Goal: Task Accomplishment & Management: Manage account settings

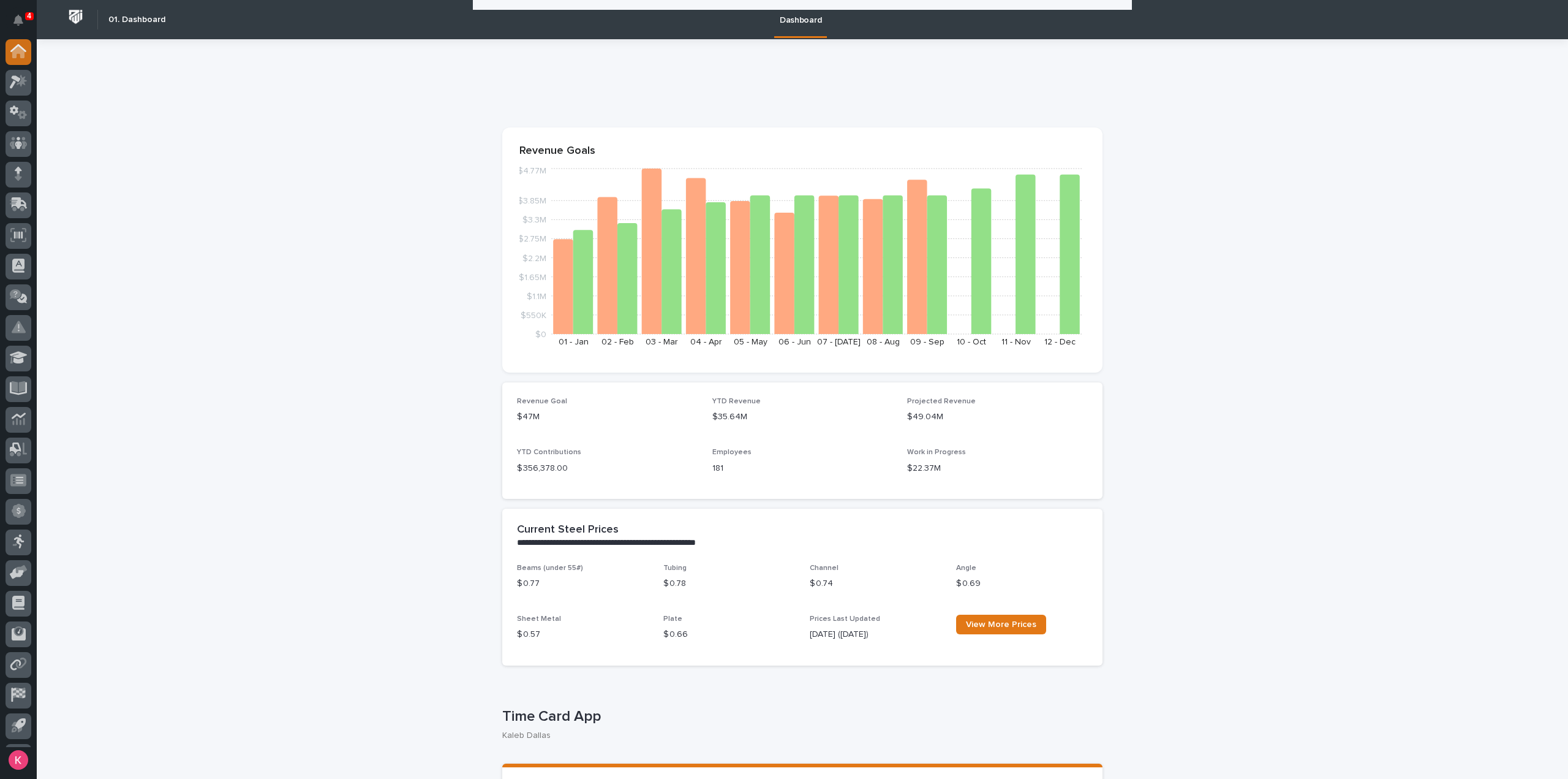
scroll to position [1439, 0]
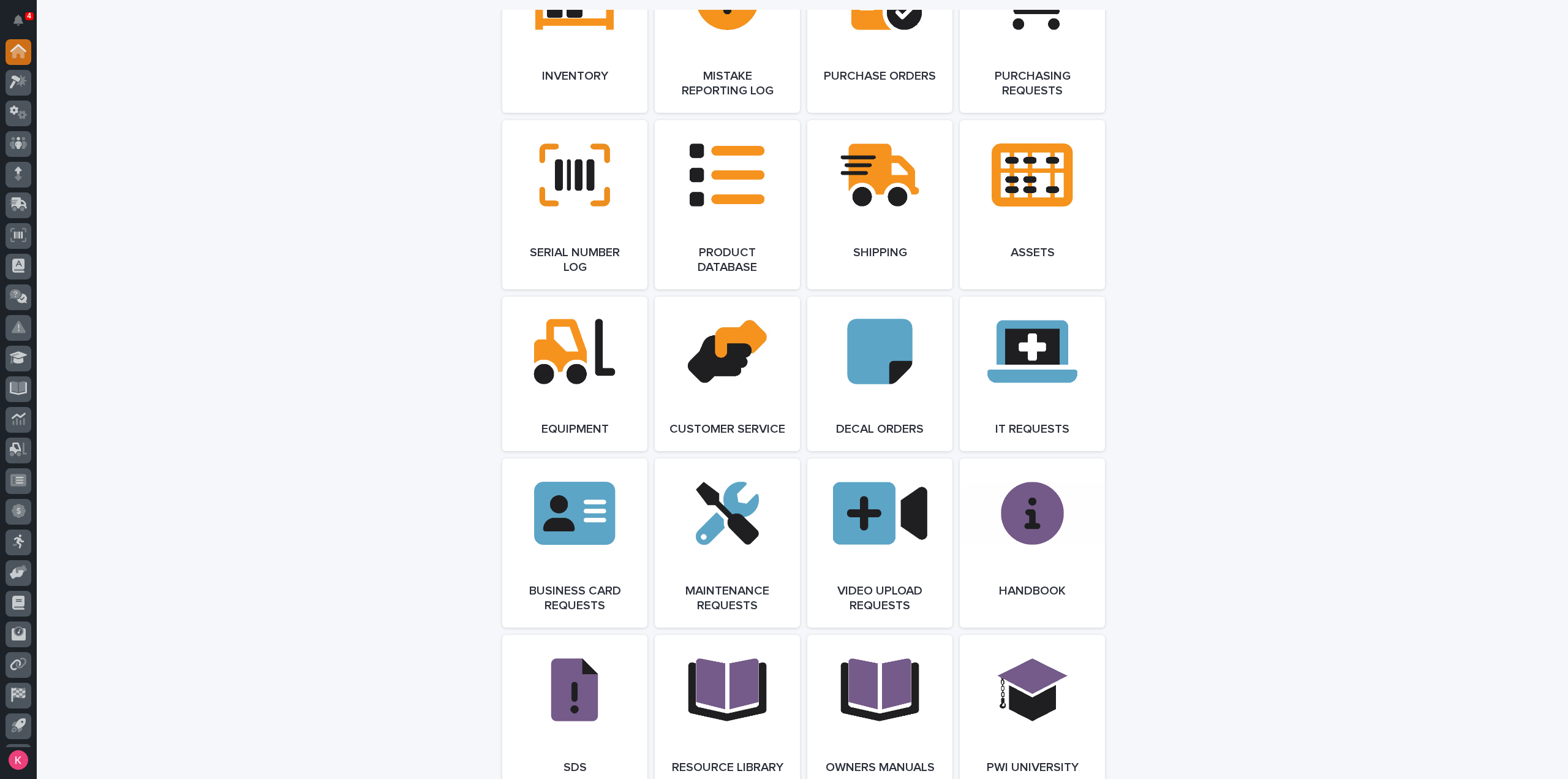
click at [27, 53] on div at bounding box center [18, 52] width 26 height 26
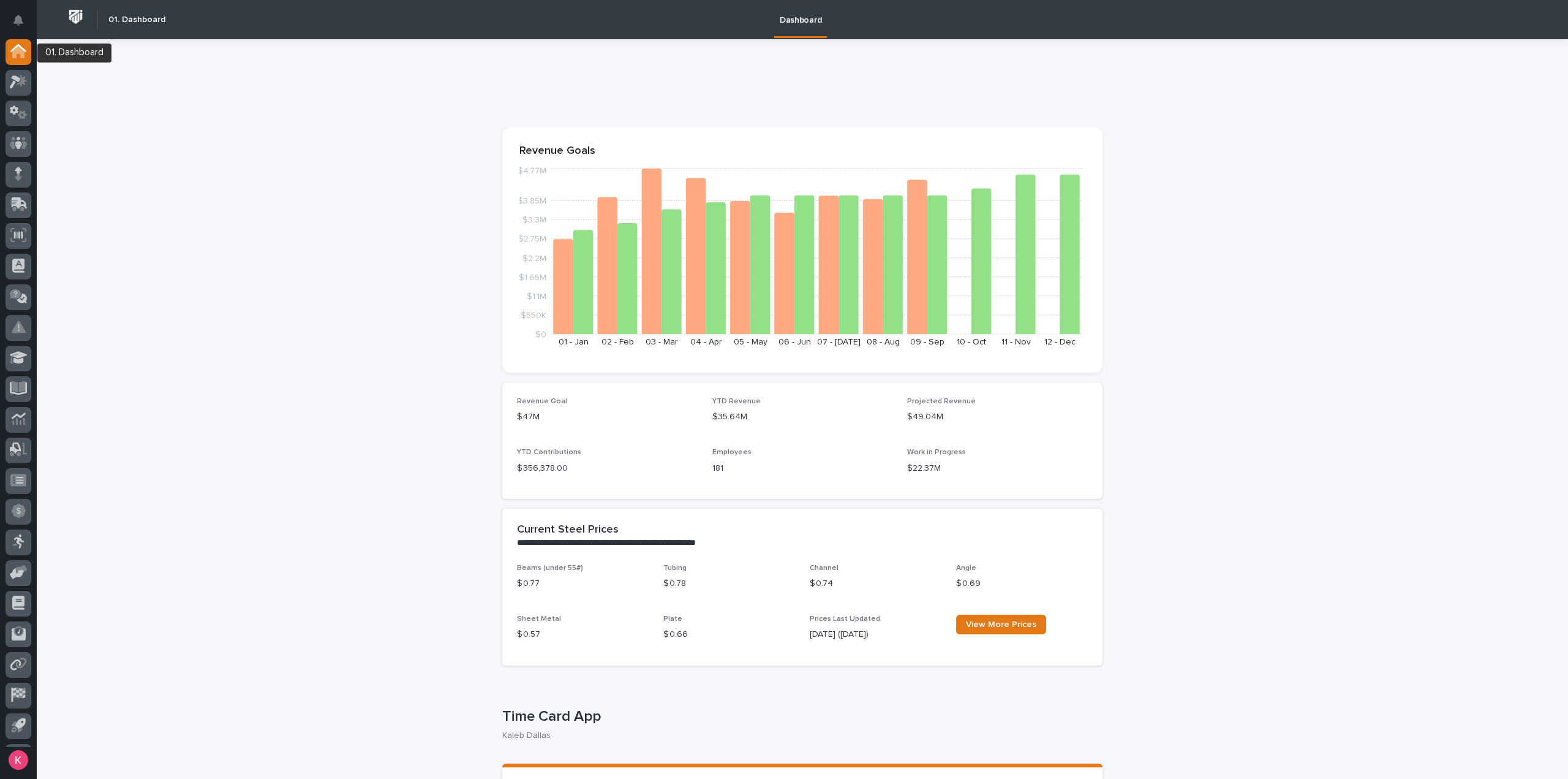
click at [17, 68] on div at bounding box center [18, 54] width 26 height 31
click at [19, 77] on icon at bounding box center [18, 82] width 18 height 14
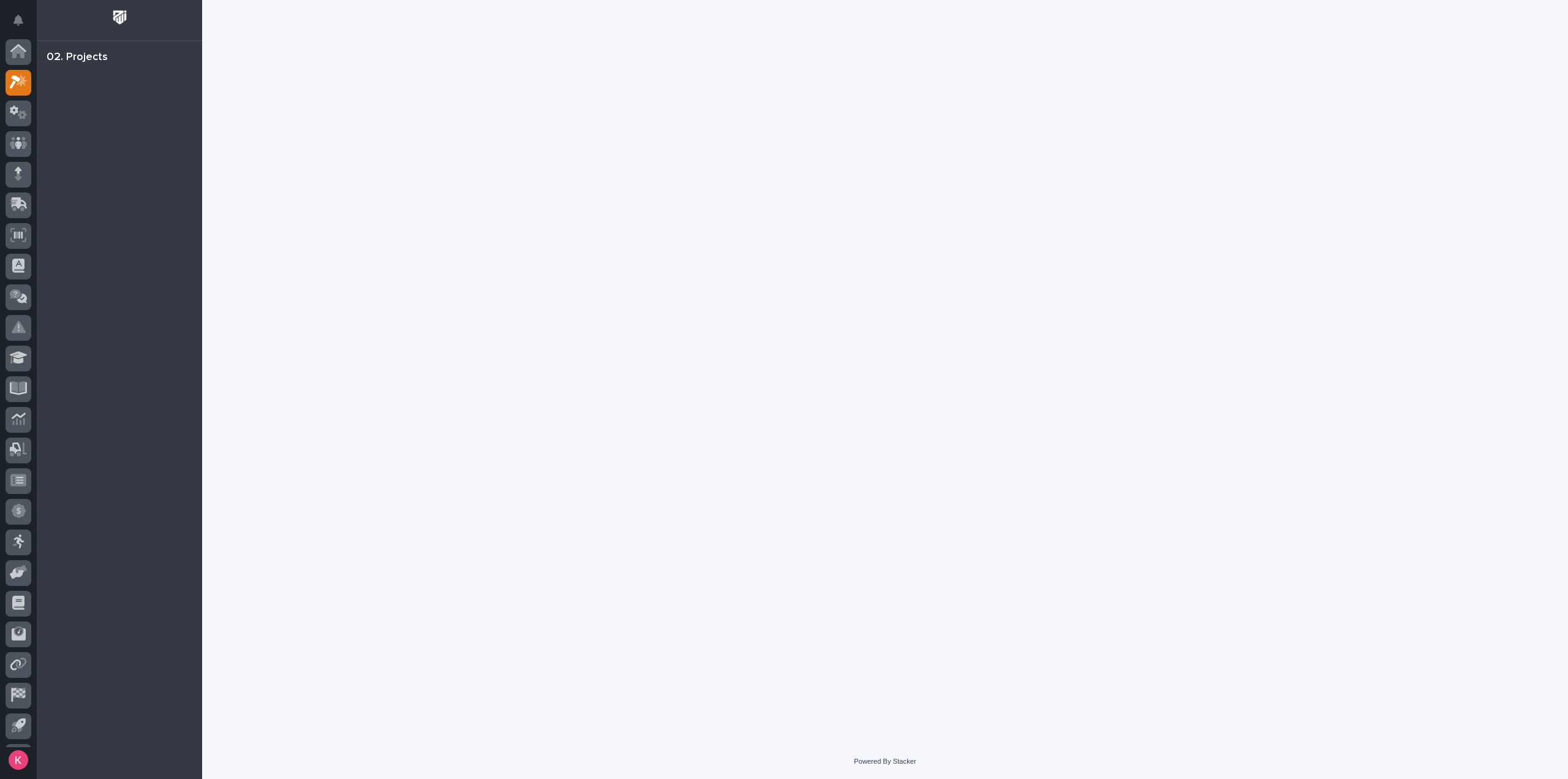
scroll to position [27, 0]
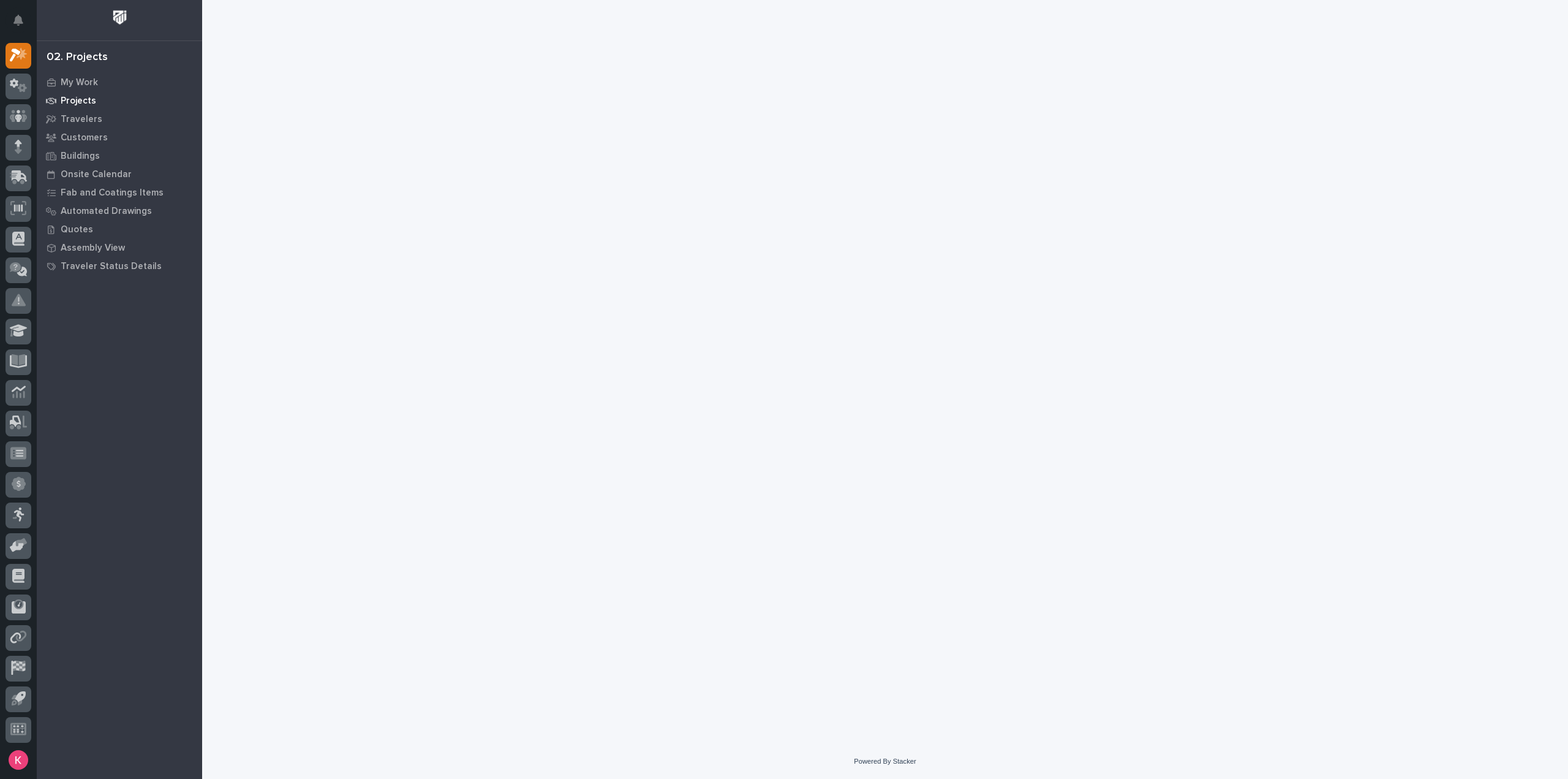
click at [99, 92] on div "Projects" at bounding box center [119, 100] width 159 height 17
click at [100, 81] on div "My Work" at bounding box center [119, 82] width 159 height 17
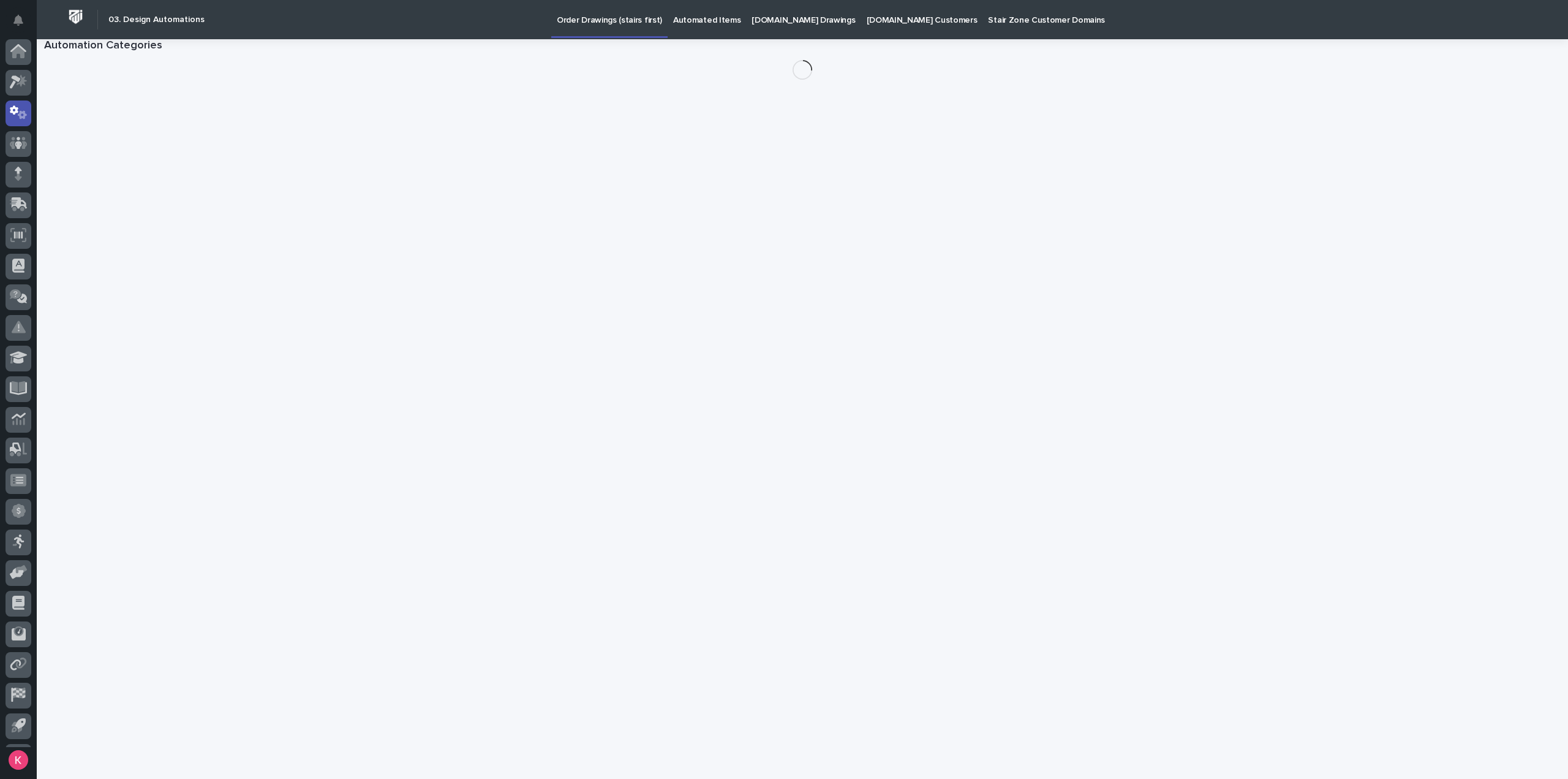
scroll to position [27, 0]
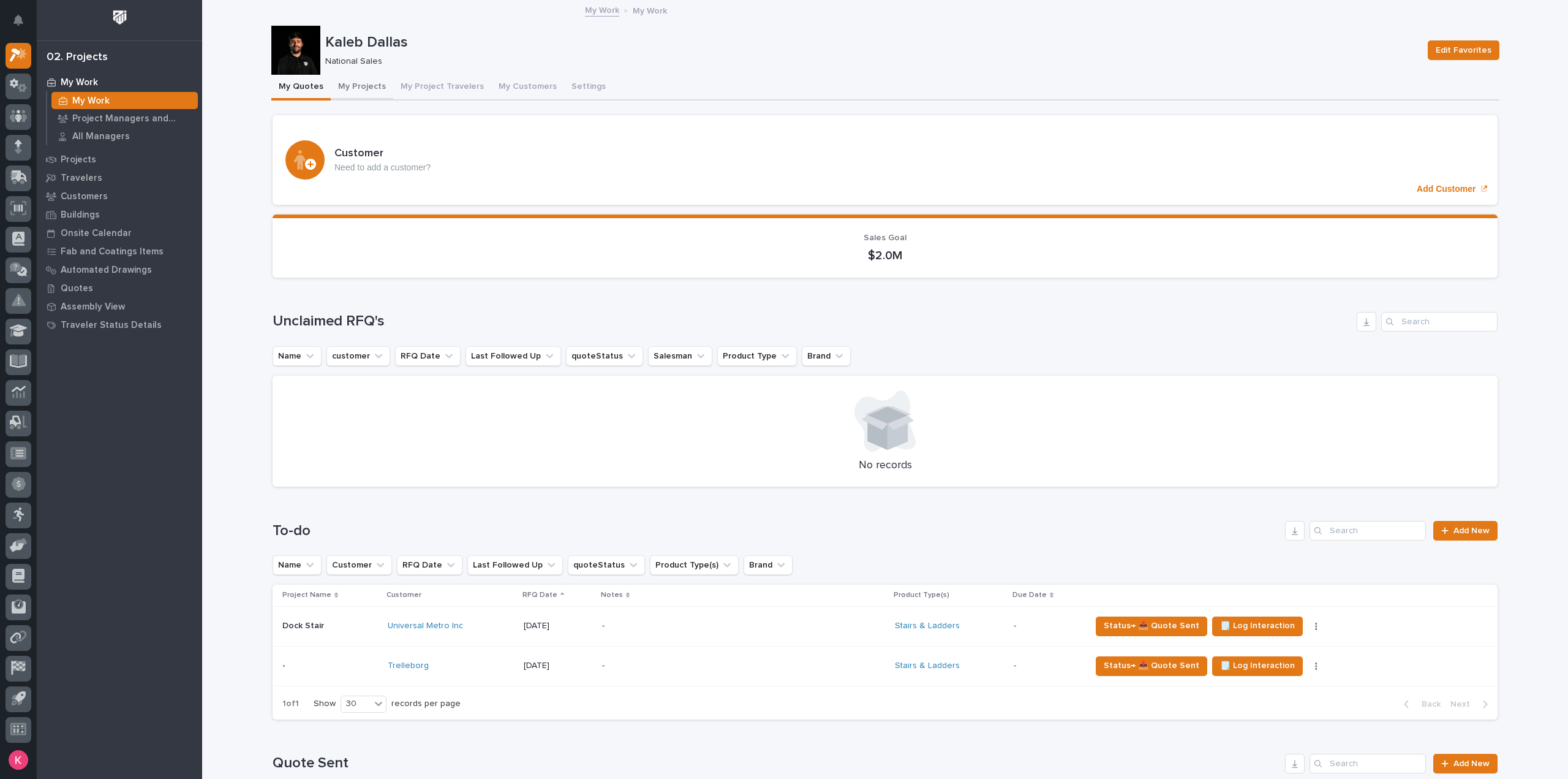
click at [368, 89] on button "My Projects" at bounding box center [362, 88] width 62 height 26
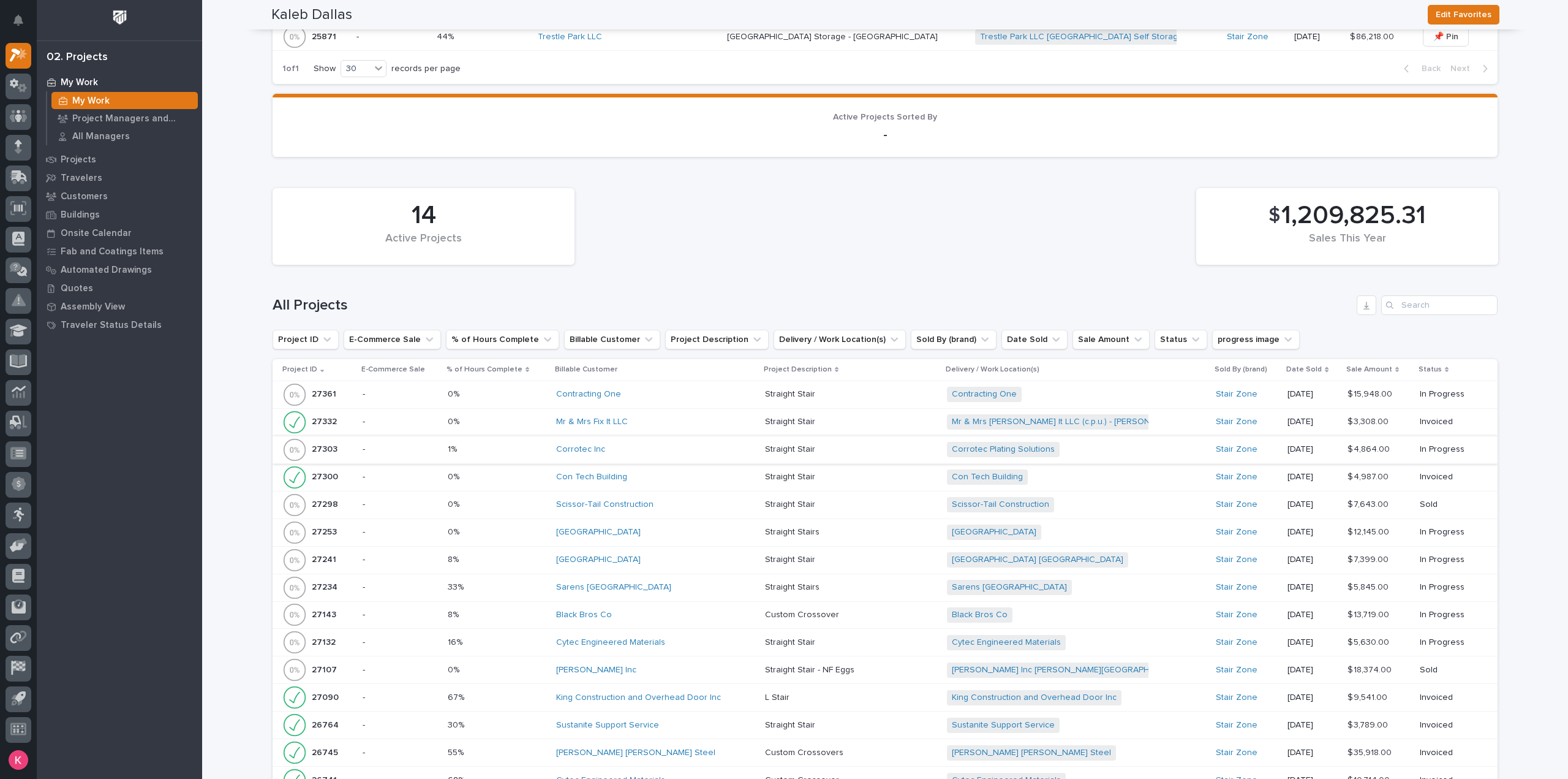
scroll to position [980, 0]
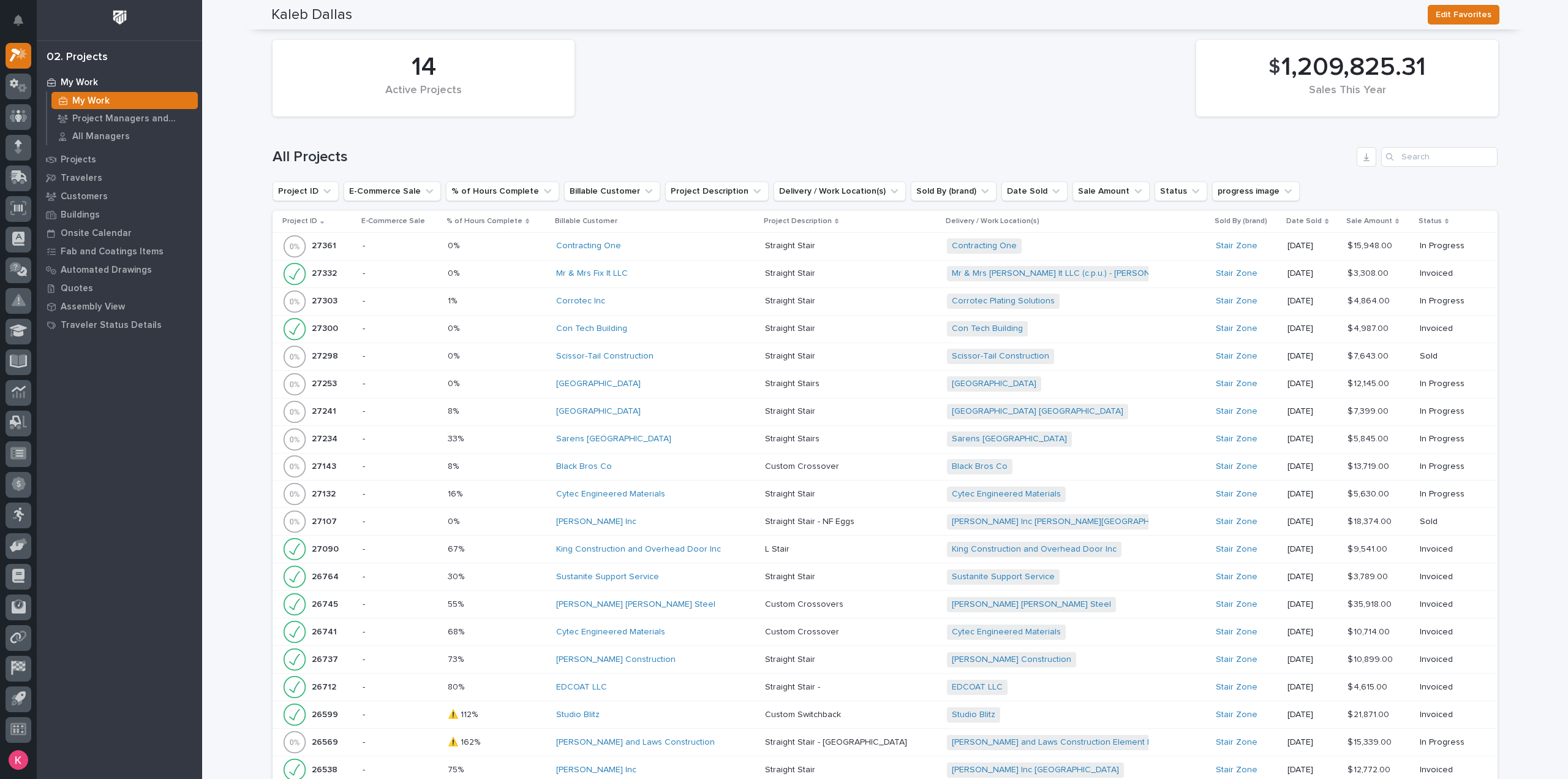
click at [672, 437] on div "Sarens USA" at bounding box center [655, 439] width 199 height 10
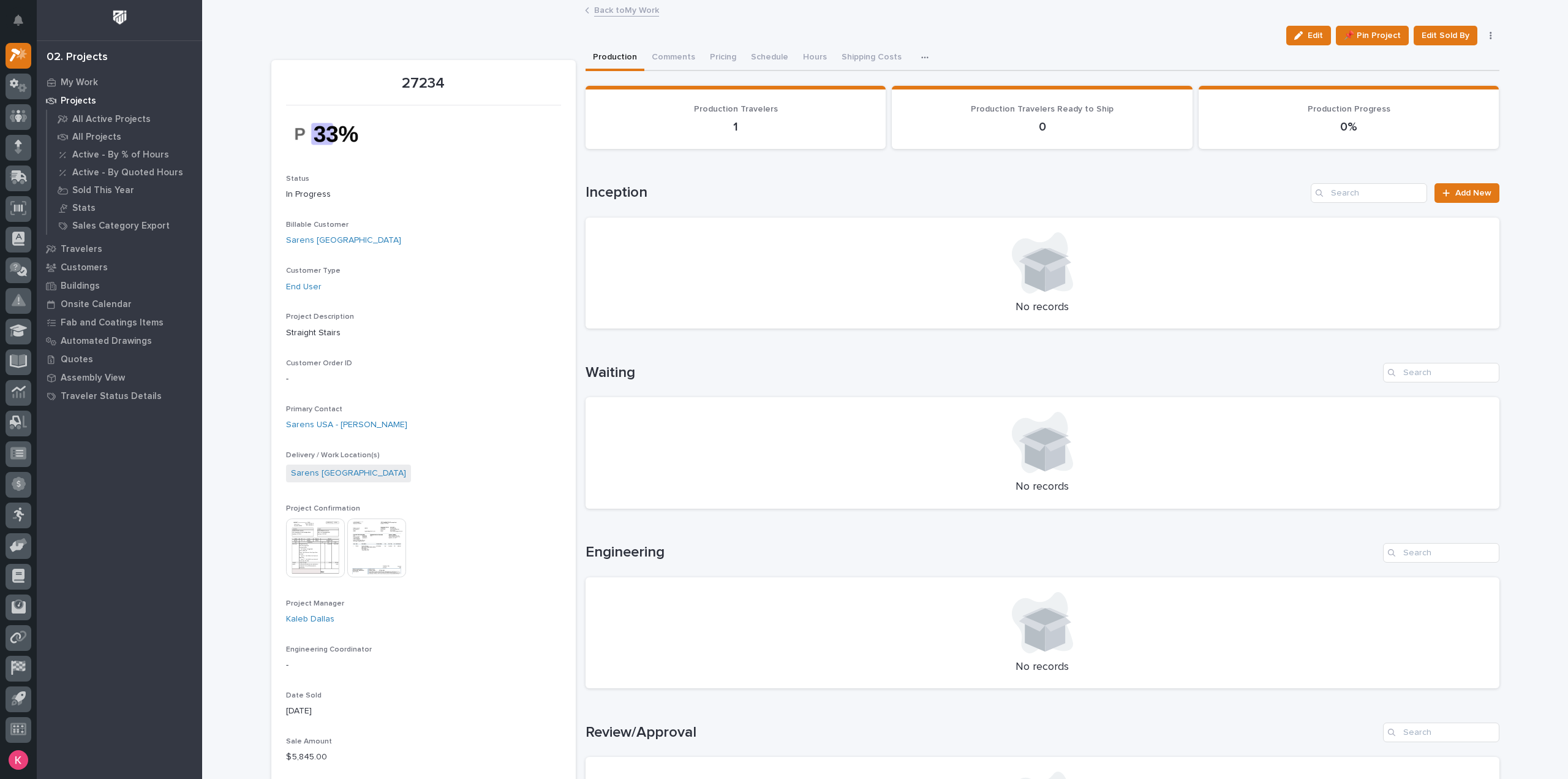
scroll to position [429, 0]
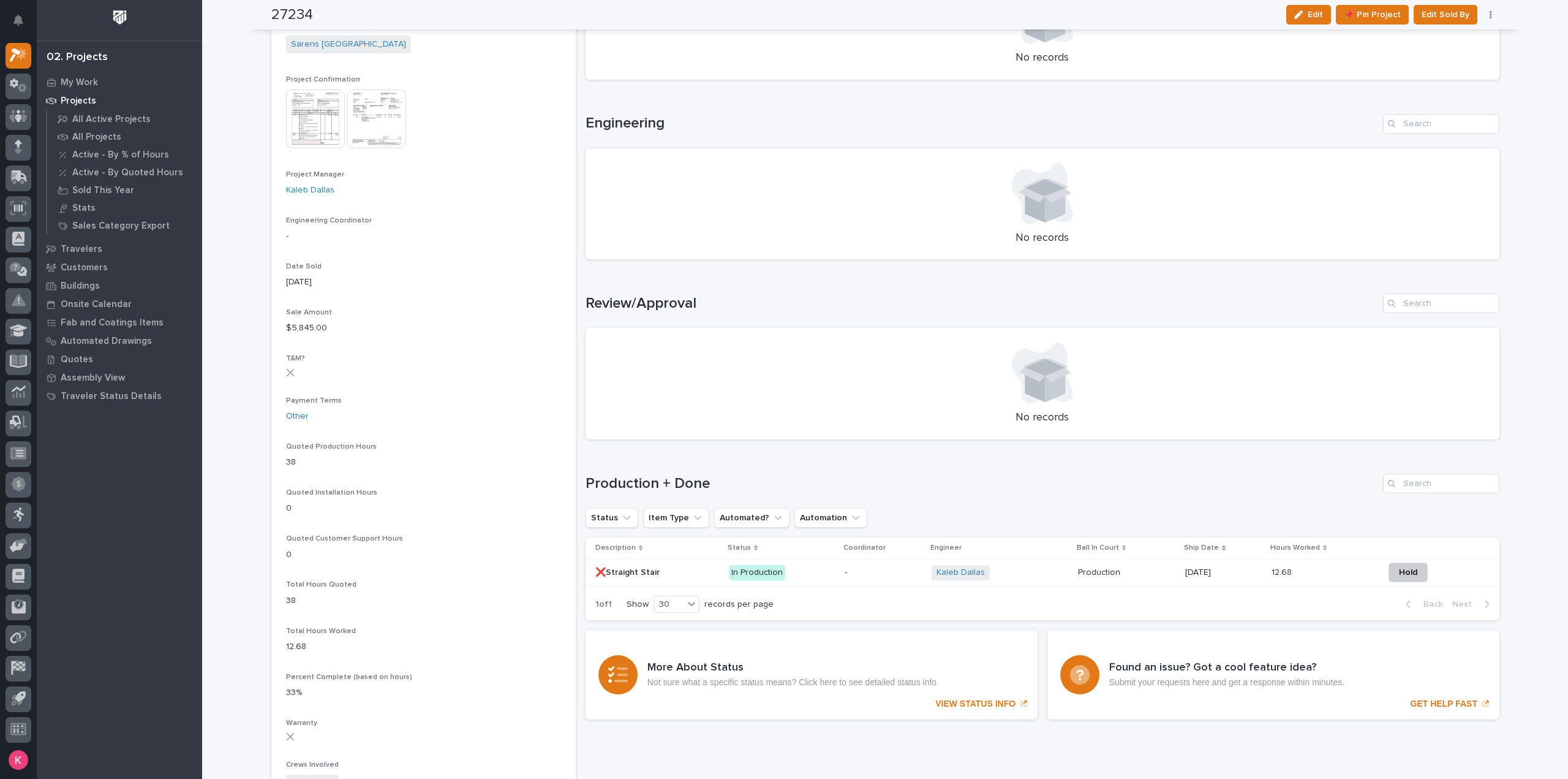
click at [863, 565] on div "-" at bounding box center [883, 571] width 77 height 13
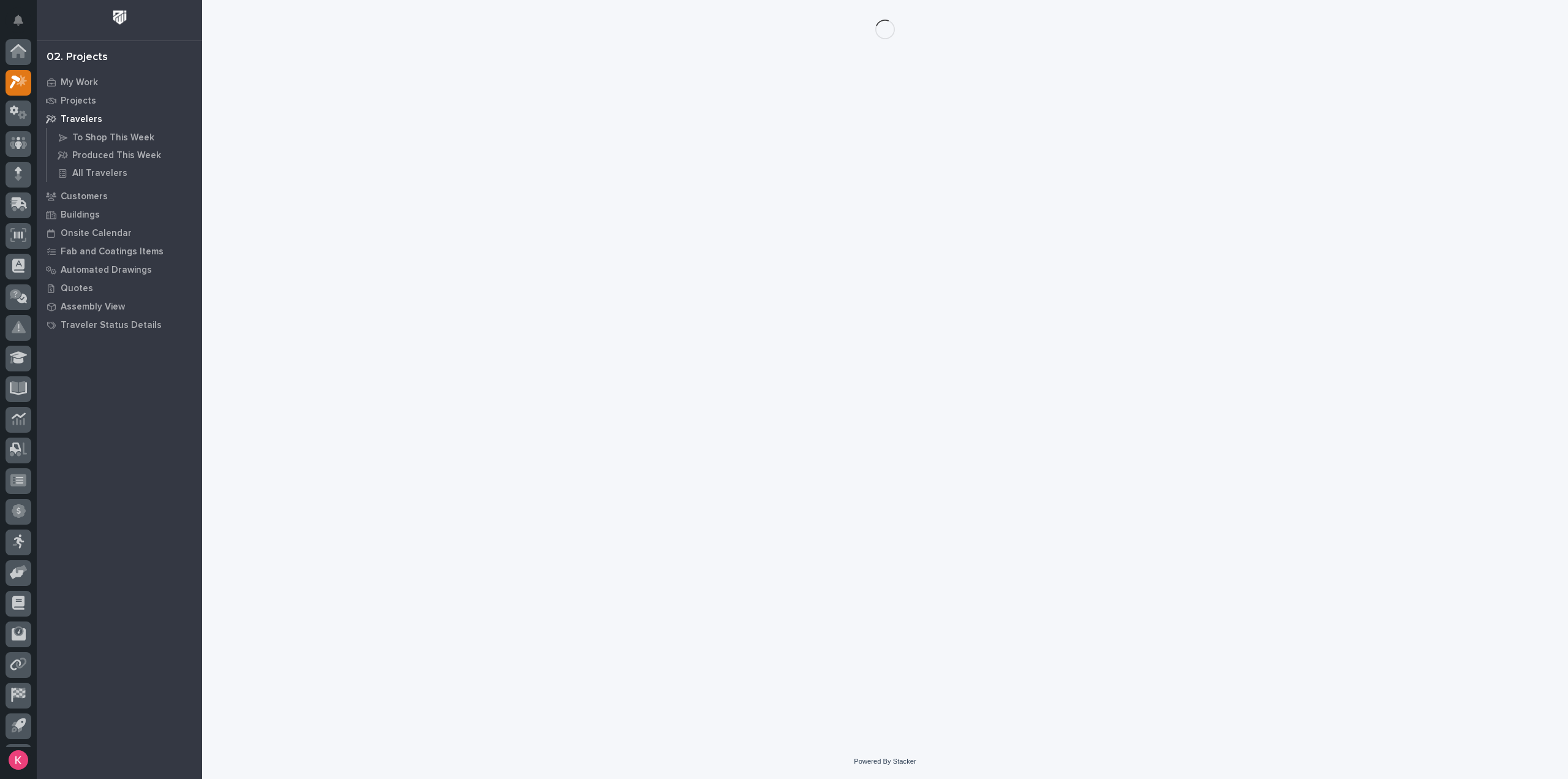
scroll to position [27, 0]
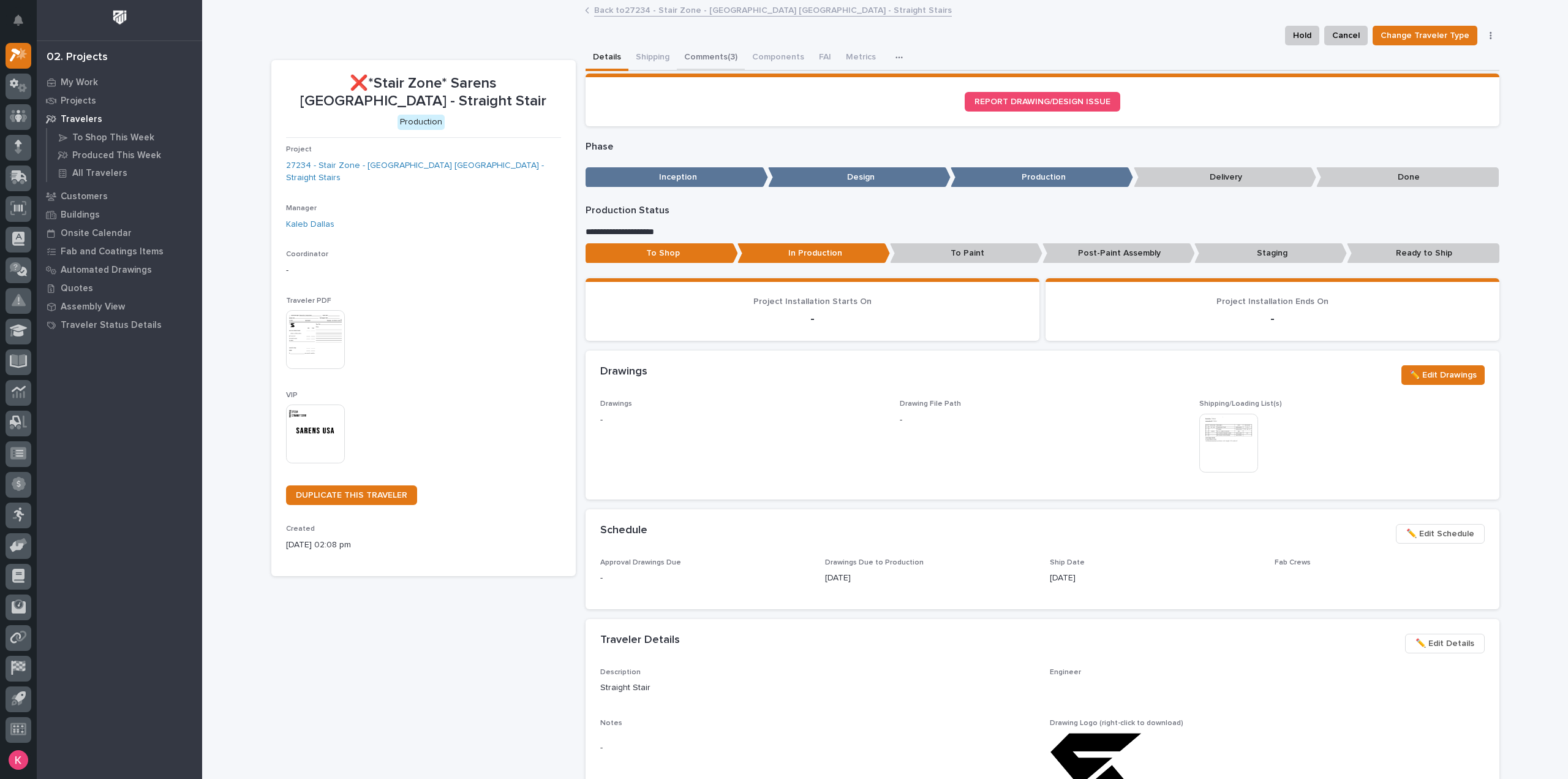
click at [736, 53] on div "Details Shipping Comments (3) Components FAI Metrics Schedule" at bounding box center [1042, 58] width 914 height 26
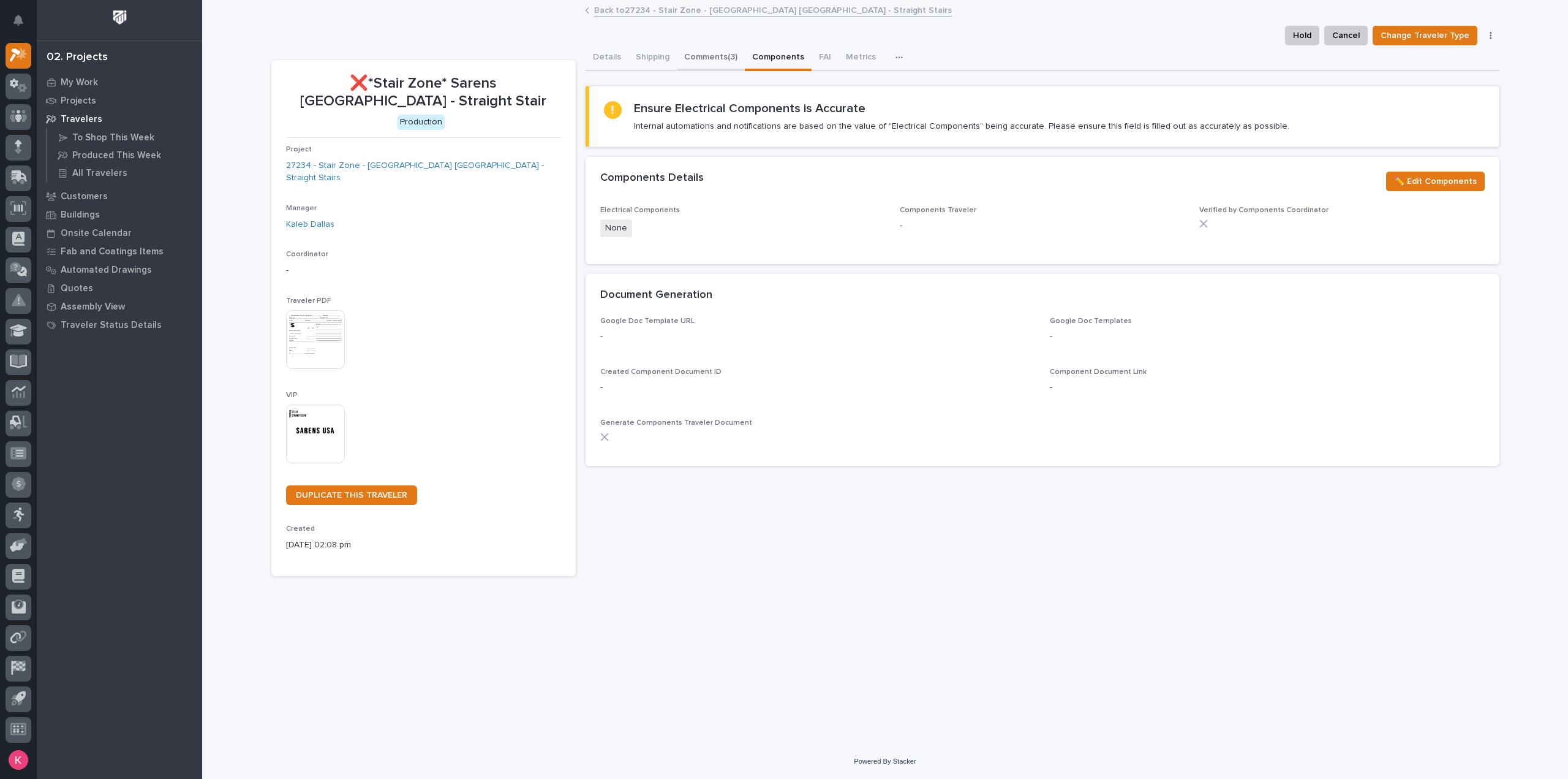
click at [714, 55] on button "Comments (3)" at bounding box center [711, 58] width 68 height 26
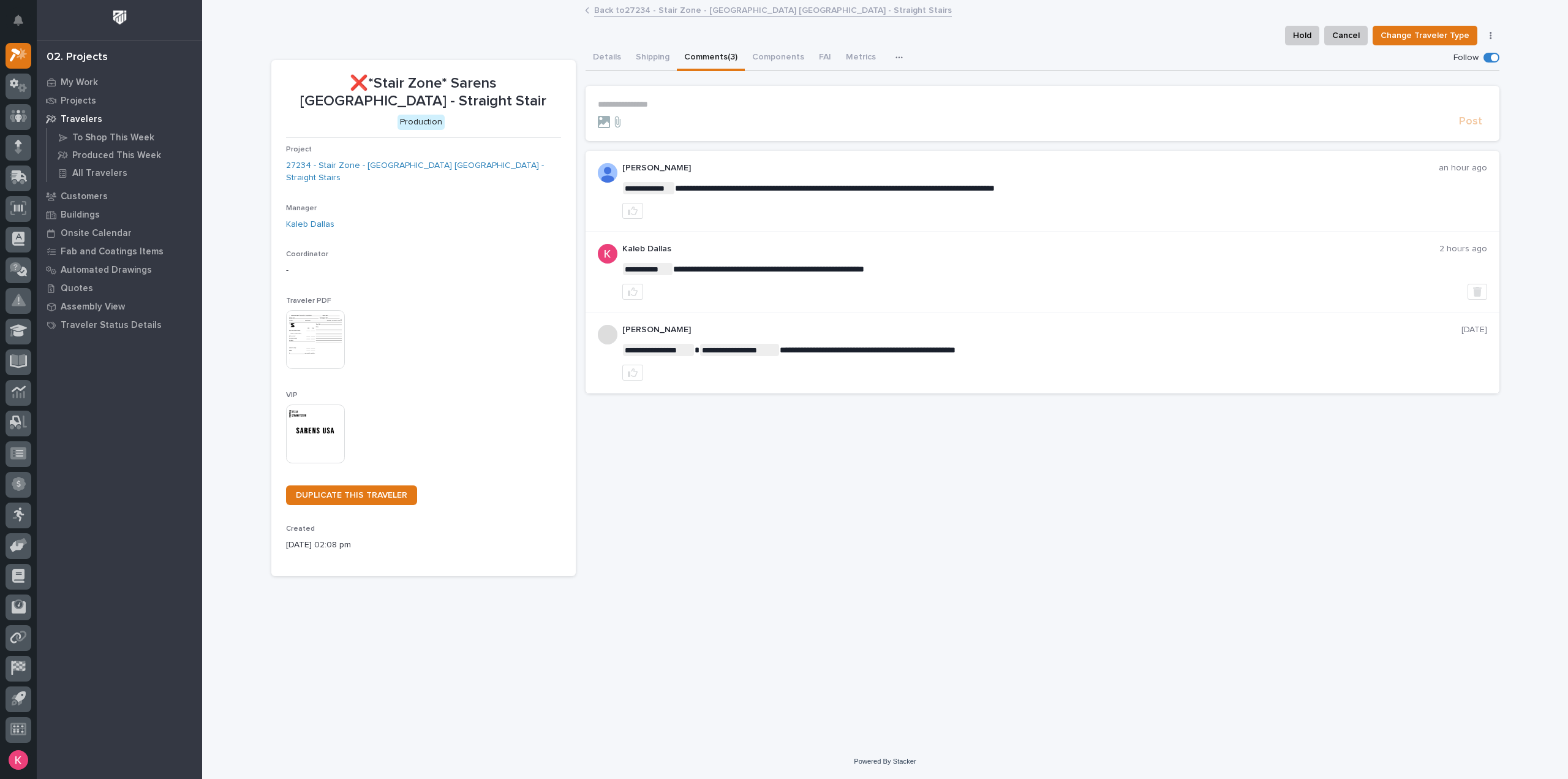
click at [726, 102] on p "**********" at bounding box center [1042, 105] width 889 height 10
click at [685, 103] on p "**********" at bounding box center [1042, 105] width 889 height 10
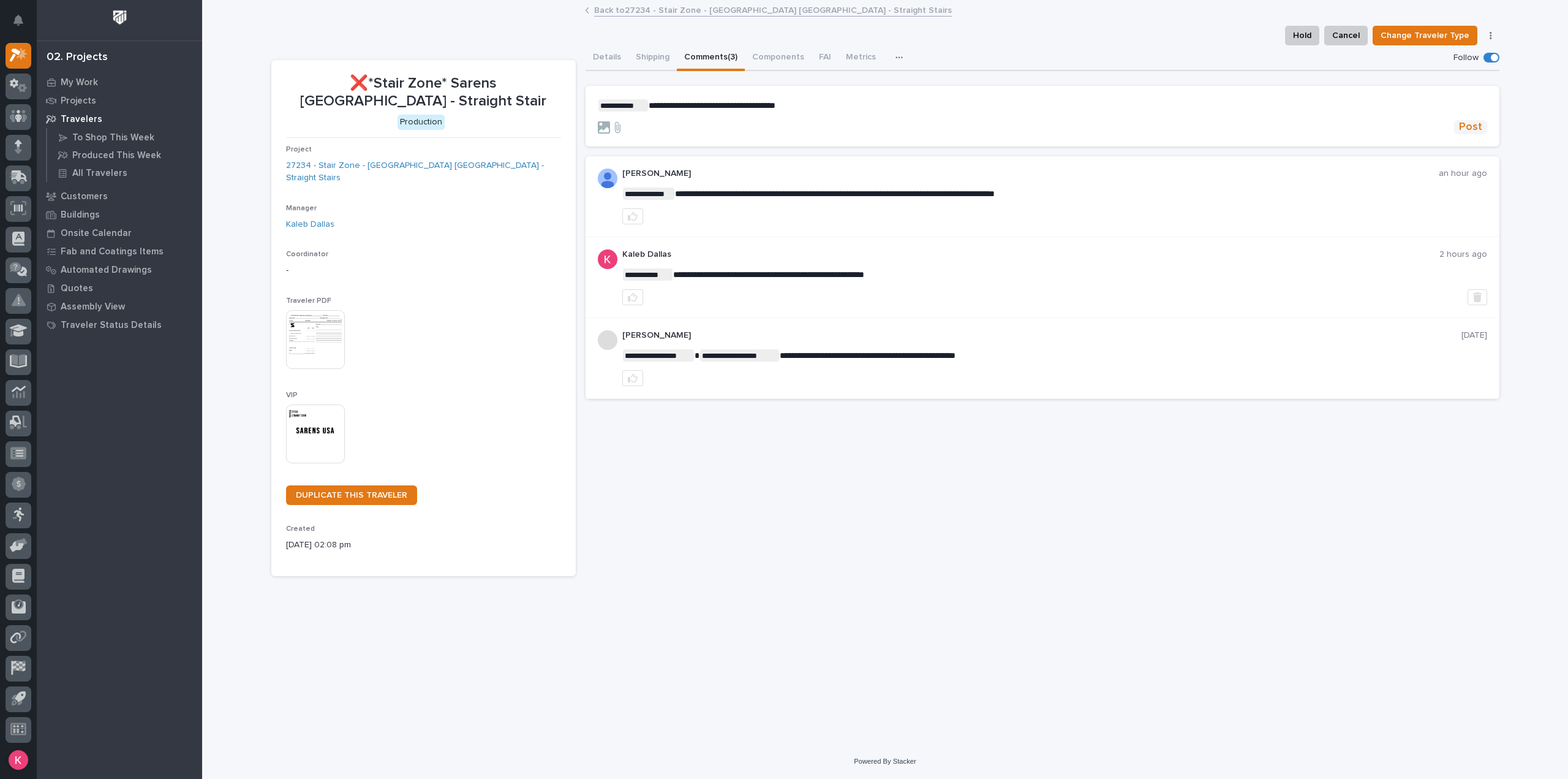
click at [1469, 128] on span "Post" at bounding box center [1471, 127] width 23 height 14
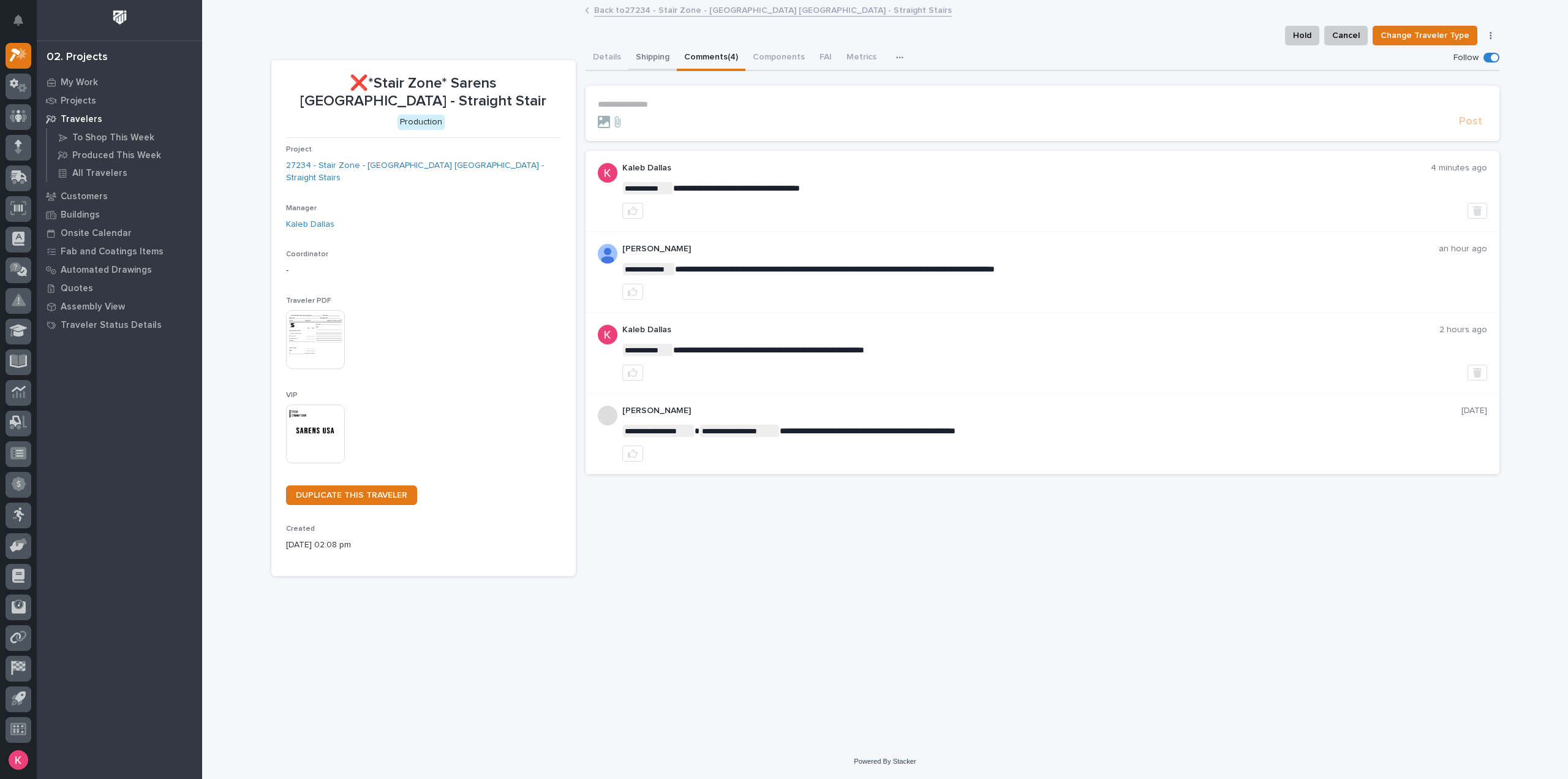
click at [622, 55] on div "Details Shipping Comments (4) Components FAI Metrics Schedule" at bounding box center [1042, 58] width 914 height 26
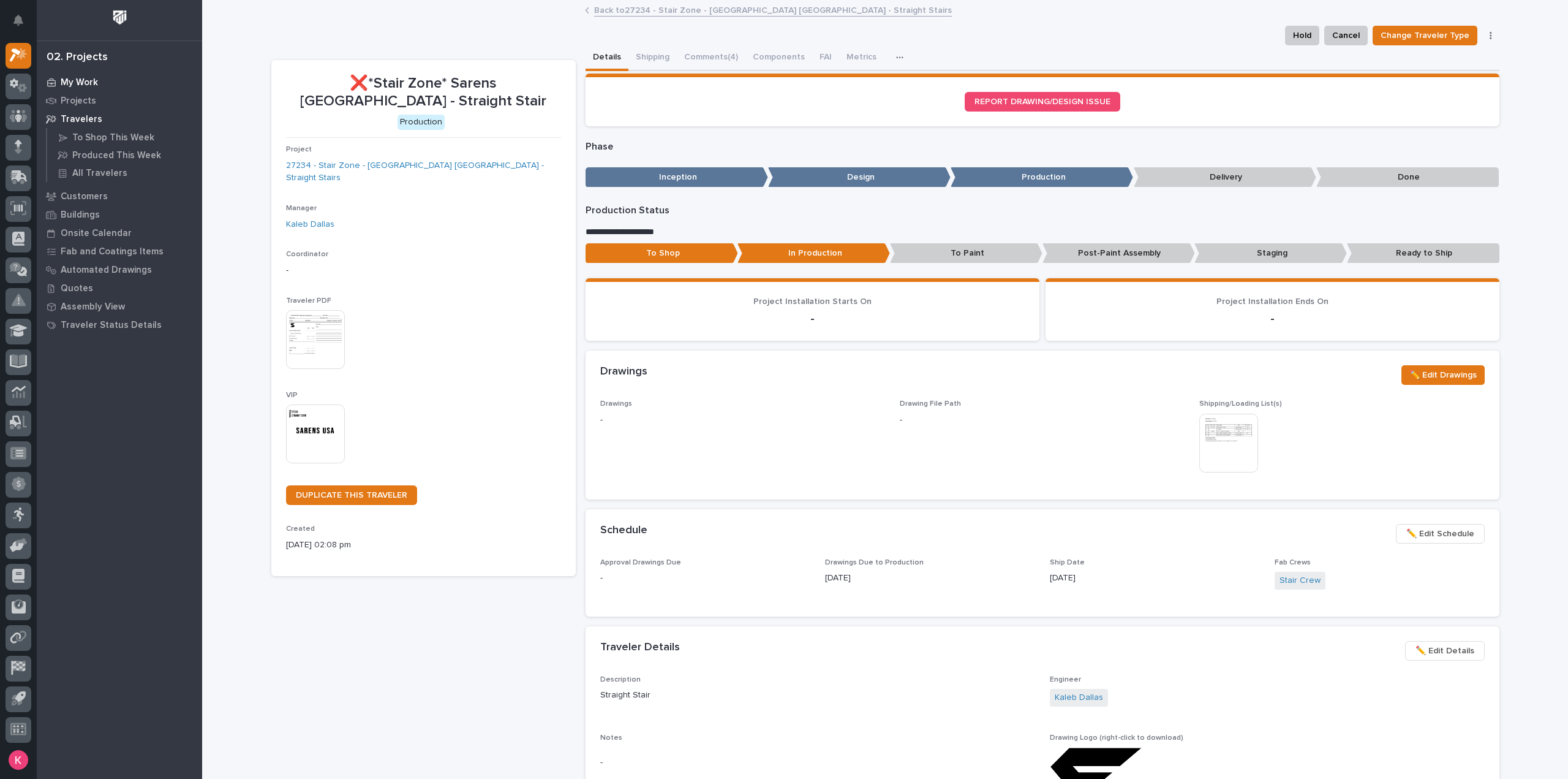
click at [70, 83] on p "My Work" at bounding box center [79, 83] width 38 height 11
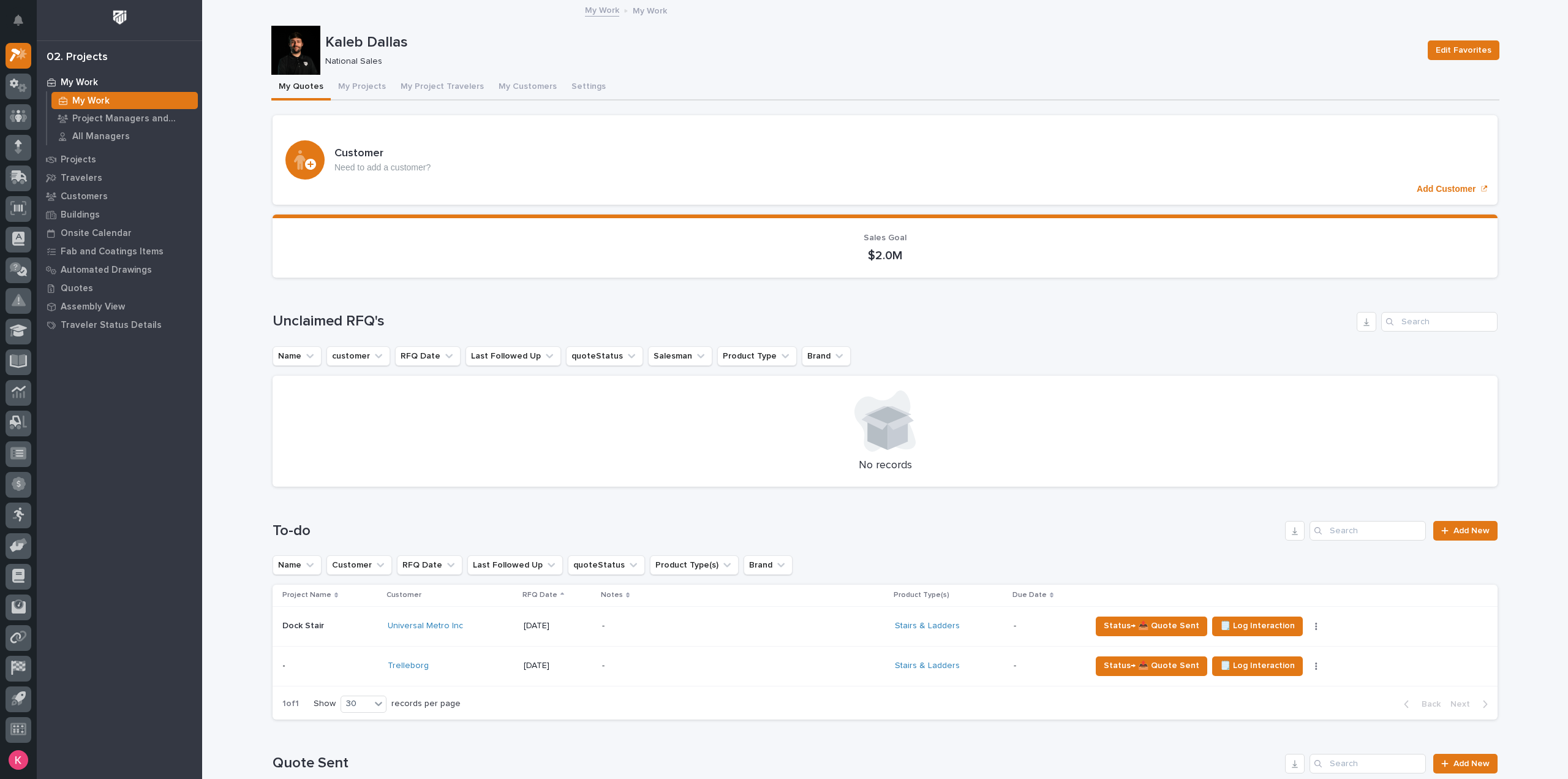
scroll to position [368, 0]
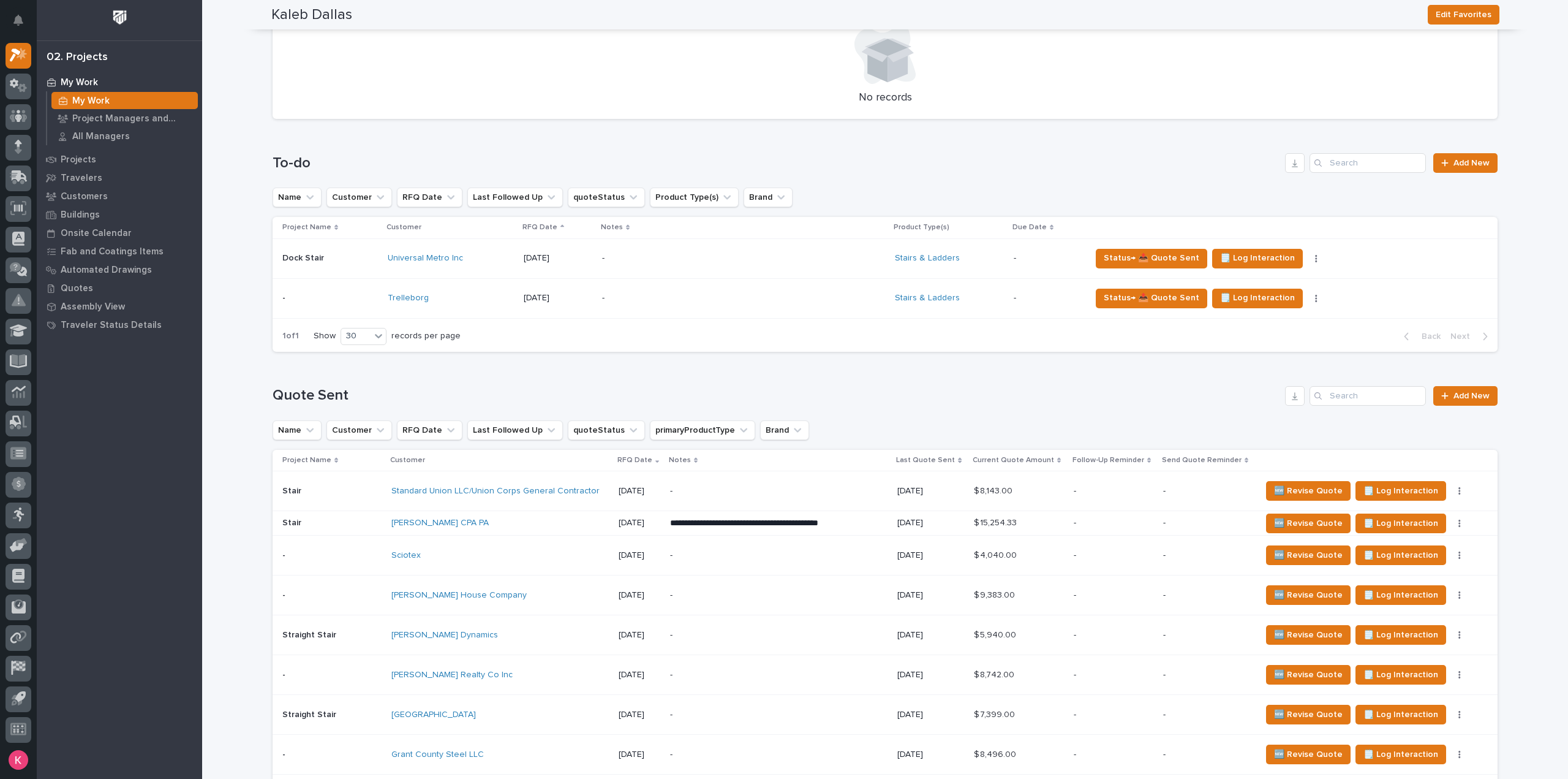
click at [1454, 398] on span "Add New" at bounding box center [1472, 396] width 36 height 8
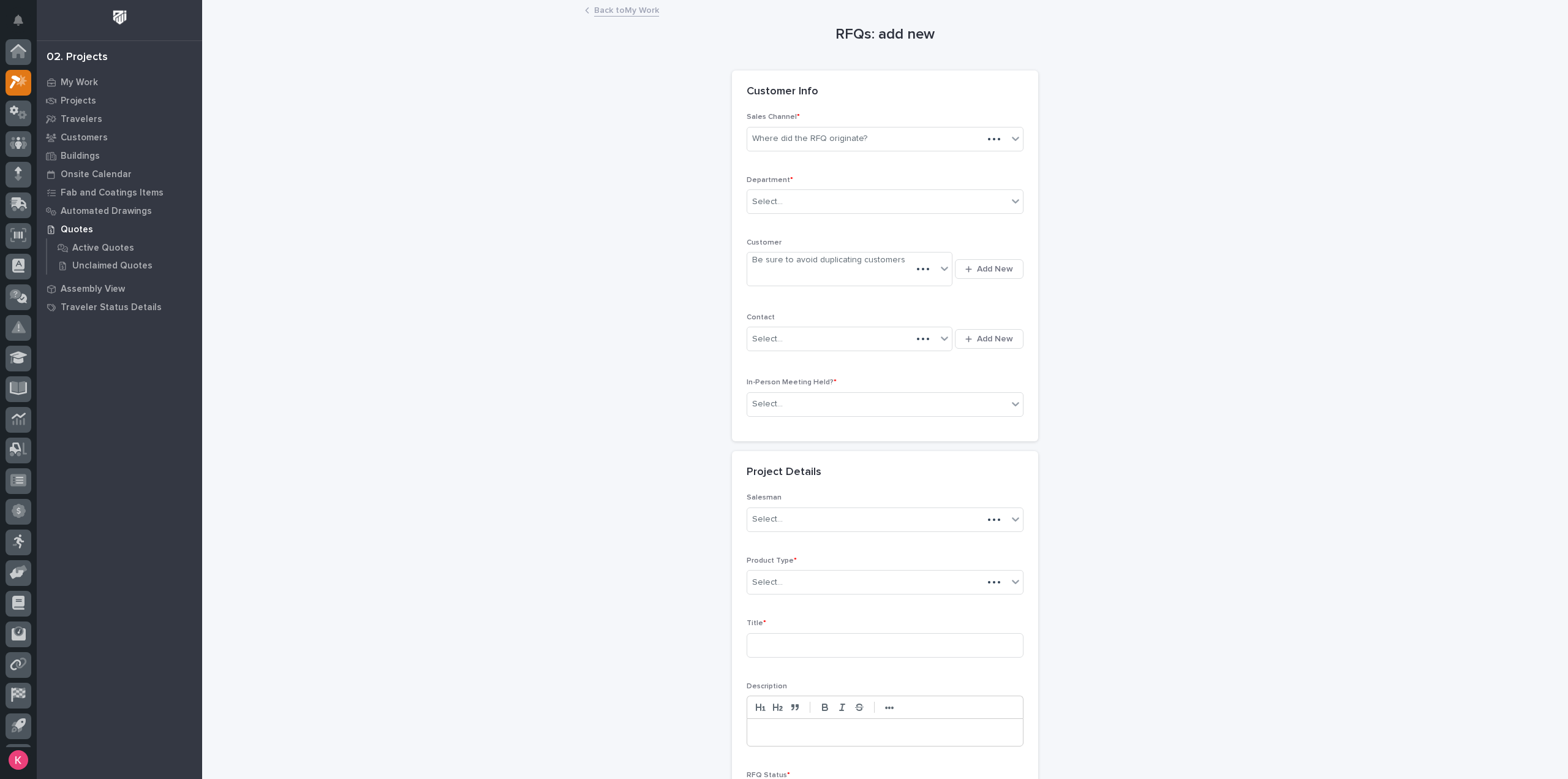
scroll to position [27, 0]
click at [849, 110] on div "Customer Info" at bounding box center [885, 92] width 306 height 43
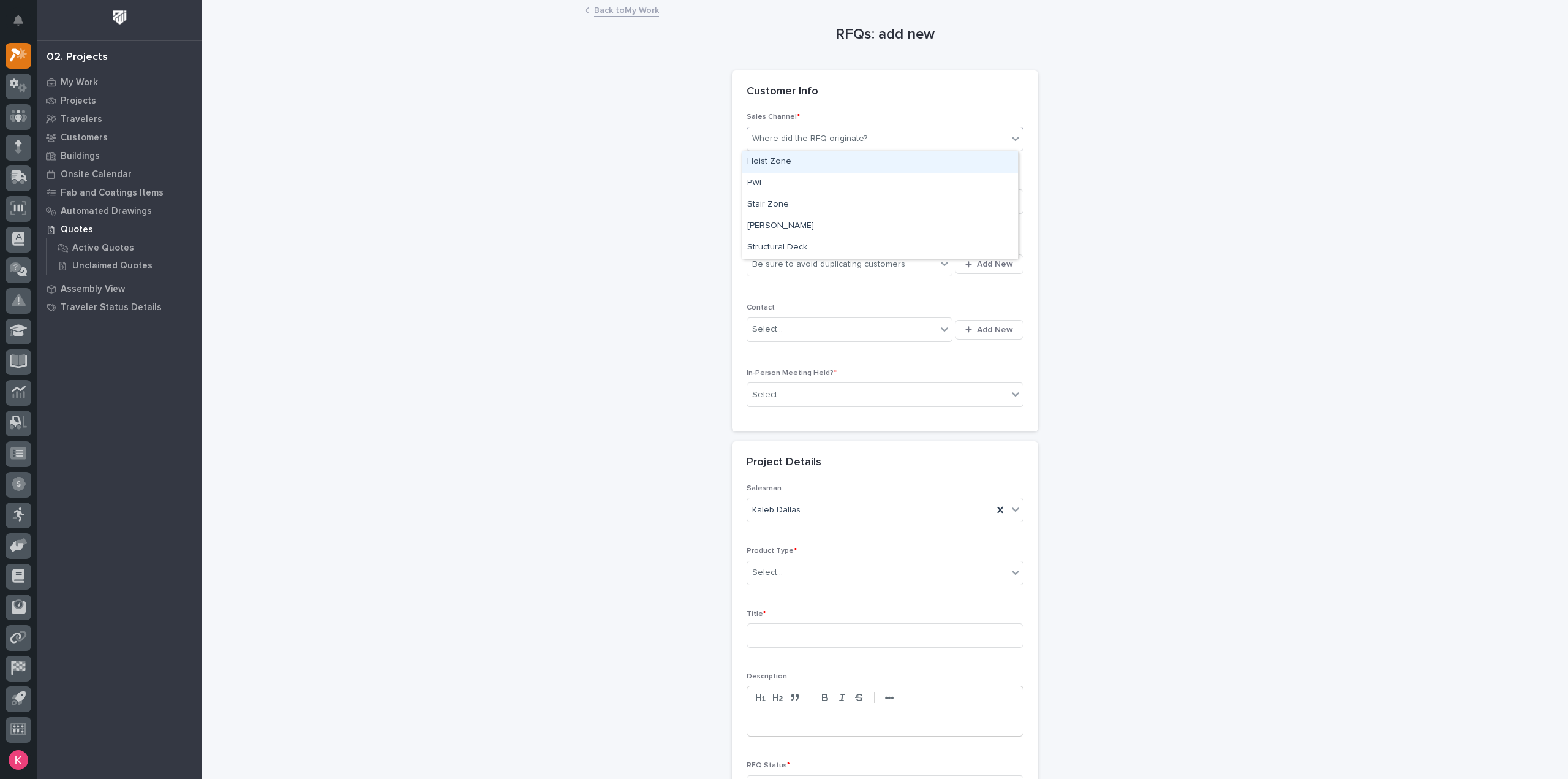
click at [859, 133] on div "Where did the RFQ originate?" at bounding box center [877, 138] width 260 height 20
click at [798, 205] on div "Stair Zone" at bounding box center [880, 205] width 275 height 21
click at [814, 205] on div "Select..." at bounding box center [877, 201] width 260 height 20
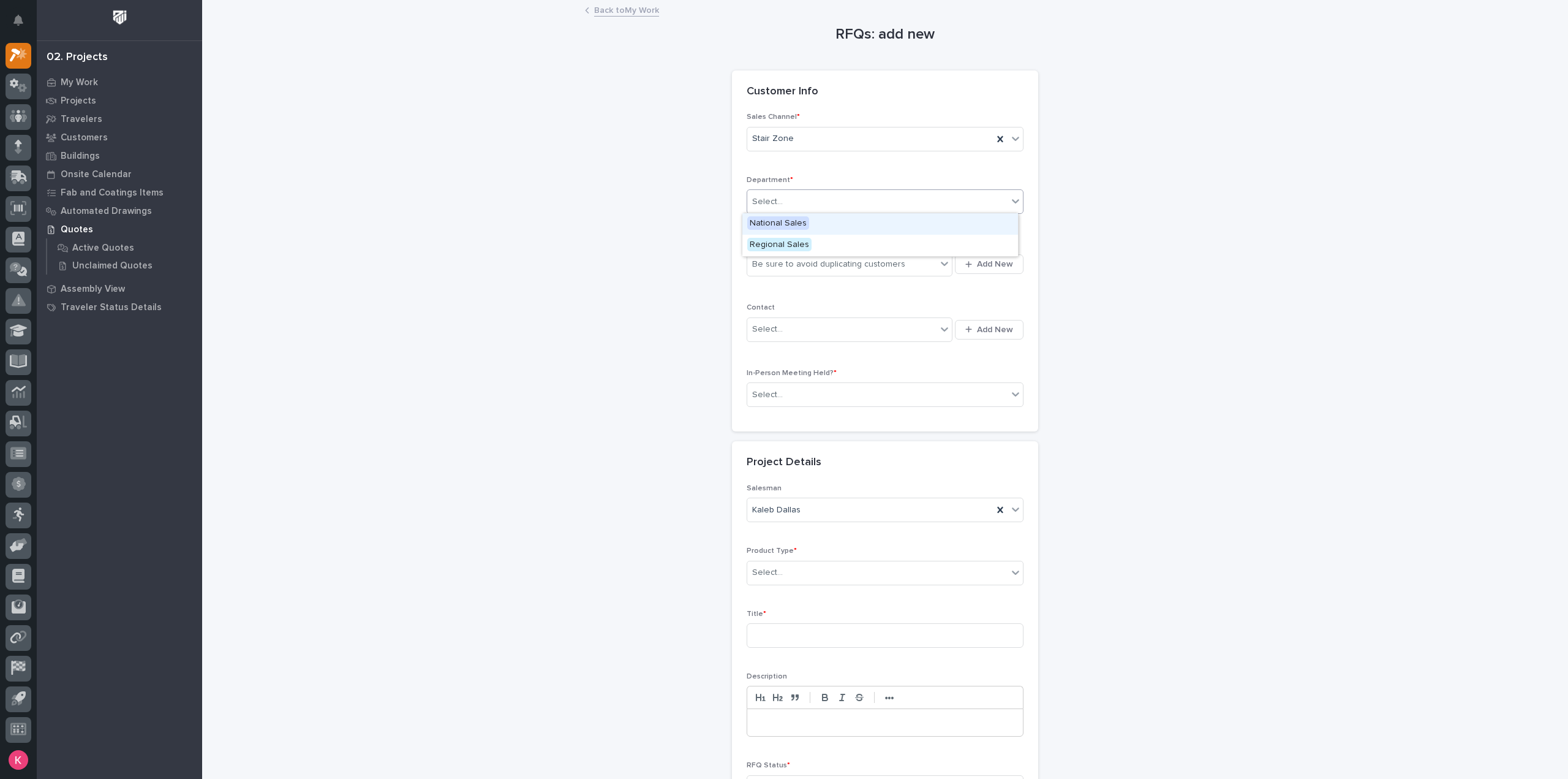
click at [811, 226] on div "National Sales" at bounding box center [880, 223] width 275 height 21
click at [817, 265] on div "Be sure to avoid duplicating customers" at bounding box center [829, 264] width 153 height 13
type input "*"
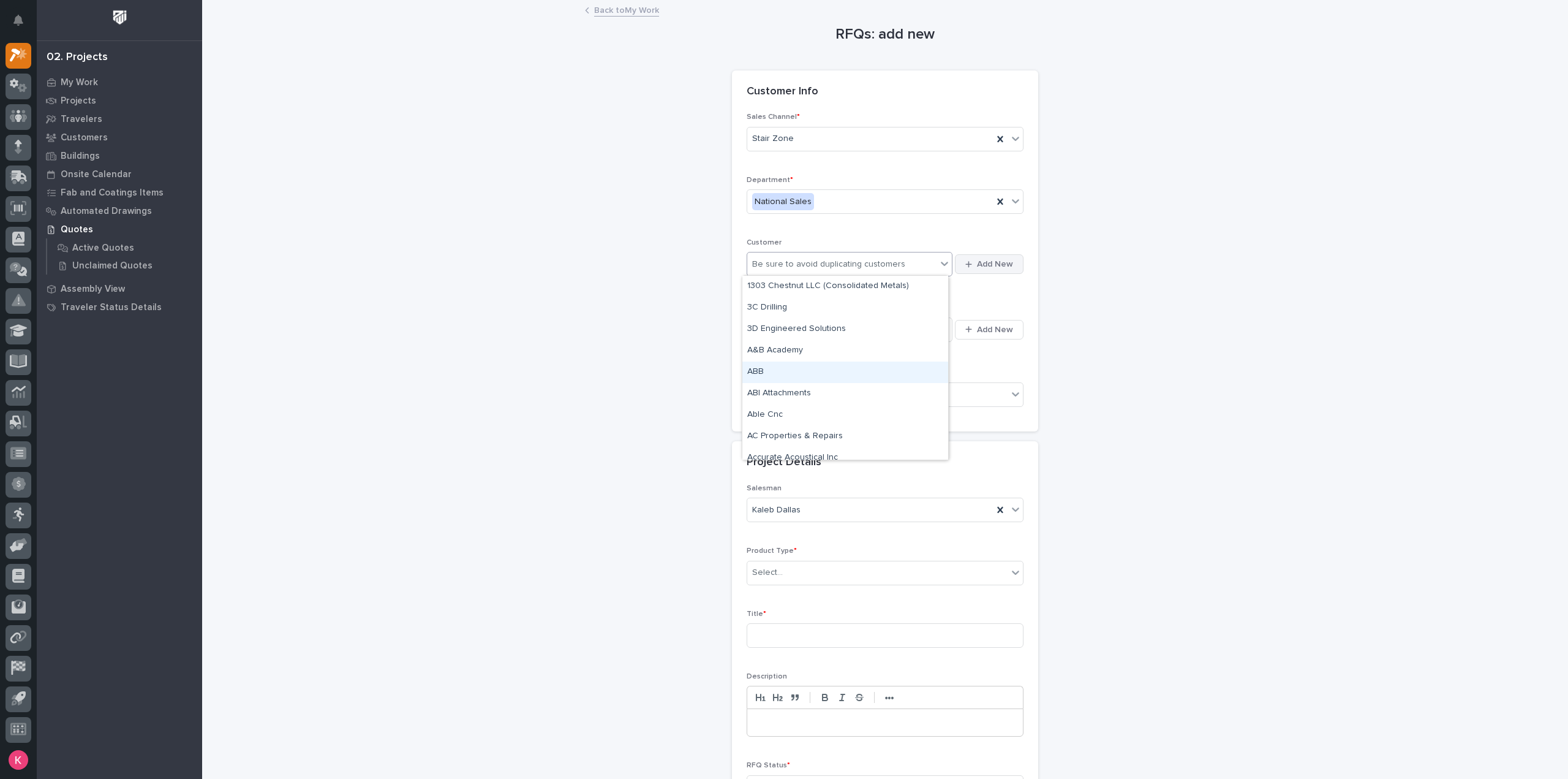
click at [983, 262] on span "Add New" at bounding box center [995, 264] width 36 height 11
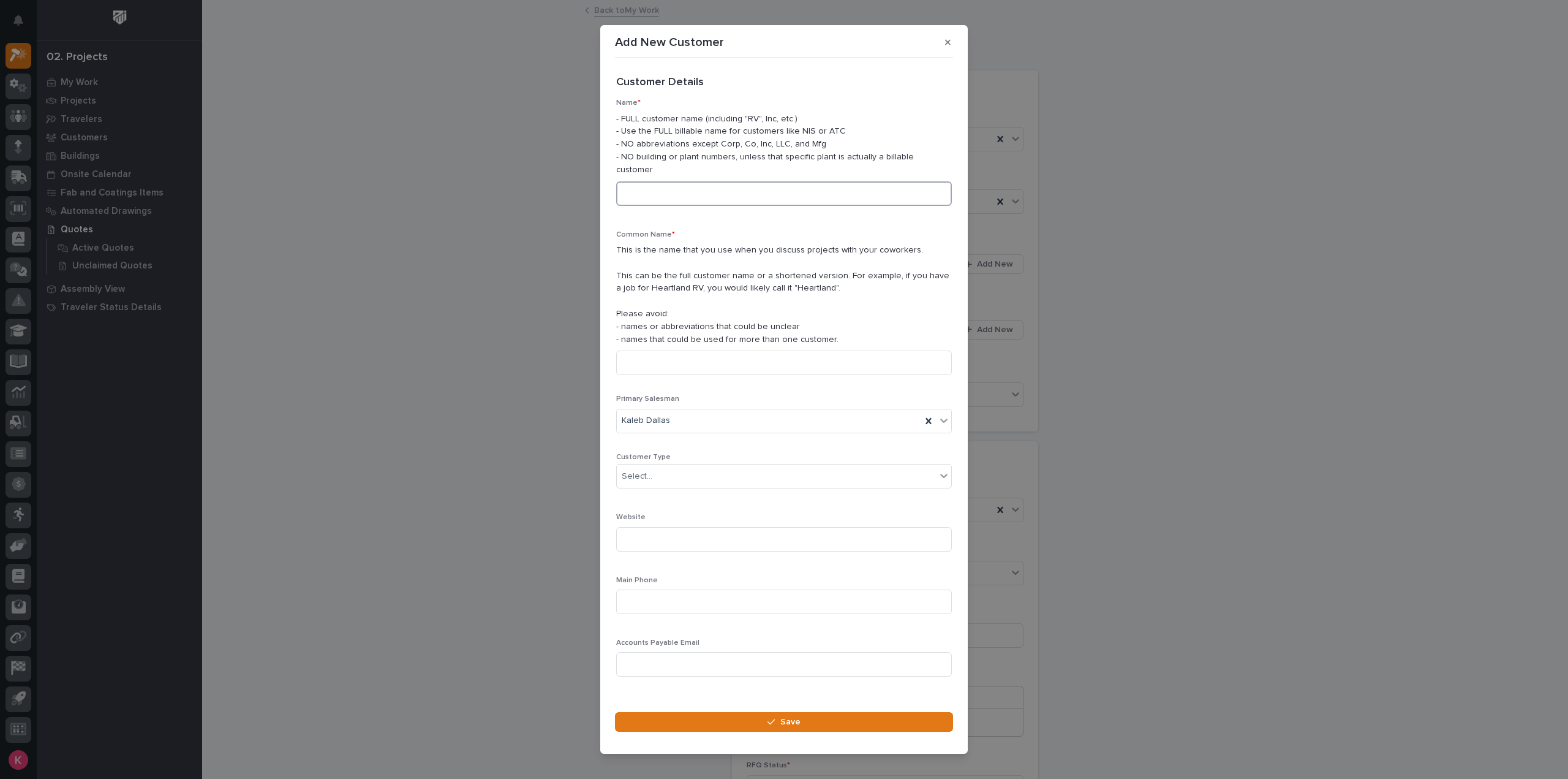
click at [692, 194] on input at bounding box center [784, 194] width 336 height 25
click at [679, 189] on input at bounding box center [784, 194] width 336 height 25
paste input "heritage-collision."
click at [662, 188] on input "heritage-collision." at bounding box center [784, 194] width 336 height 25
click at [699, 186] on input "heritage collision." at bounding box center [784, 194] width 336 height 25
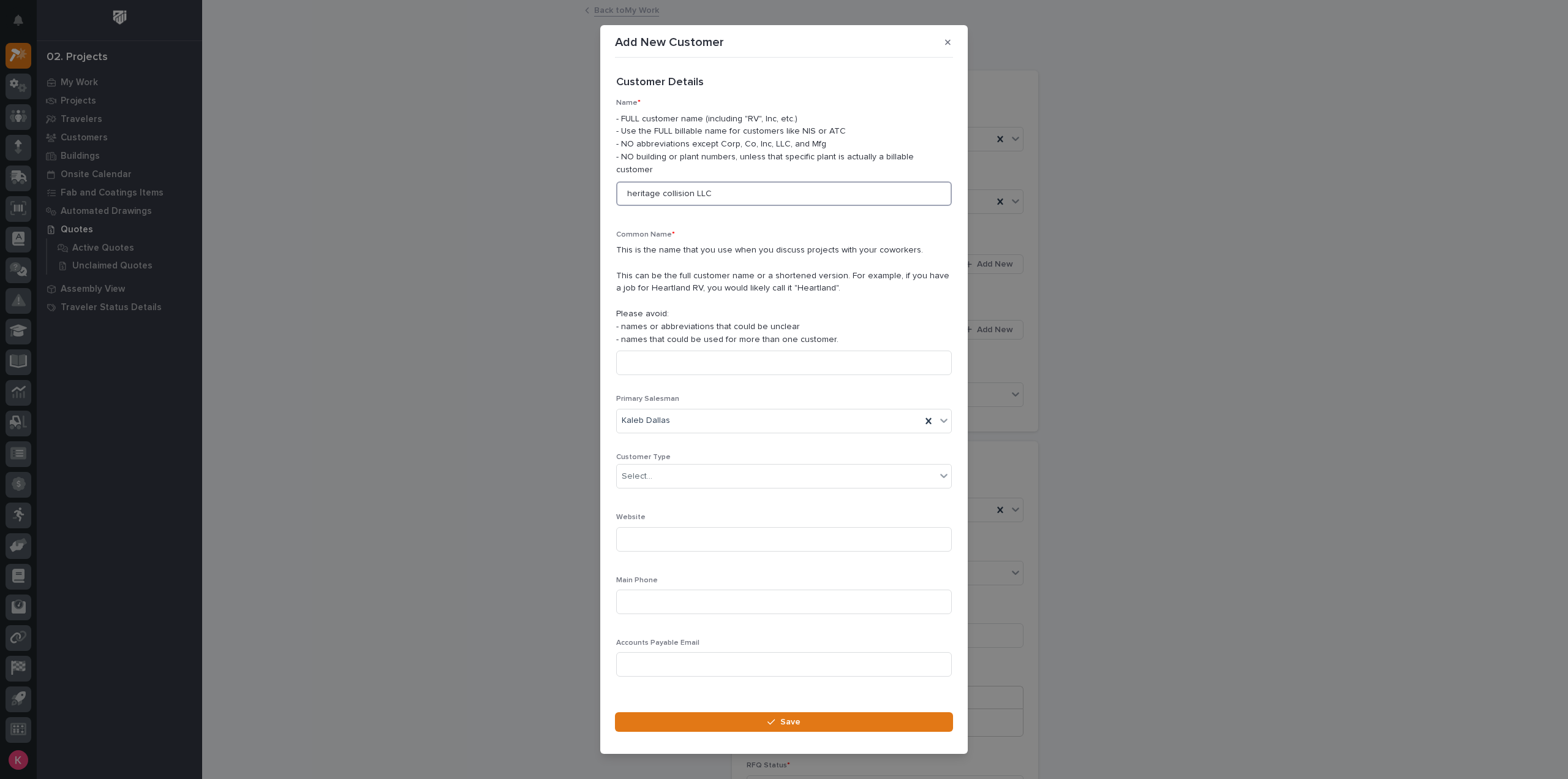
click at [630, 188] on input "heritage collision LLC" at bounding box center [784, 194] width 336 height 25
click at [670, 188] on input "Heritage collision LLC" at bounding box center [784, 194] width 336 height 25
drag, startPoint x: 713, startPoint y: 187, endPoint x: 579, endPoint y: 192, distance: 134.1
click at [579, 192] on div "Add New Customer Loading... Saving… Loading... Saving… Loading... Saving… Custo…" at bounding box center [784, 389] width 1568 height 779
type input "Heritage Collision LLC"
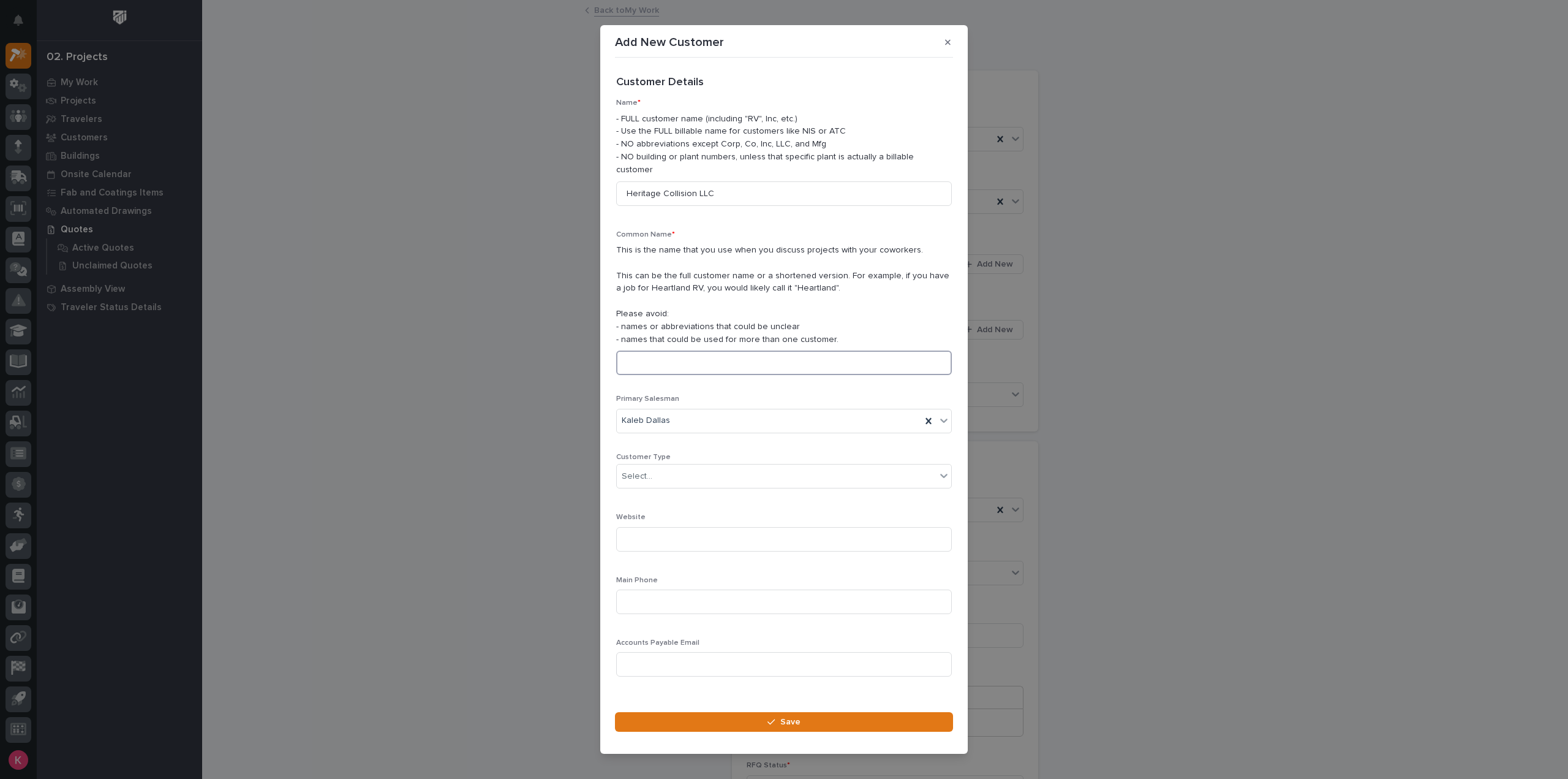
click at [678, 352] on input at bounding box center [784, 363] width 336 height 25
paste input "Heritage Collision LLC"
type input "Heritage Collision LLC"
click at [665, 466] on div "Select..." at bounding box center [776, 476] width 319 height 20
click at [665, 520] on div "End User" at bounding box center [779, 514] width 325 height 21
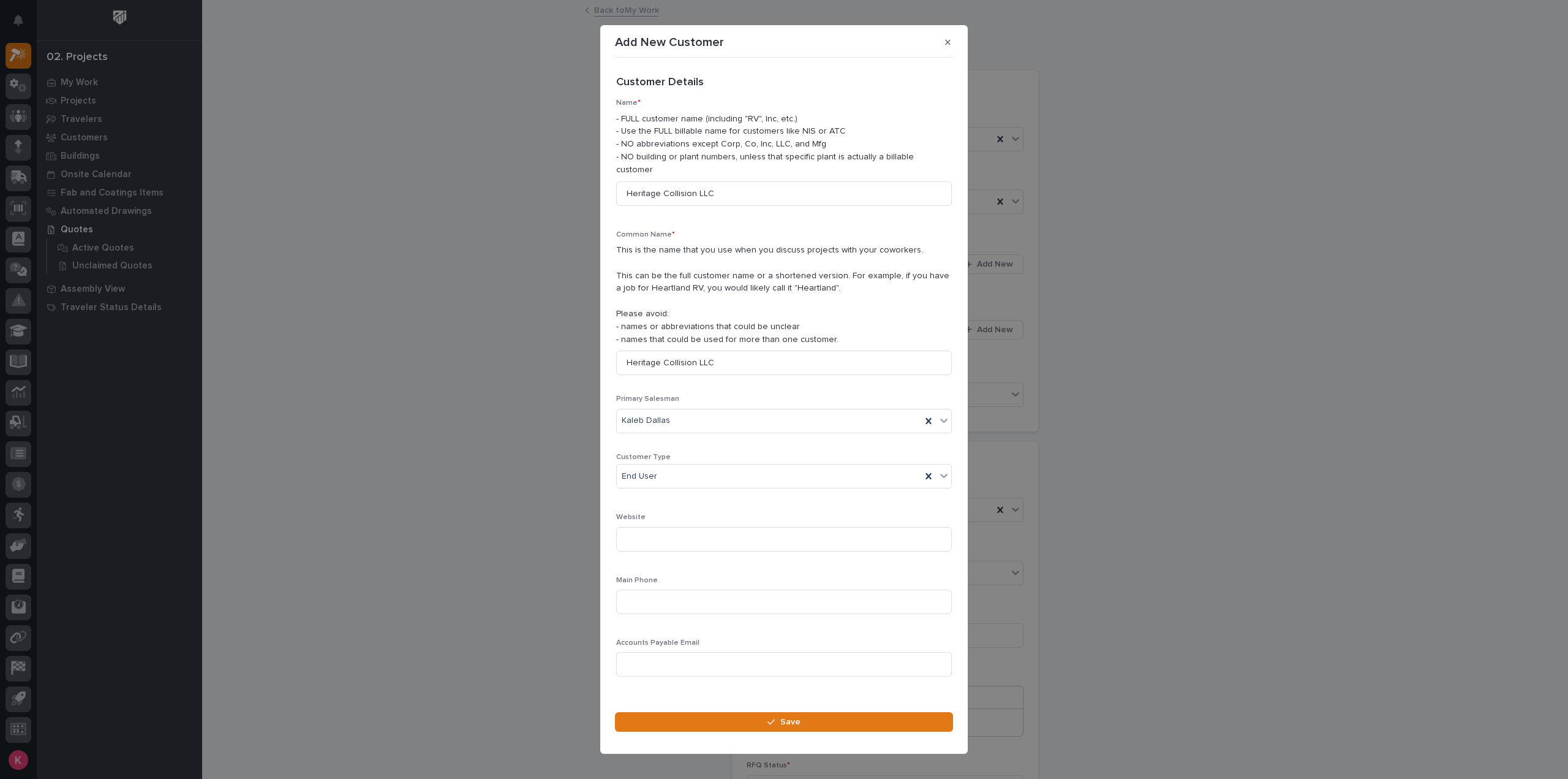
click at [662, 550] on div "Website" at bounding box center [784, 537] width 336 height 48
click at [667, 532] on input at bounding box center [784, 539] width 336 height 25
click at [672, 609] on div "Main Phone" at bounding box center [784, 600] width 336 height 48
click at [678, 596] on input at bounding box center [784, 602] width 336 height 25
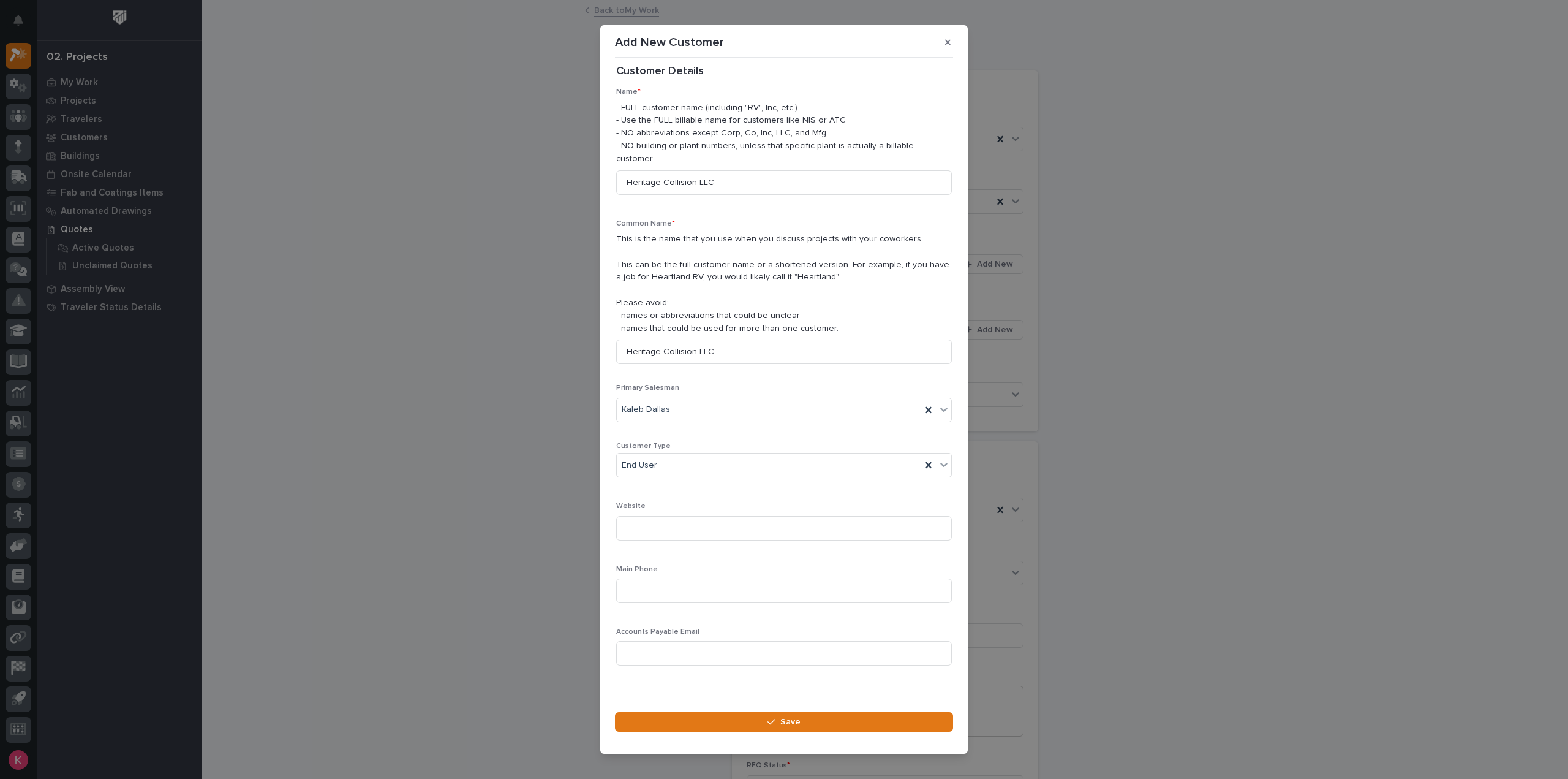
scroll to position [17, 0]
click at [700, 704] on section "Add New Customer Loading... Saving… Loading... Saving… Loading... Saving… Custo…" at bounding box center [784, 390] width 368 height 729
click at [704, 712] on button "Save" at bounding box center [784, 722] width 338 height 19
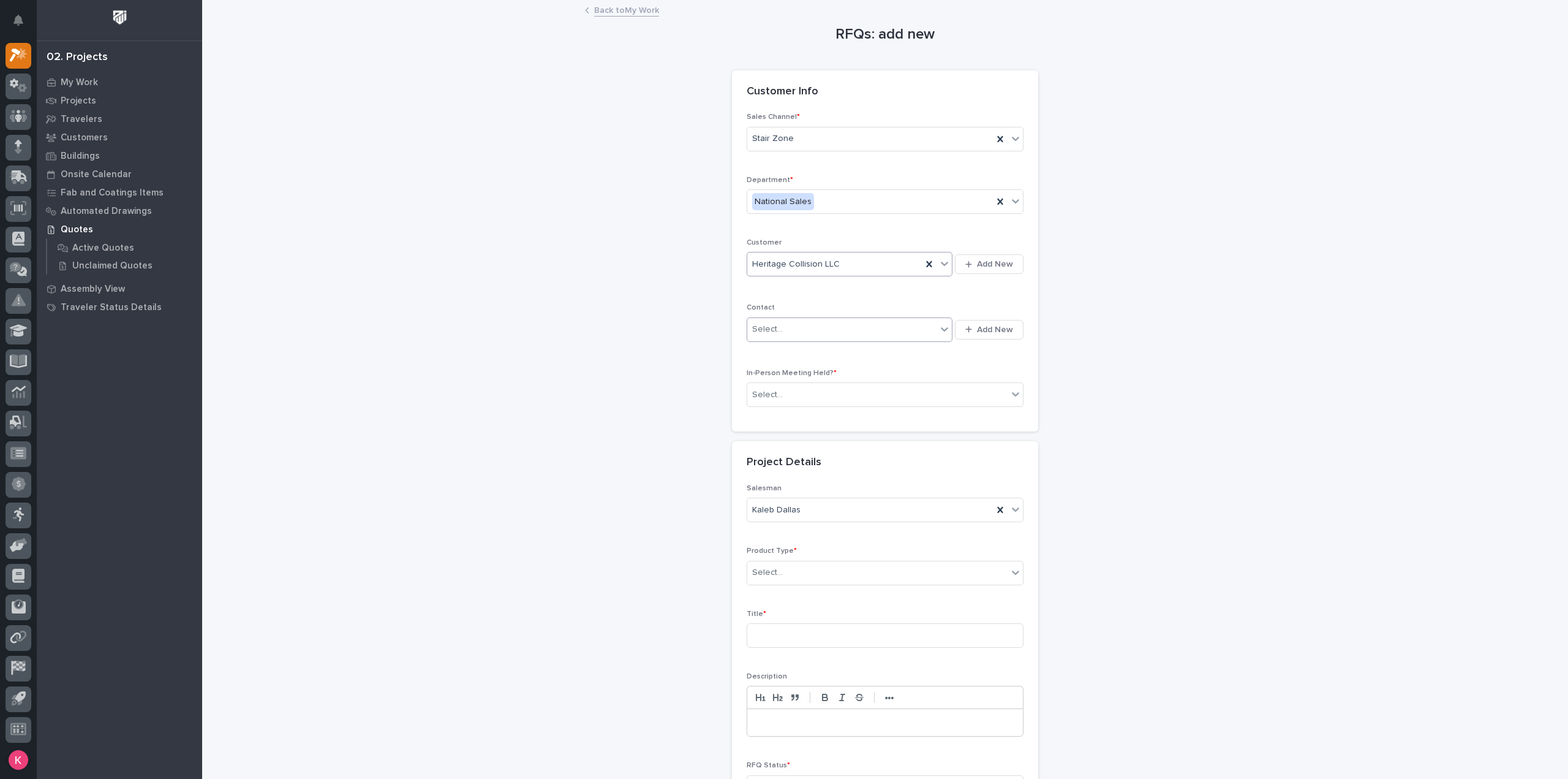
click at [842, 330] on div "Select..." at bounding box center [841, 329] width 189 height 20
click at [1004, 335] on button "Add New" at bounding box center [989, 329] width 69 height 19
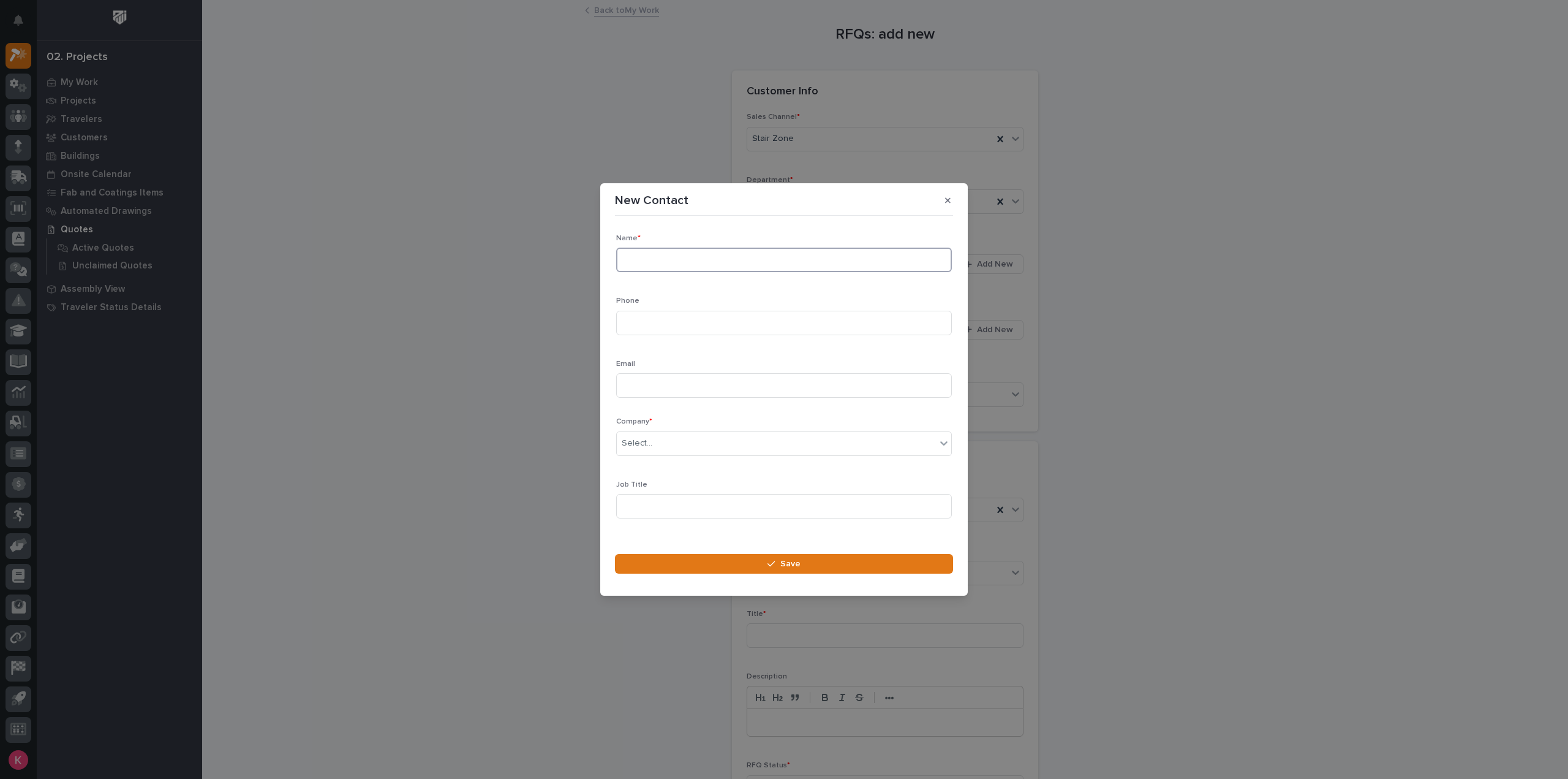
click at [710, 257] on input at bounding box center [784, 260] width 336 height 25
type input "Ken Scritchfield"
click at [689, 376] on input at bounding box center [784, 385] width 336 height 25
paste input "kscritchfield@heritage-collision.com"
type input "kscritchfield@heritage-collision.com"
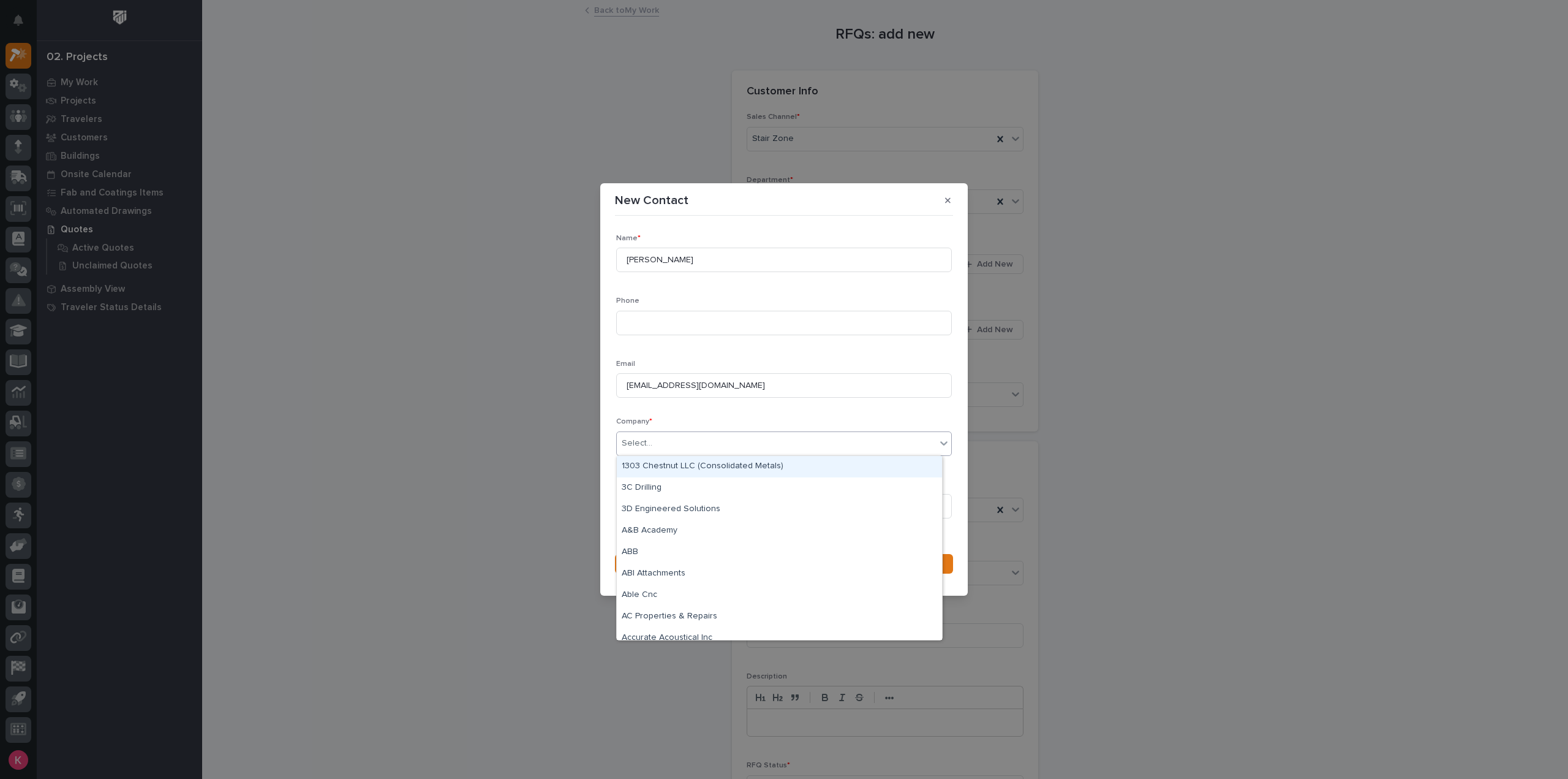
click at [693, 441] on div "Select..." at bounding box center [776, 443] width 319 height 20
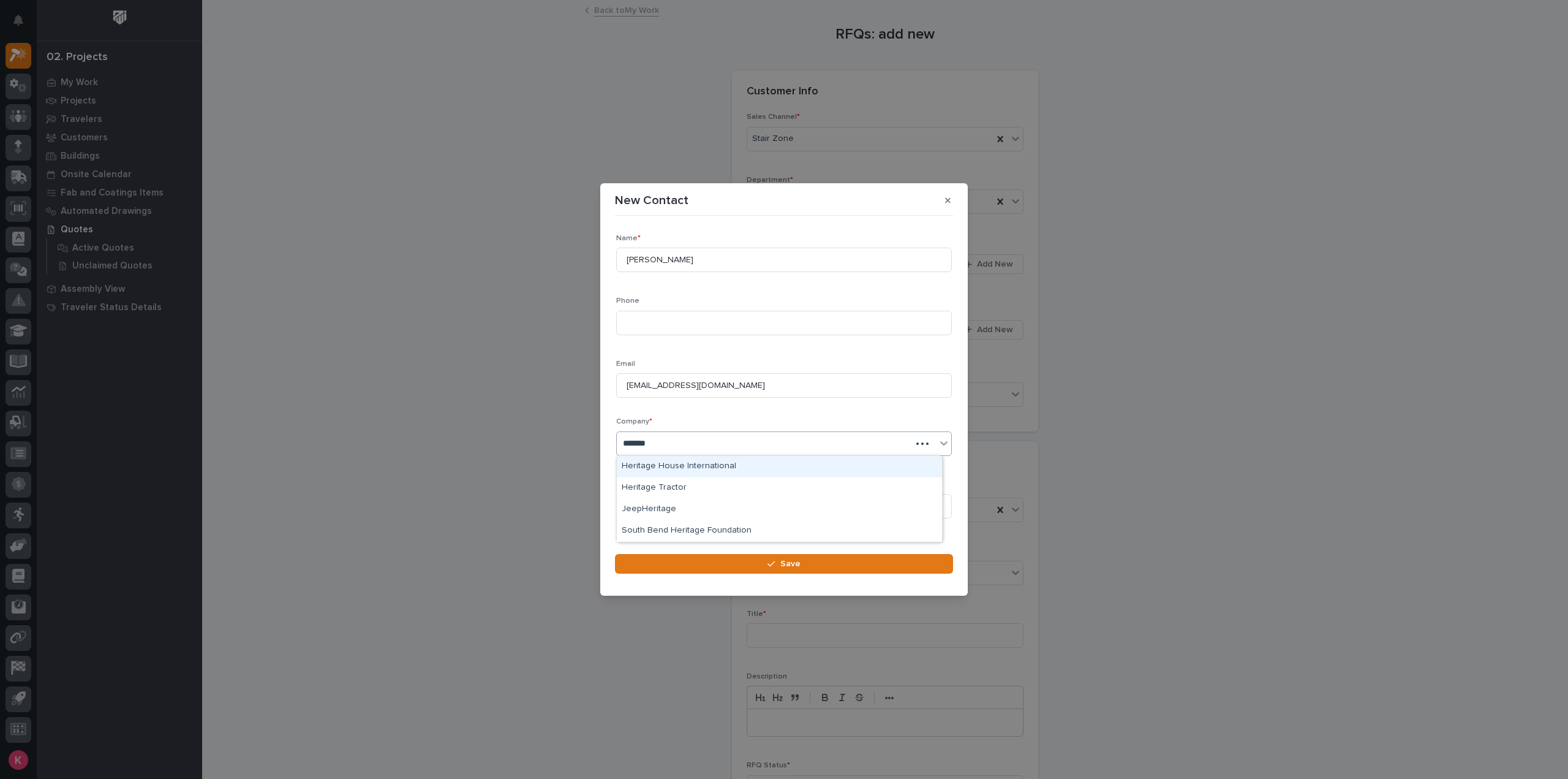
type input "********"
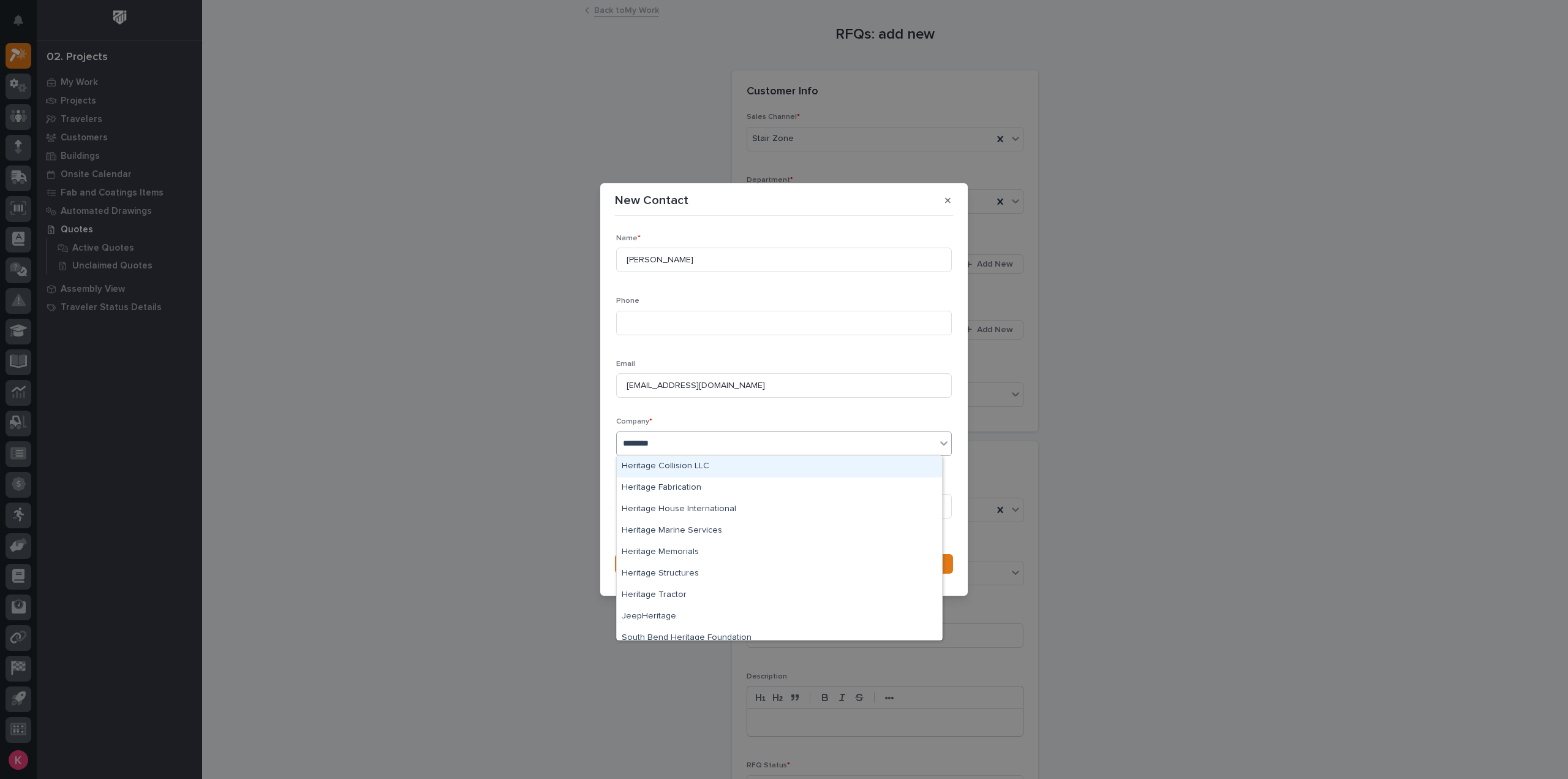
click at [720, 468] on div "Heritage Collision LLC" at bounding box center [779, 466] width 325 height 21
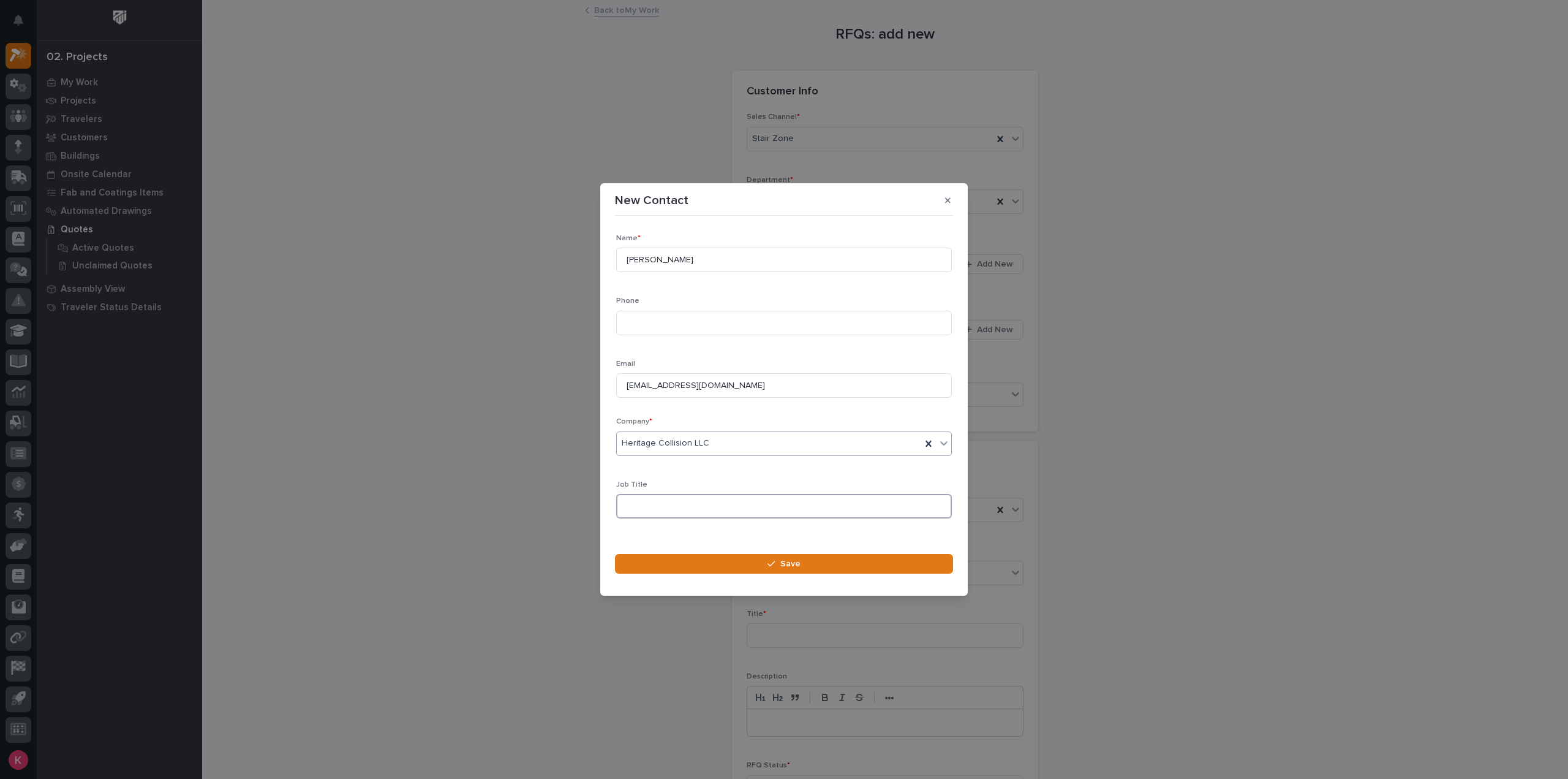
click at [700, 509] on input at bounding box center [784, 506] width 336 height 25
click at [744, 567] on button "Save" at bounding box center [784, 563] width 338 height 19
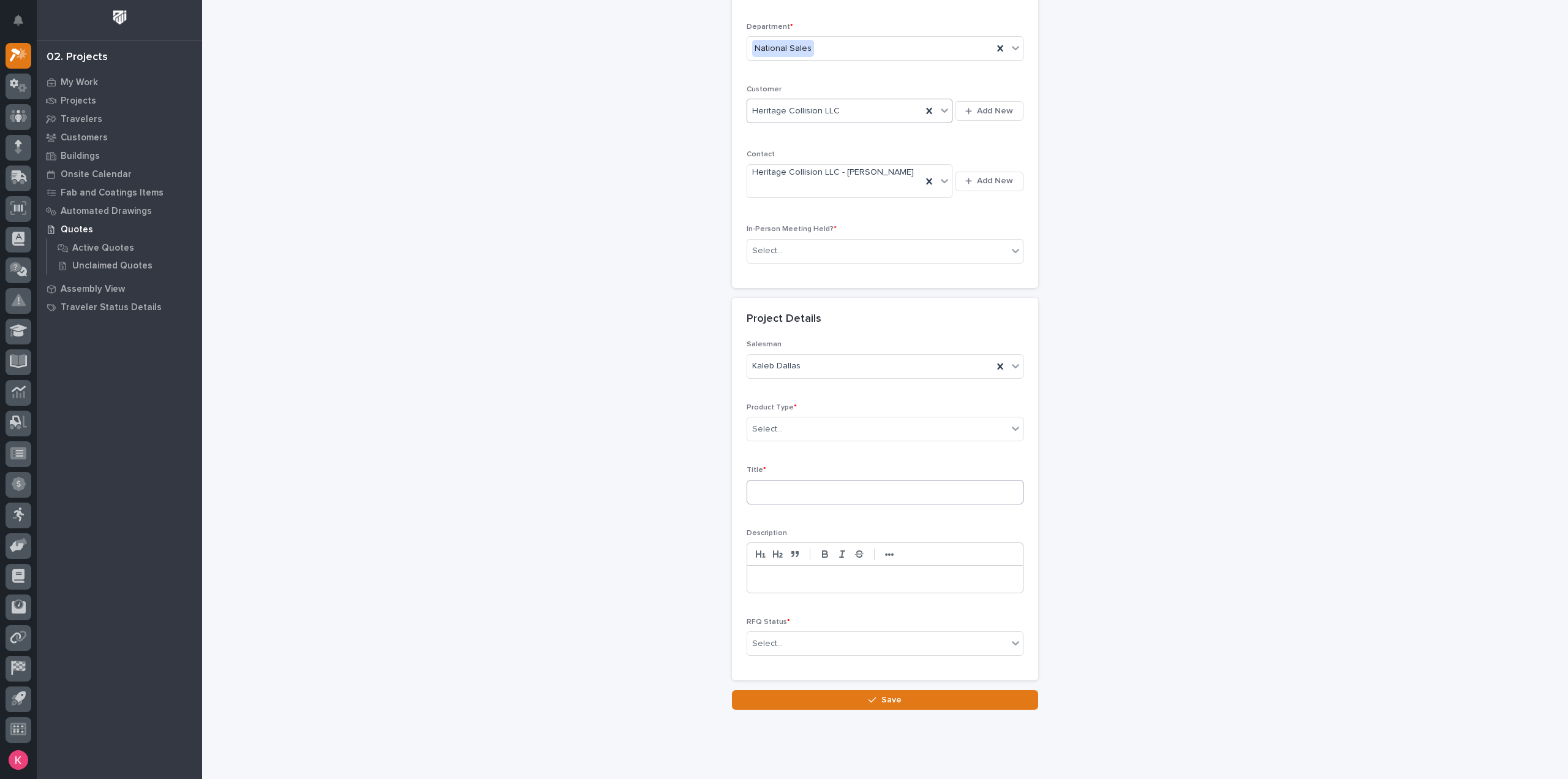
scroll to position [166, 0]
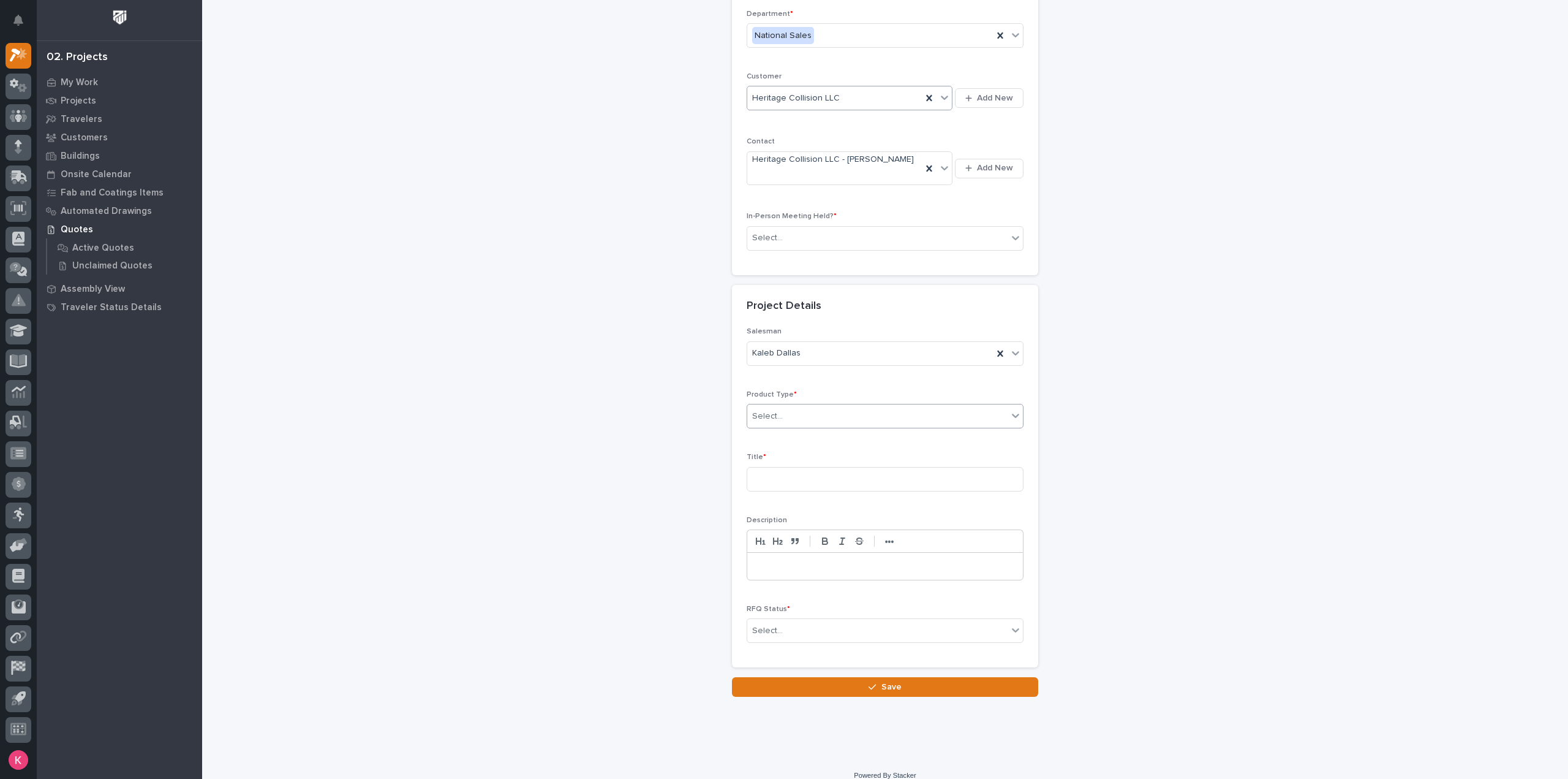
click at [809, 403] on div "Select..." at bounding box center [885, 416] width 277 height 25
type input "**"
click at [812, 446] on div "Stairs & Ladders" at bounding box center [880, 448] width 275 height 21
click at [813, 467] on input at bounding box center [885, 479] width 277 height 25
type input "Straight Stair"
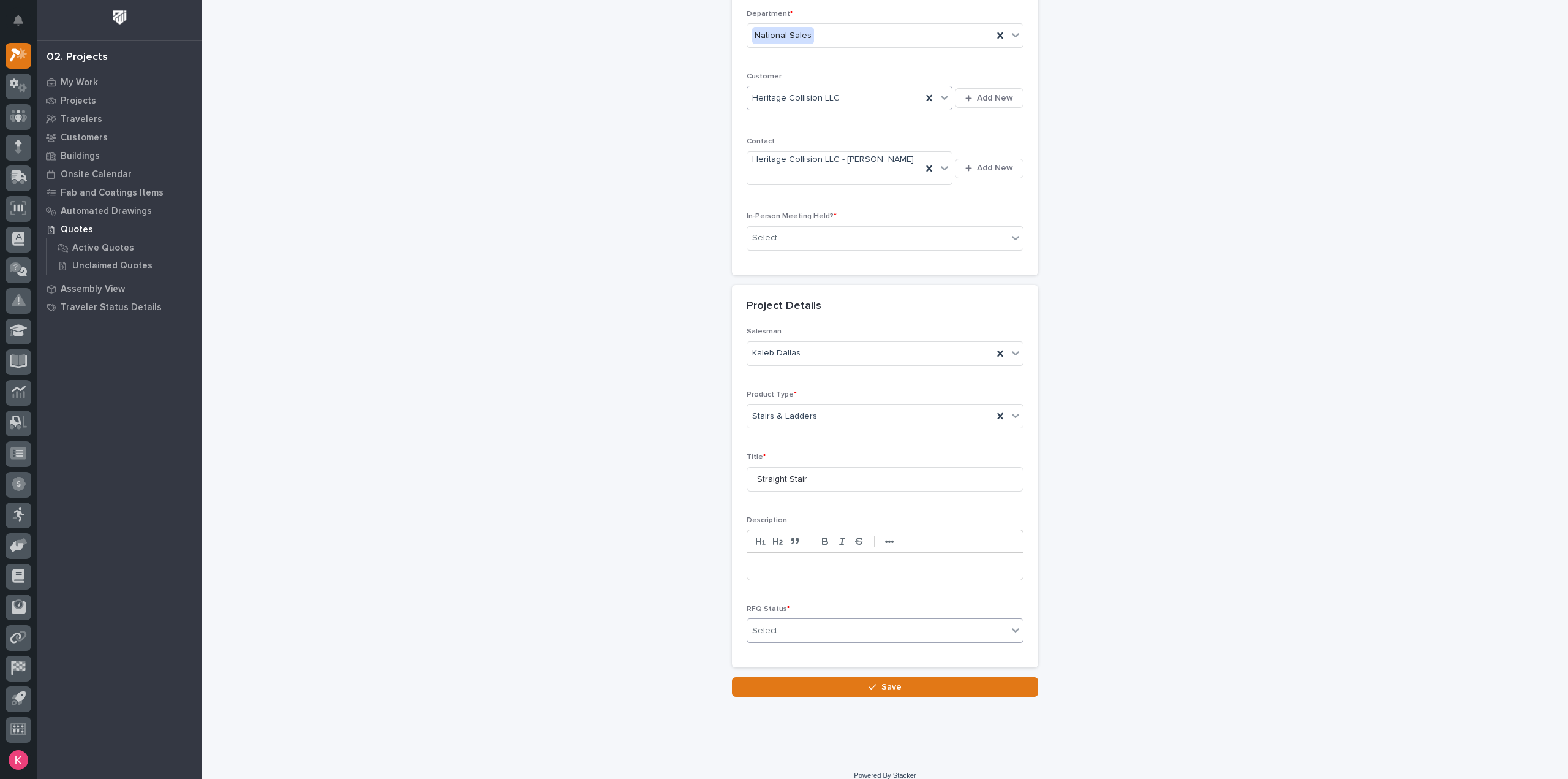
click at [812, 620] on div "Select..." at bounding box center [877, 630] width 260 height 20
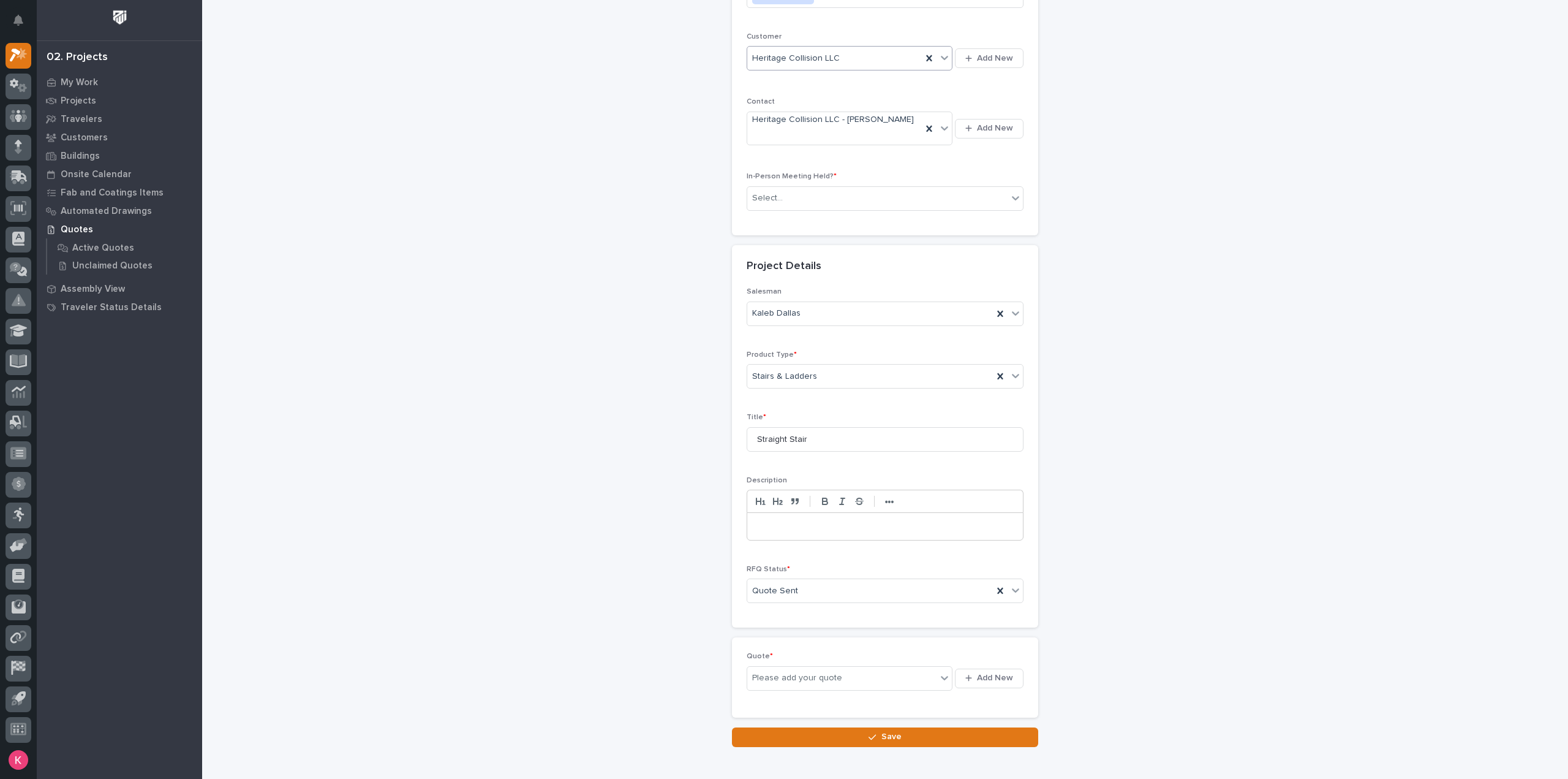
scroll to position [211, 0]
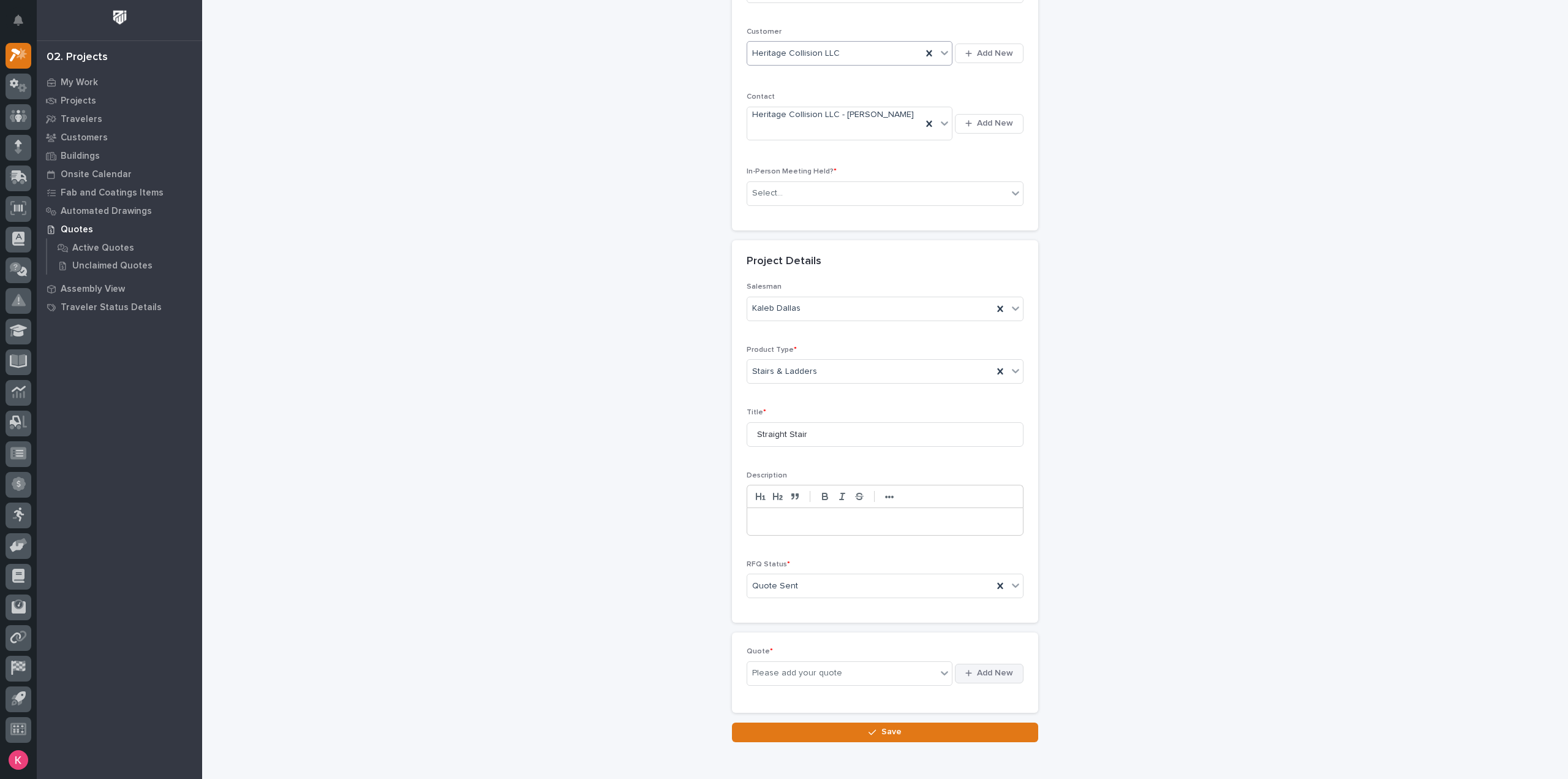
click at [981, 667] on span "Add New" at bounding box center [995, 672] width 36 height 11
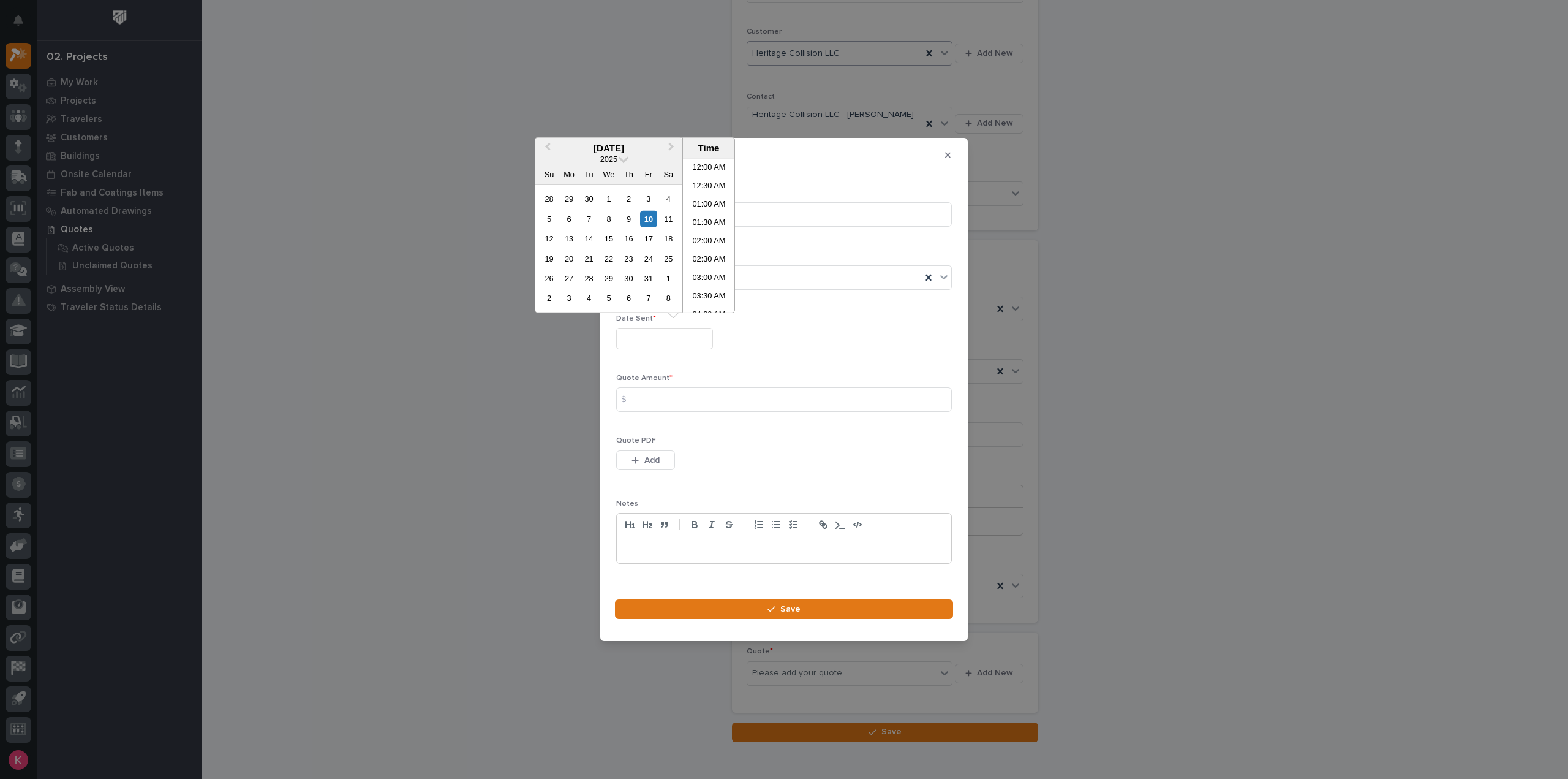
click at [669, 337] on input "text" at bounding box center [664, 338] width 97 height 21
click at [627, 219] on div "9" at bounding box center [628, 218] width 16 height 16
type input "**********"
click at [629, 219] on div "9" at bounding box center [628, 218] width 16 height 16
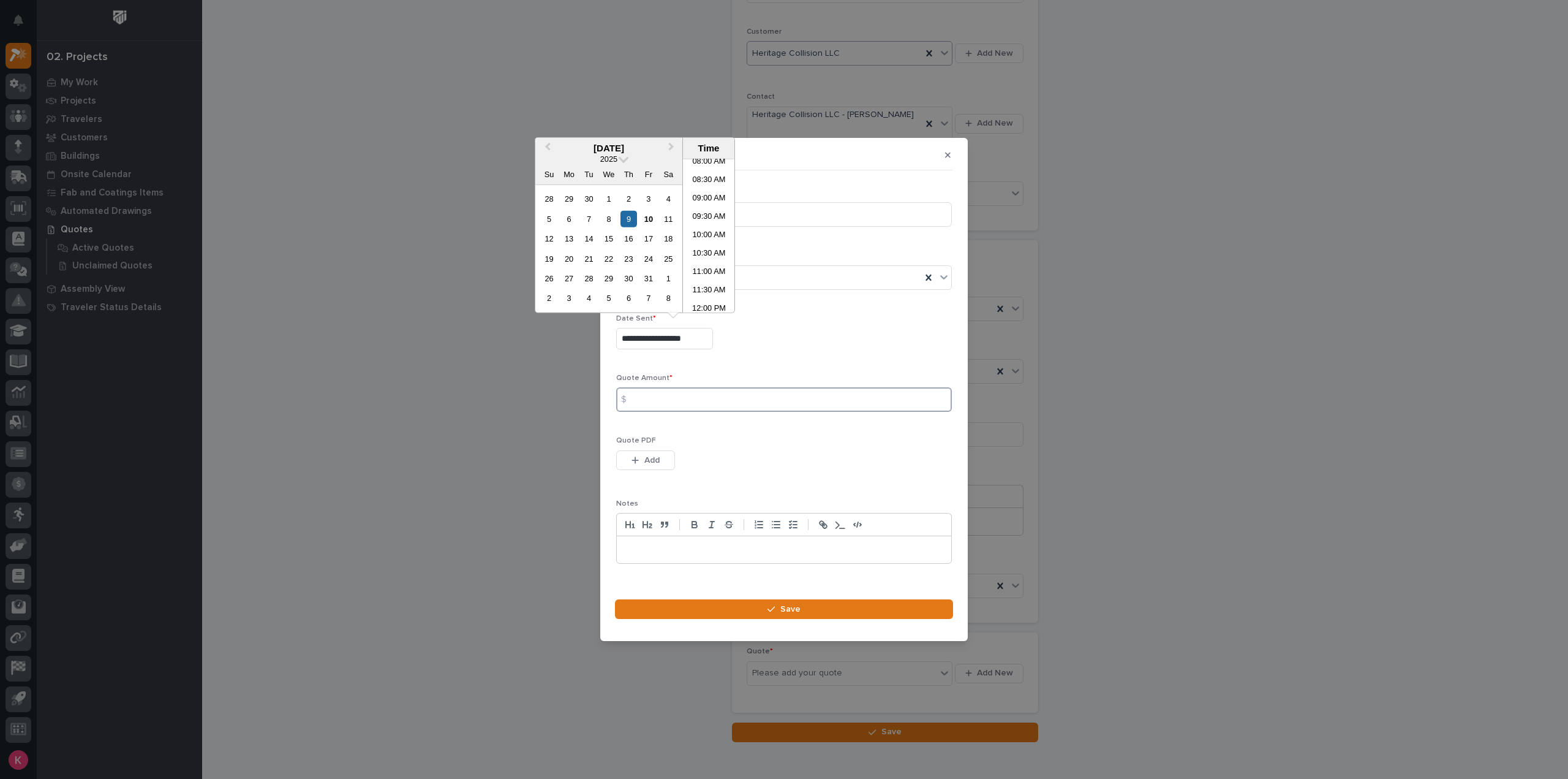
click at [680, 395] on input at bounding box center [784, 400] width 336 height 25
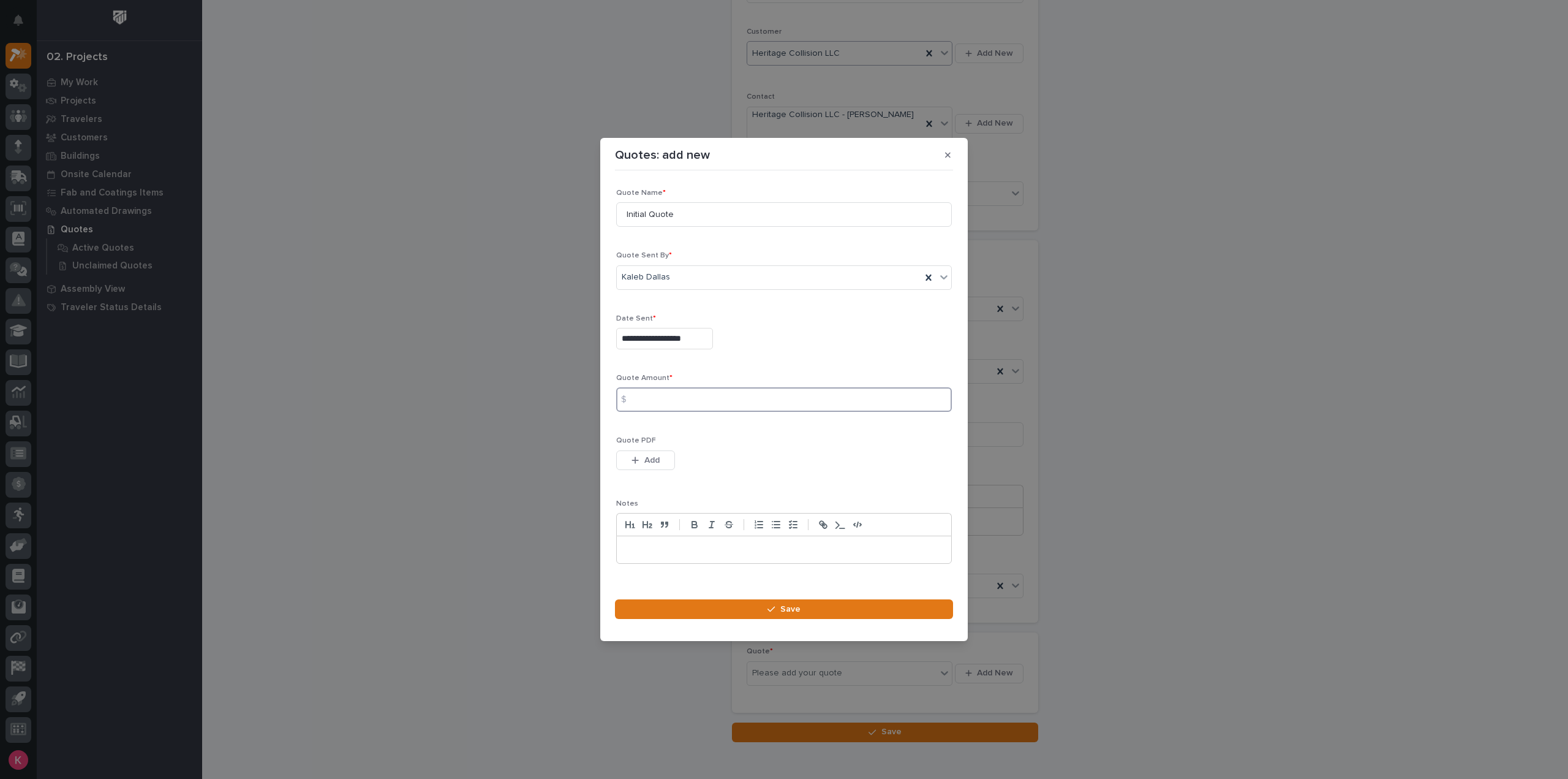
click at [755, 403] on input at bounding box center [784, 400] width 336 height 25
type input "5550"
click at [669, 447] on div "Quote PDF This file cannot be opened Download File Add" at bounding box center [784, 460] width 336 height 48
click at [664, 459] on button "Add" at bounding box center [646, 460] width 59 height 19
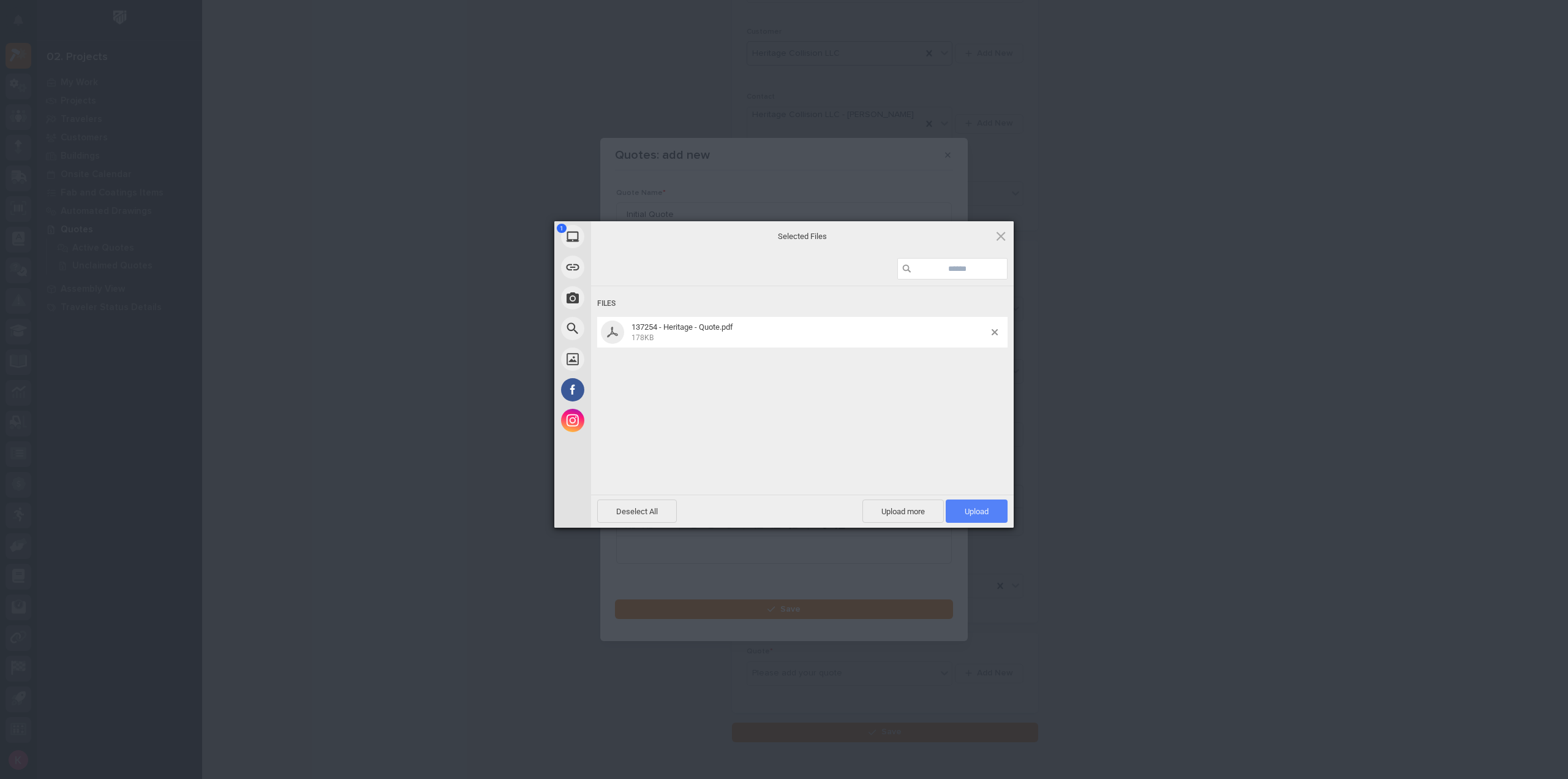
click at [969, 511] on span "Upload 1" at bounding box center [976, 511] width 24 height 9
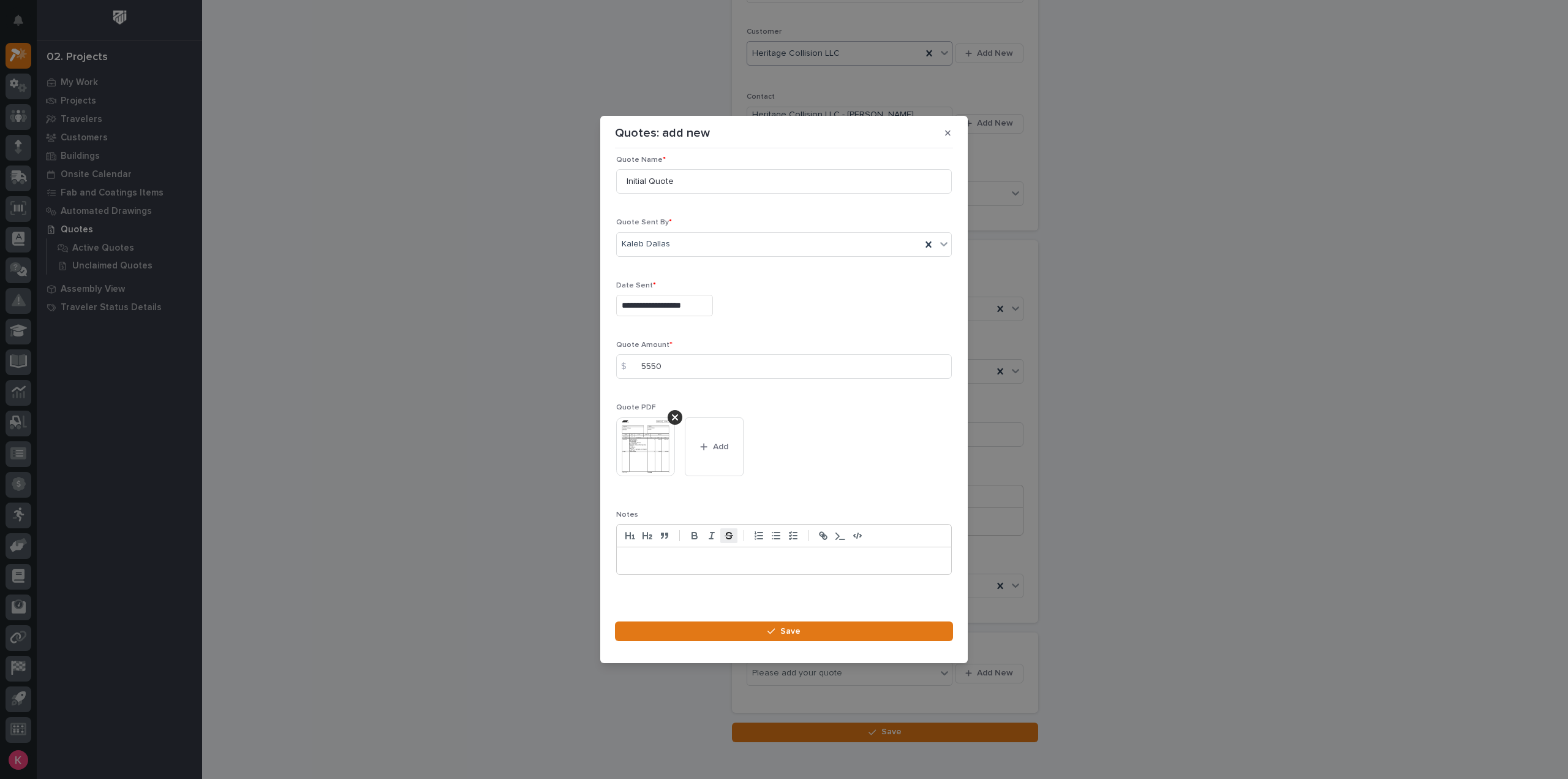
scroll to position [17, 0]
click at [730, 635] on button "Save" at bounding box center [784, 631] width 338 height 19
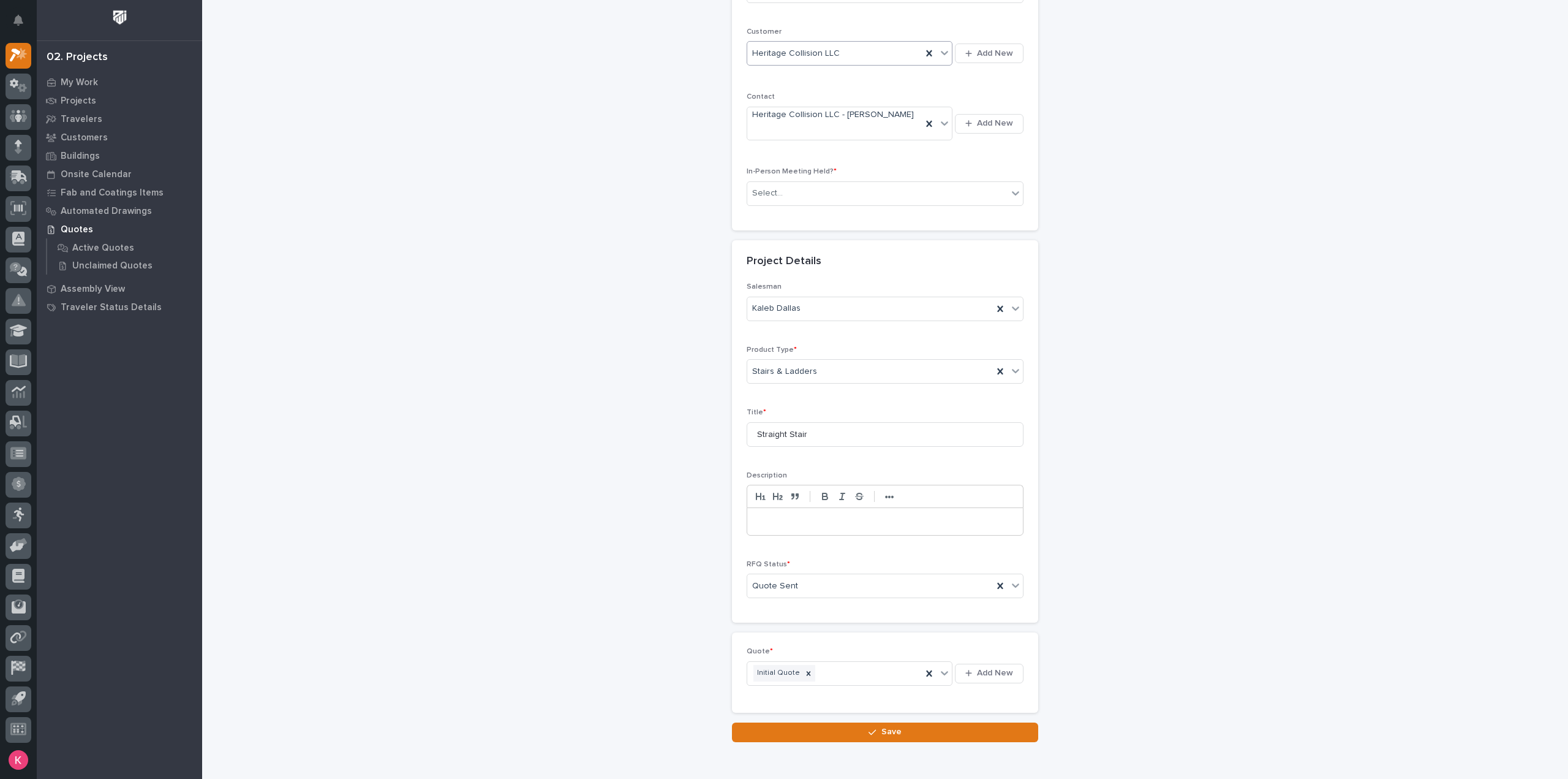
click at [821, 724] on button "Save" at bounding box center [885, 732] width 306 height 19
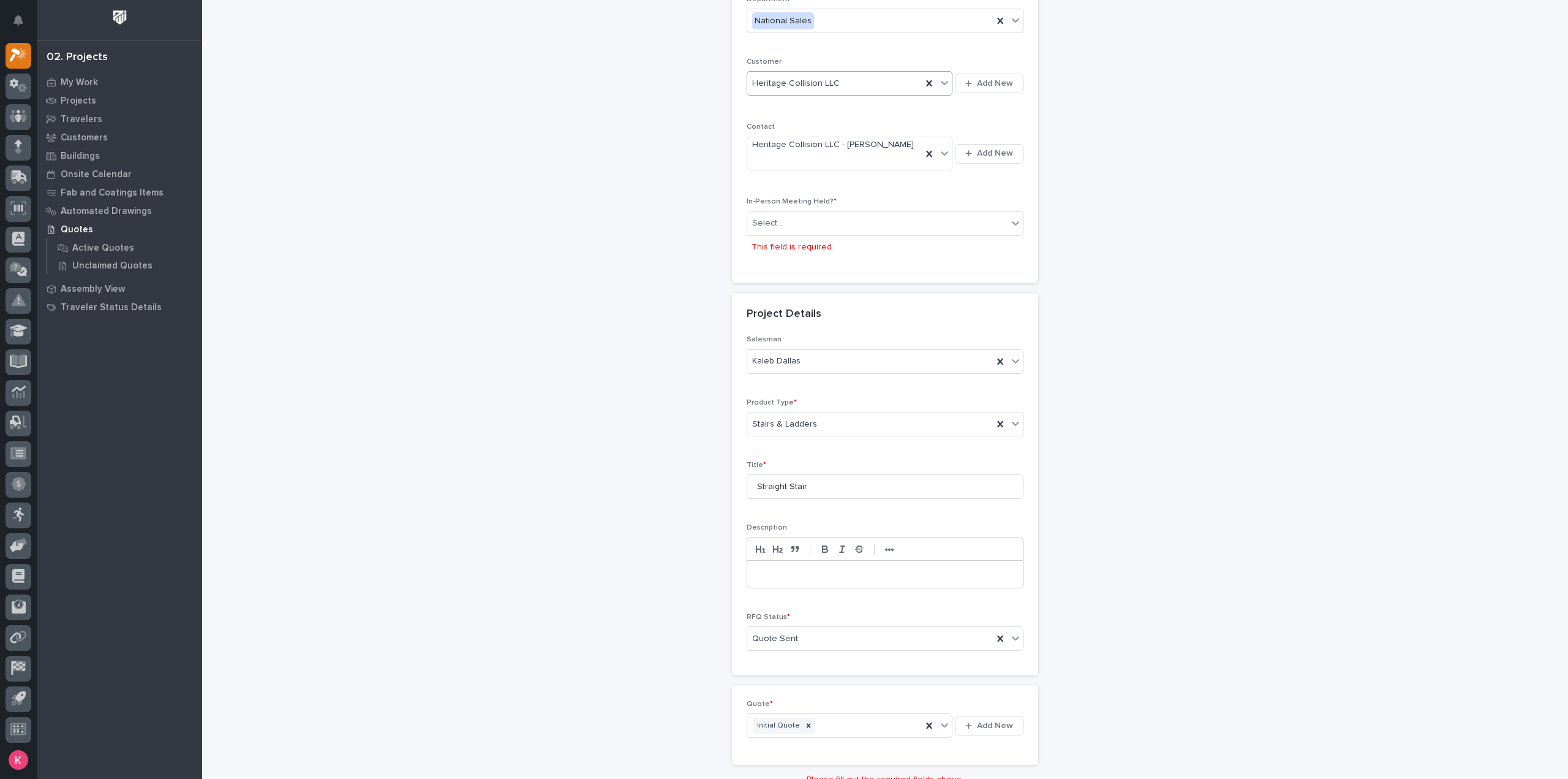
scroll to position [42, 0]
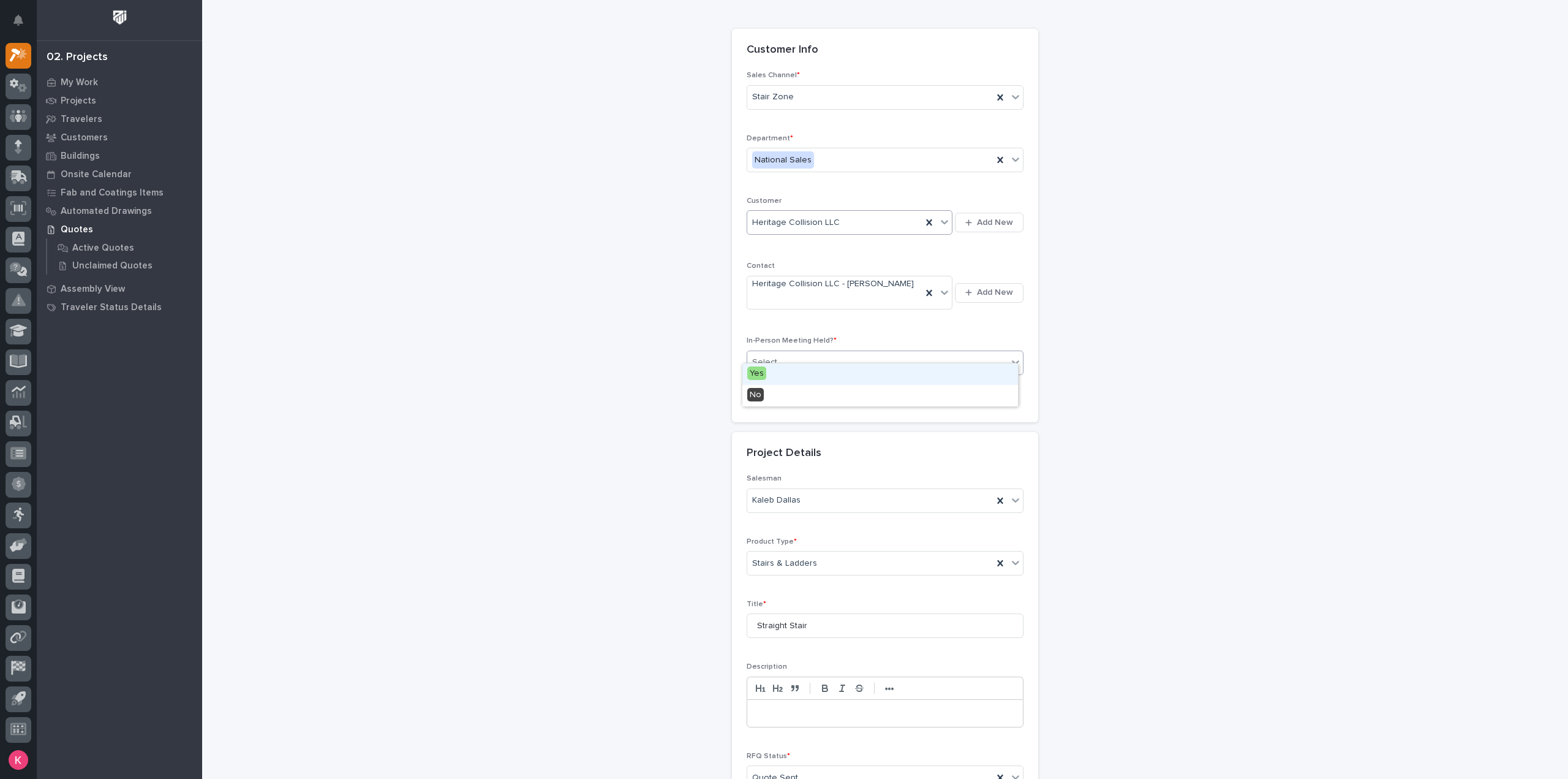
click at [816, 352] on div "Select..." at bounding box center [877, 362] width 260 height 20
click at [804, 379] on div "Yes" at bounding box center [880, 374] width 275 height 21
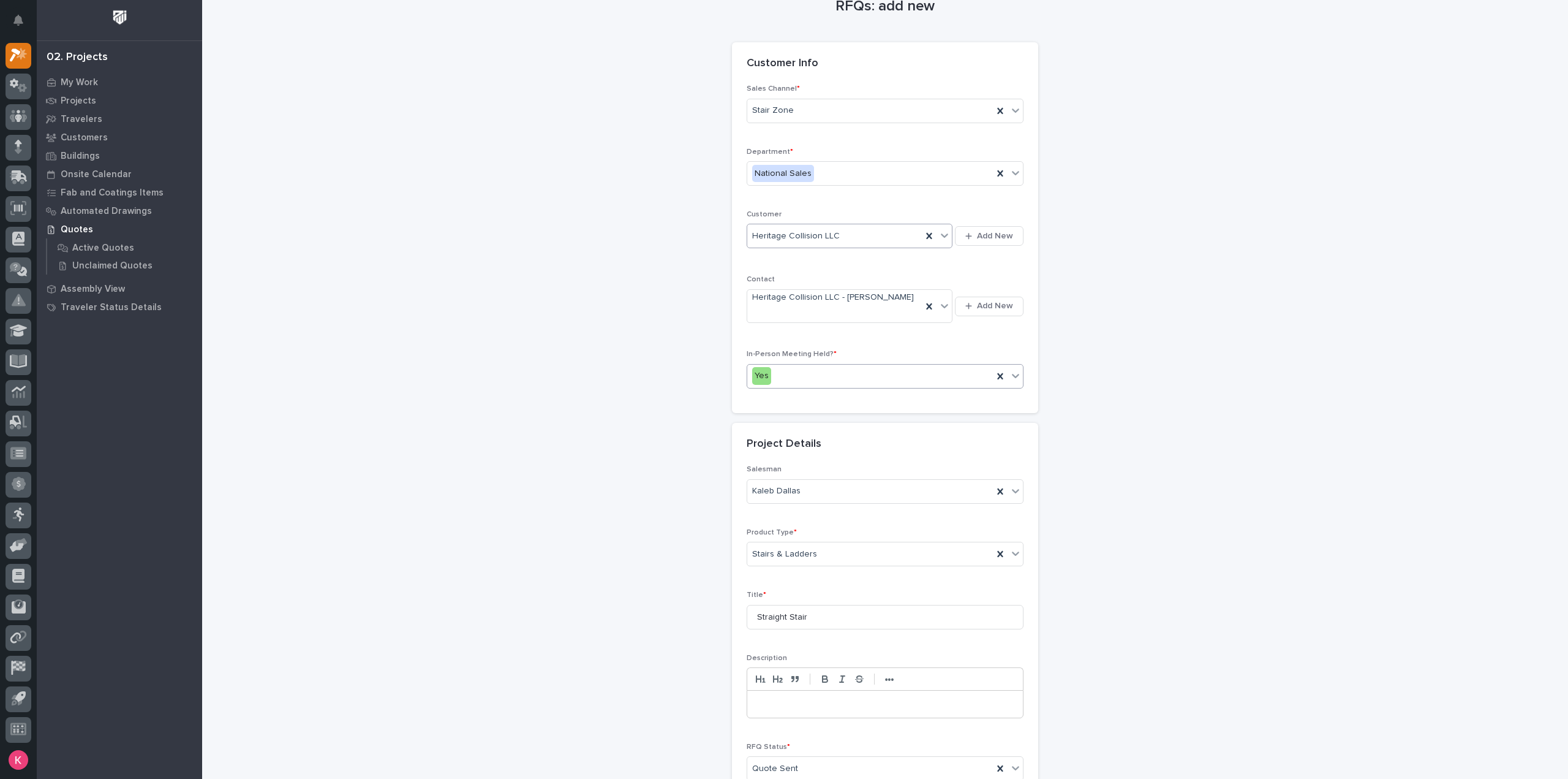
click at [815, 353] on div "In-Person Meeting Held? * option Yes, selected. 0 results available. Select is …" at bounding box center [885, 374] width 277 height 48
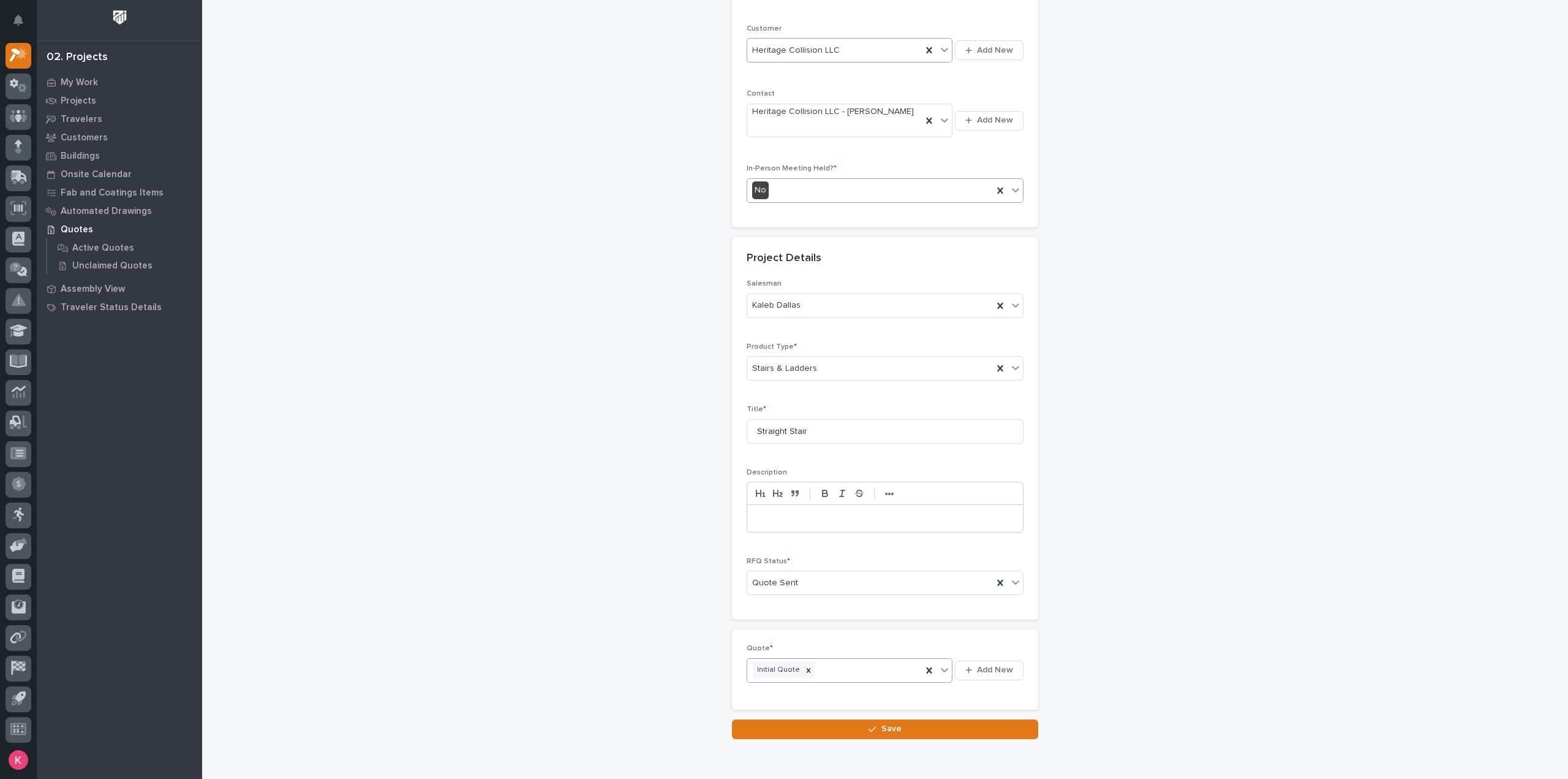
scroll to position [255, 0]
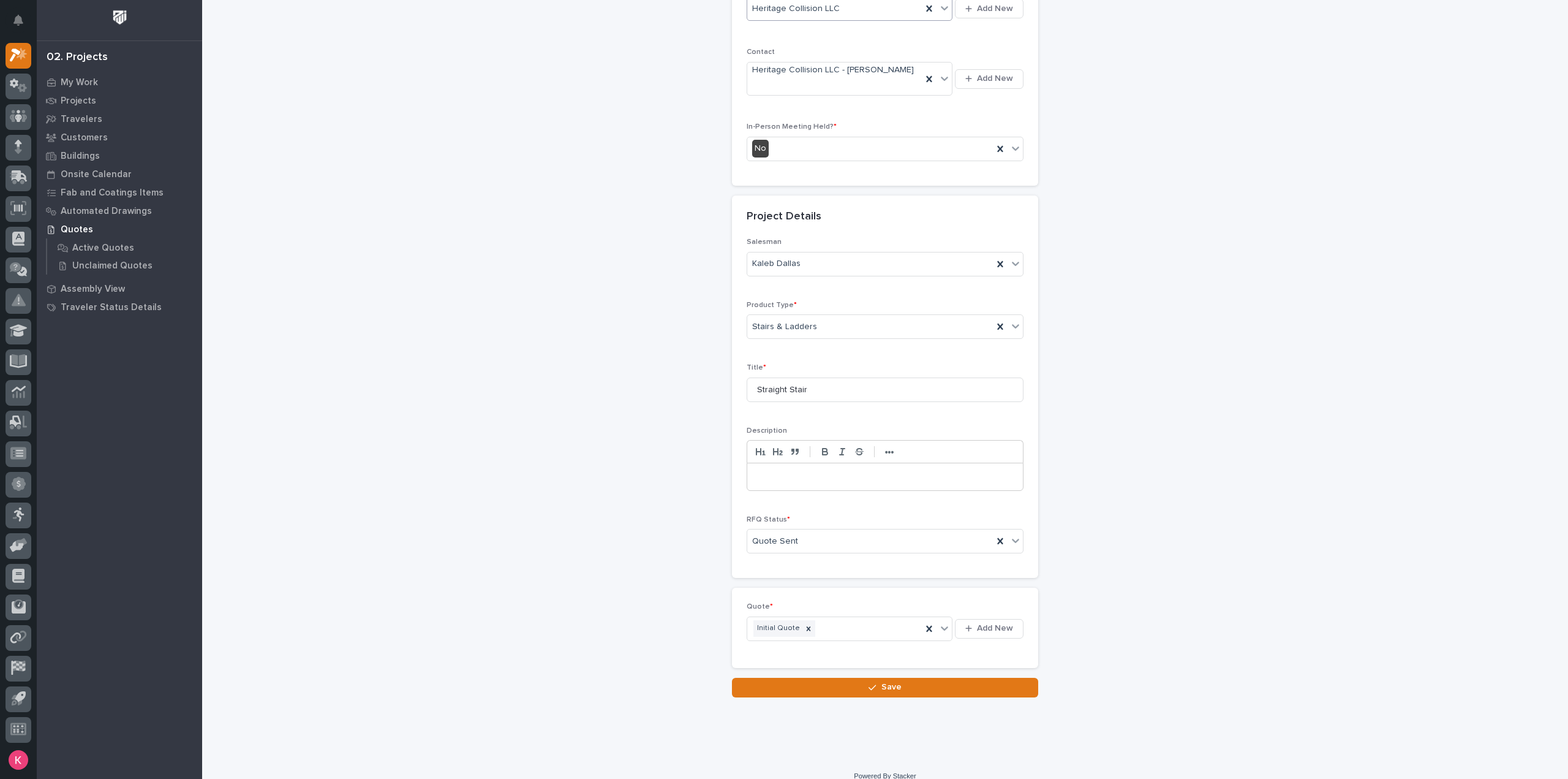
click at [833, 691] on div "Loading... Saving… Loading... Saving… RFQs: add new Loading... Saving… Loading.…" at bounding box center [885, 237] width 1241 height 982
click at [848, 678] on button "Save" at bounding box center [885, 687] width 306 height 19
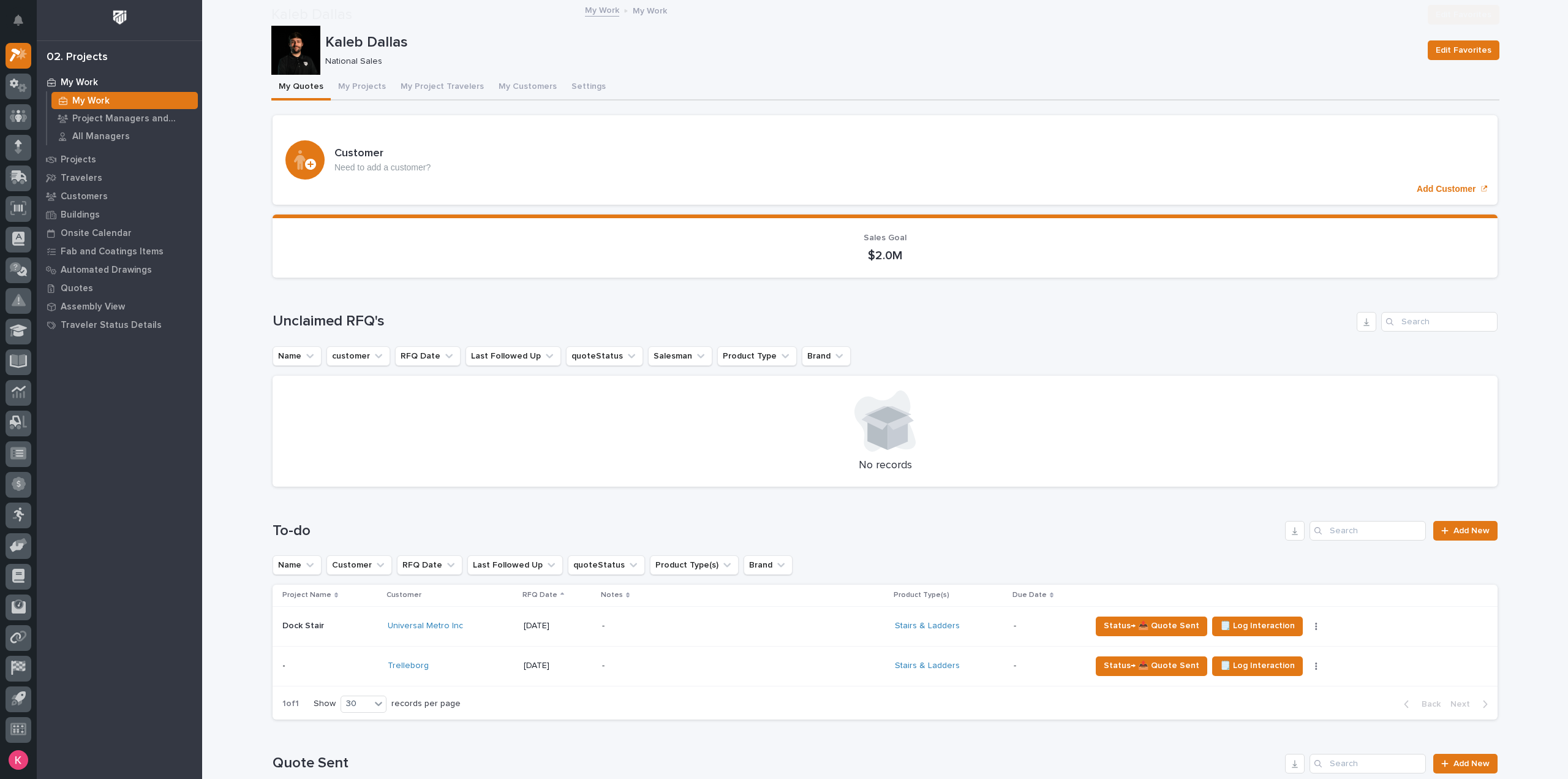
scroll to position [429, 0]
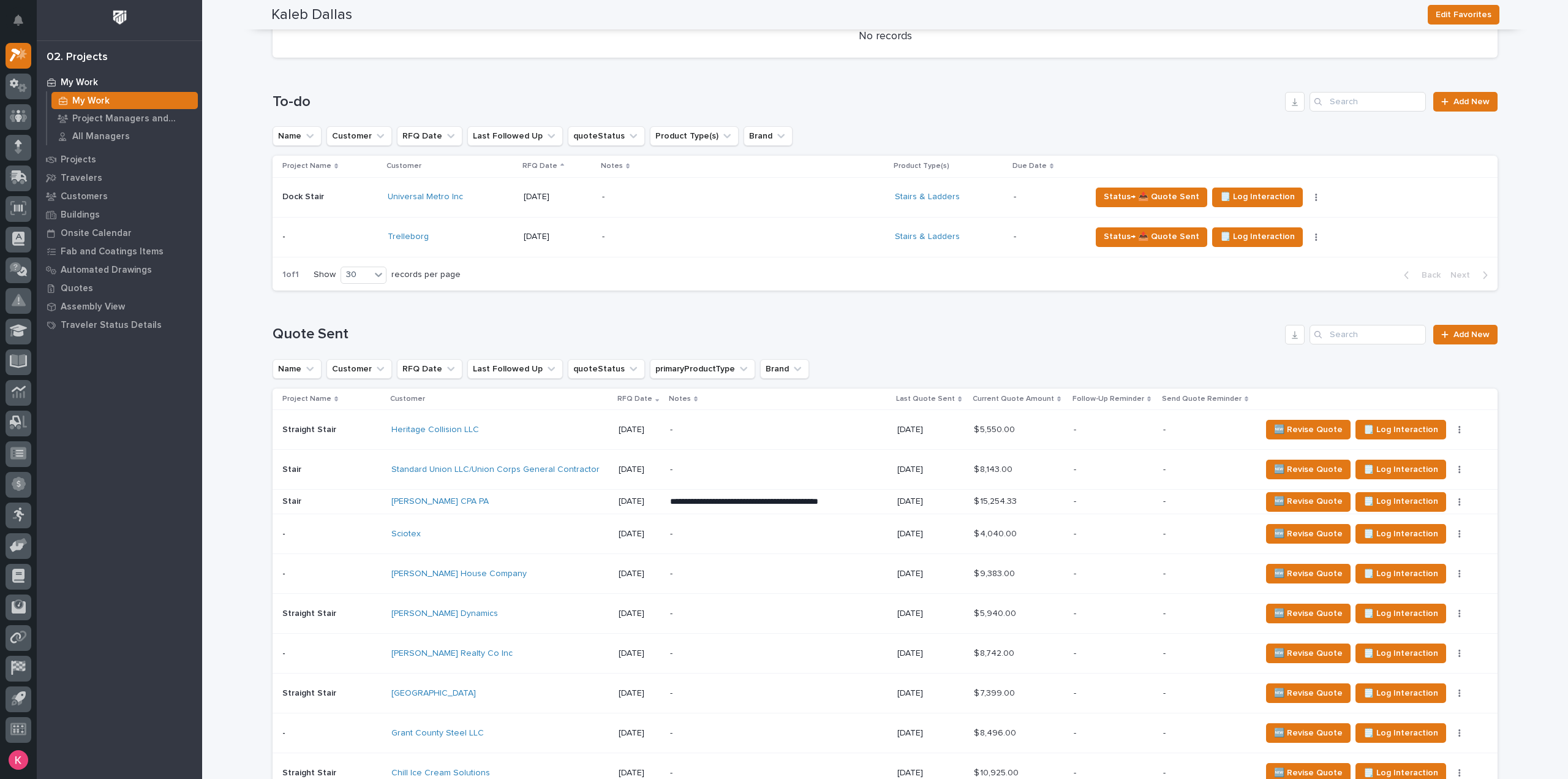
click at [778, 435] on div "-" at bounding box center [778, 429] width 214 height 27
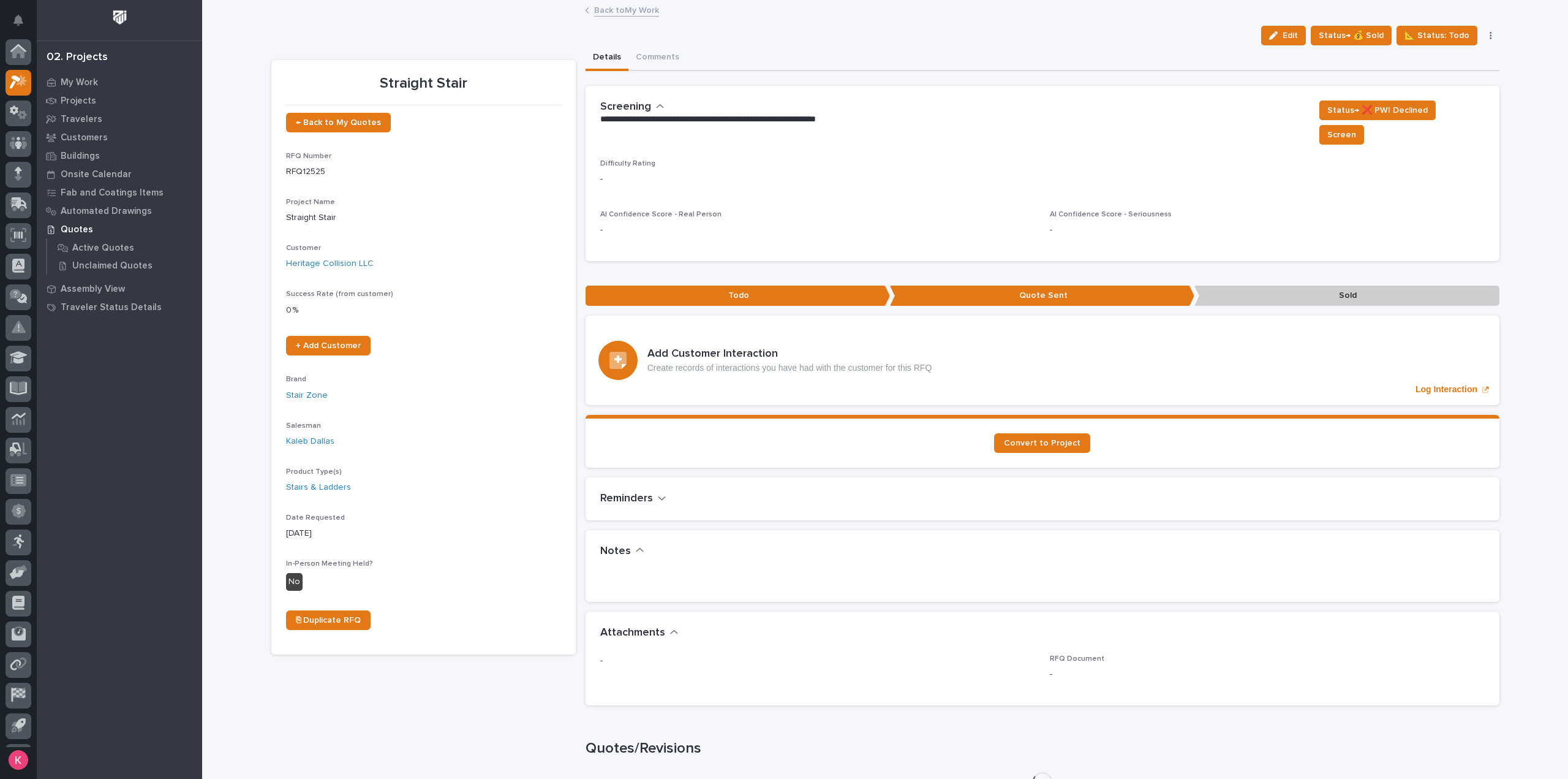
scroll to position [27, 0]
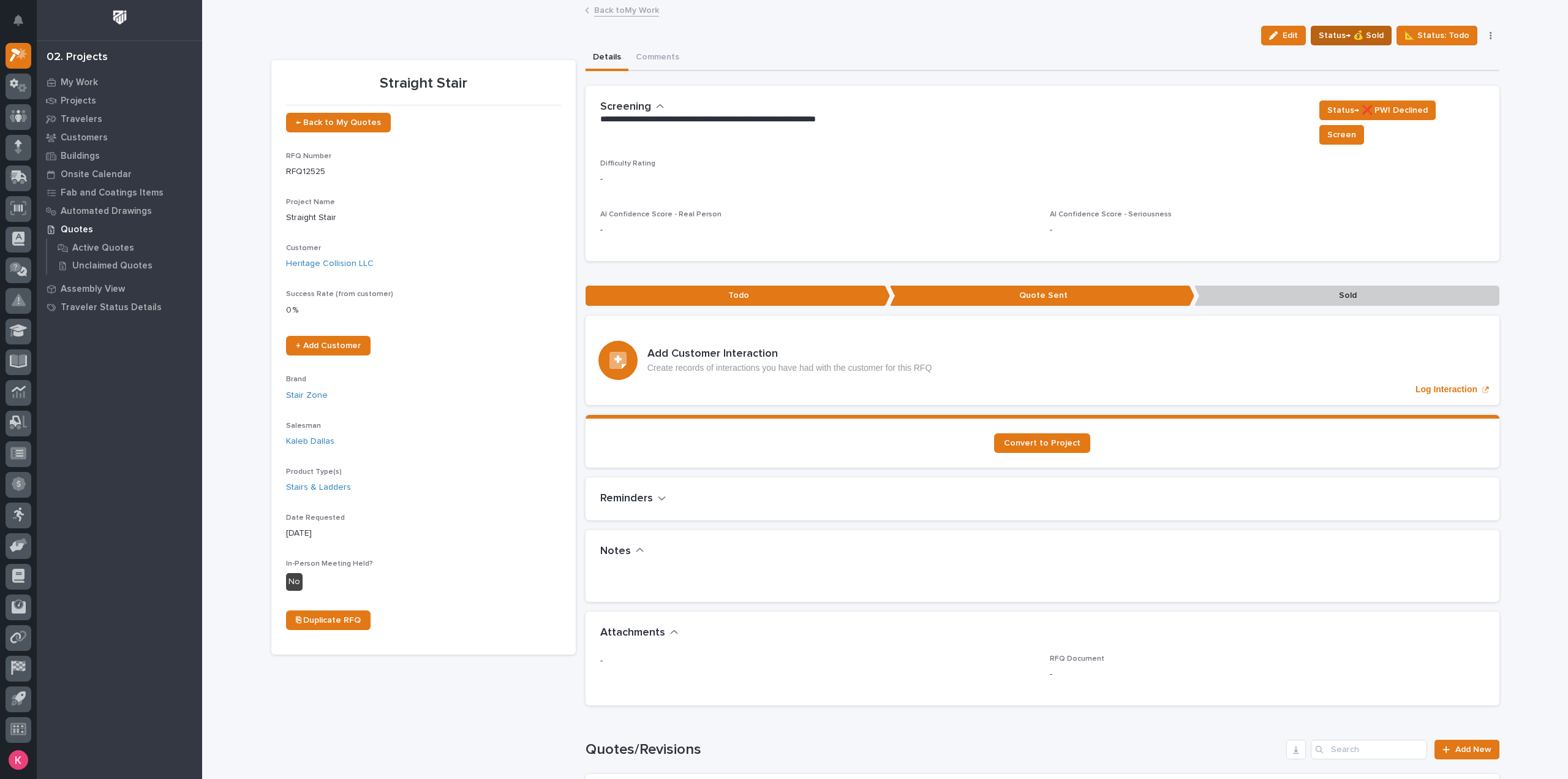
click at [1342, 39] on span "Status→ 💰 Sold" at bounding box center [1351, 35] width 65 height 15
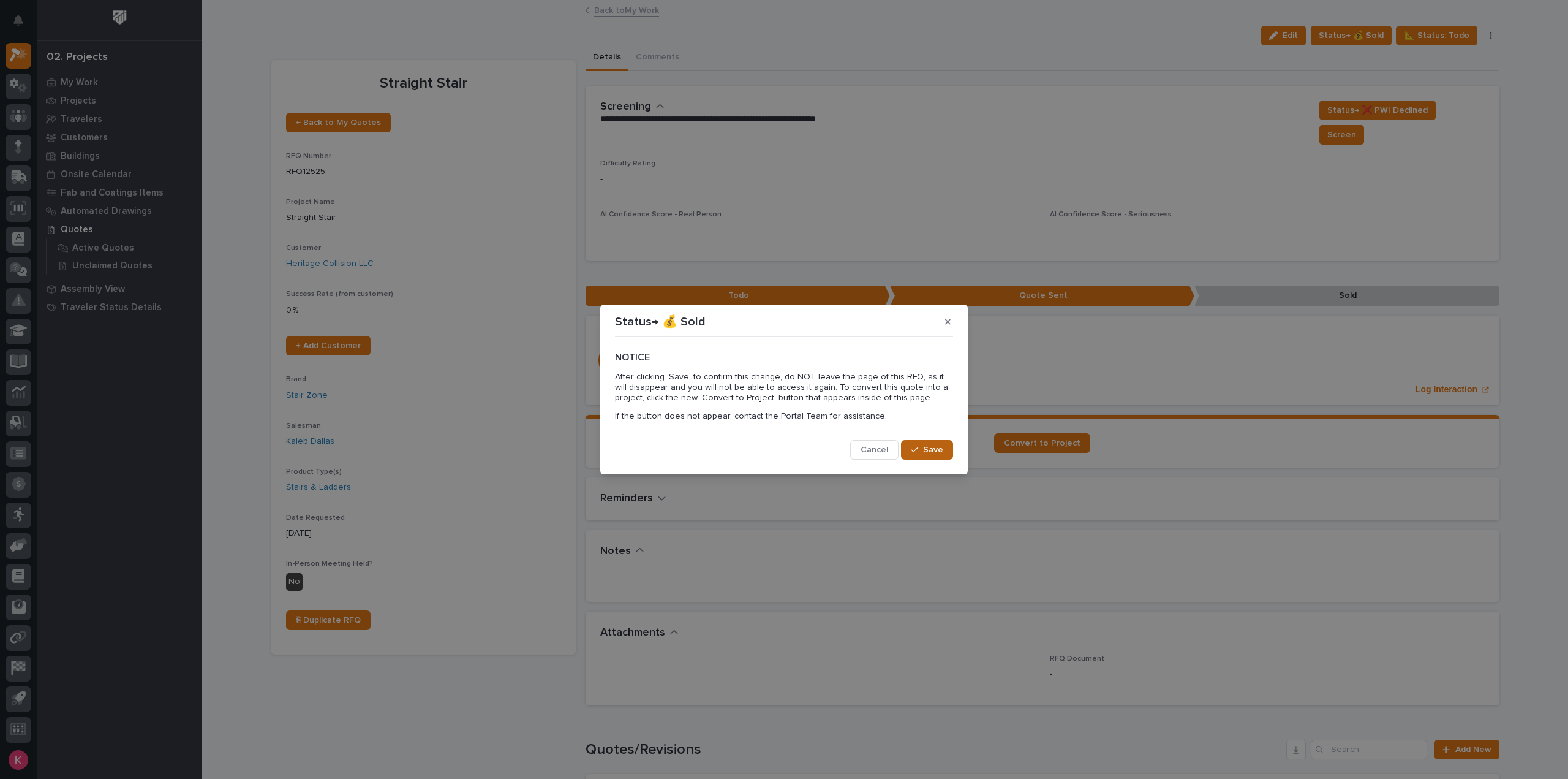
click at [935, 447] on span "Save" at bounding box center [933, 450] width 20 height 11
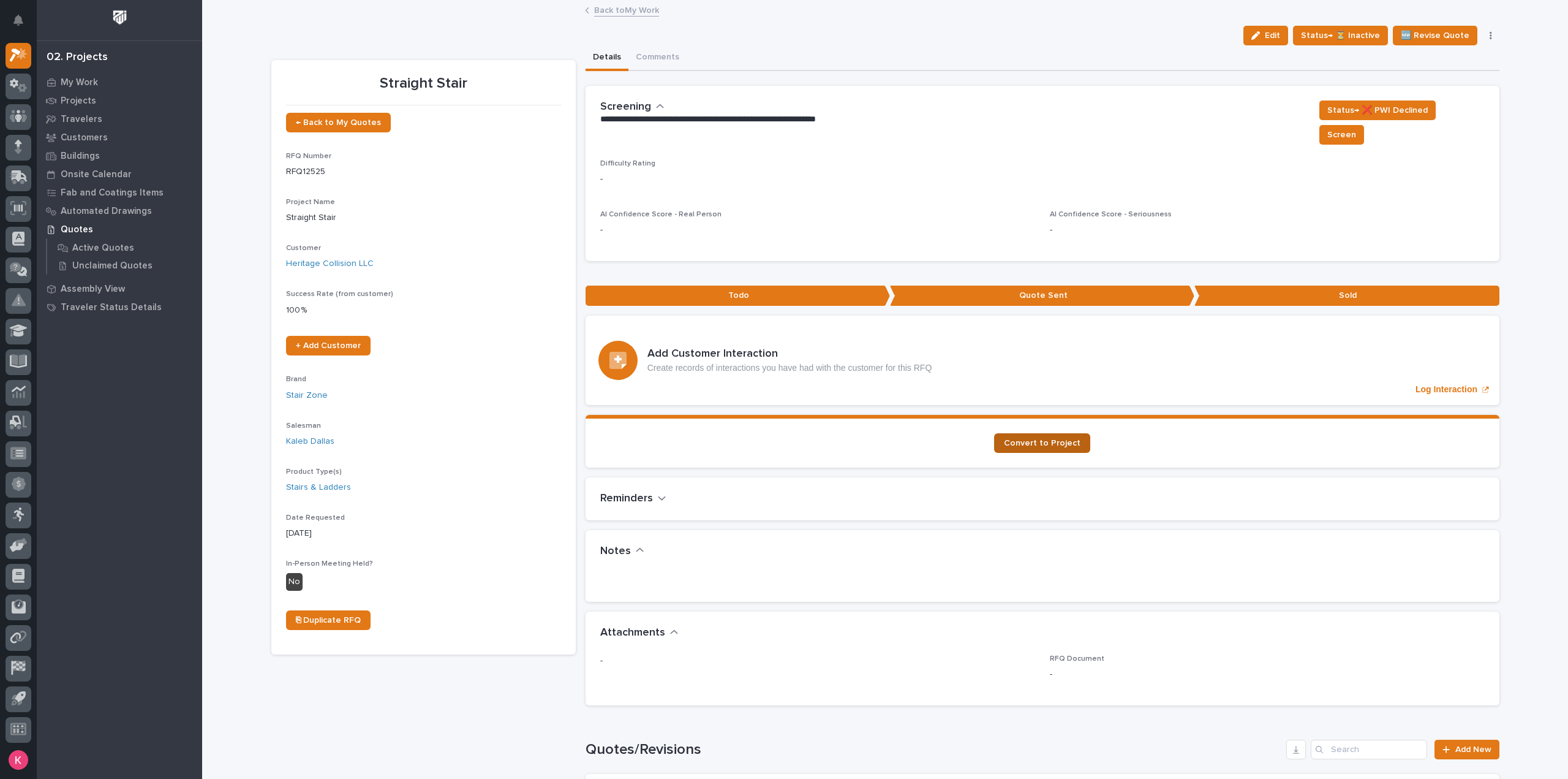
click at [1037, 439] on span "Convert to Project" at bounding box center [1043, 442] width 77 height 8
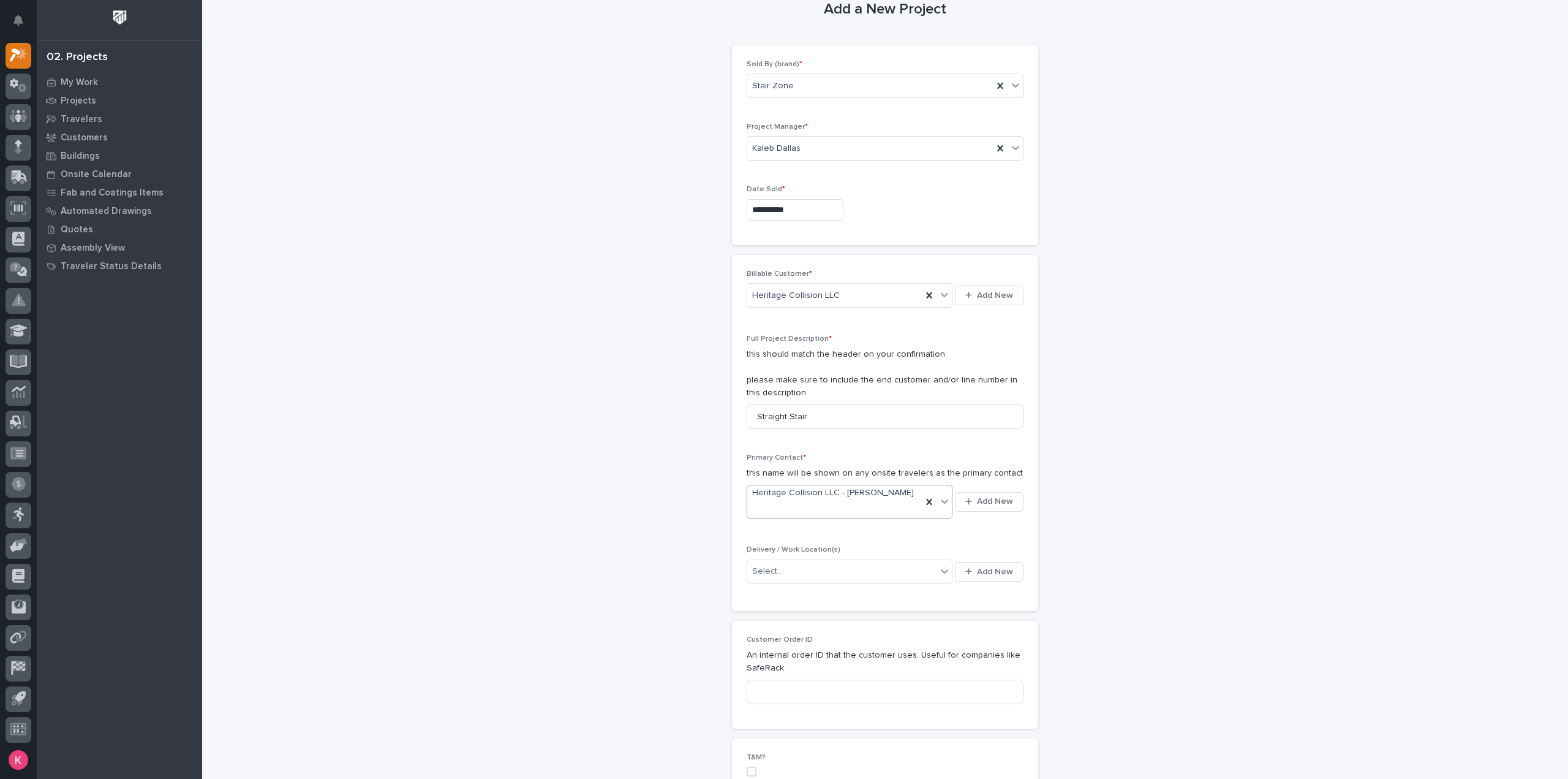
scroll to position [123, 0]
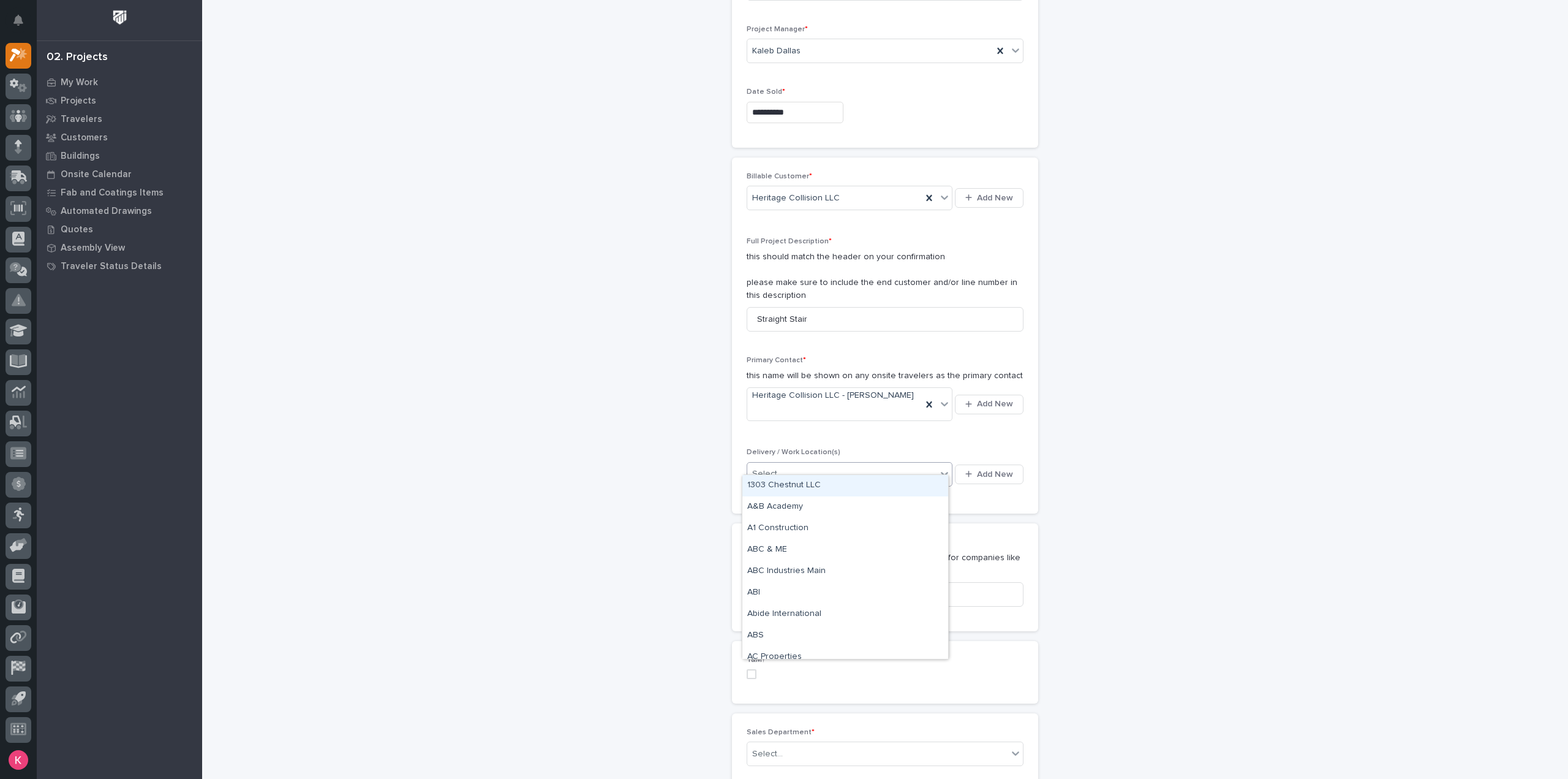
drag, startPoint x: 823, startPoint y: 474, endPoint x: 826, endPoint y: 465, distance: 9.5
click at [823, 474] on div "Select..." at bounding box center [849, 474] width 206 height 25
click at [987, 468] on span "Add New" at bounding box center [995, 474] width 36 height 11
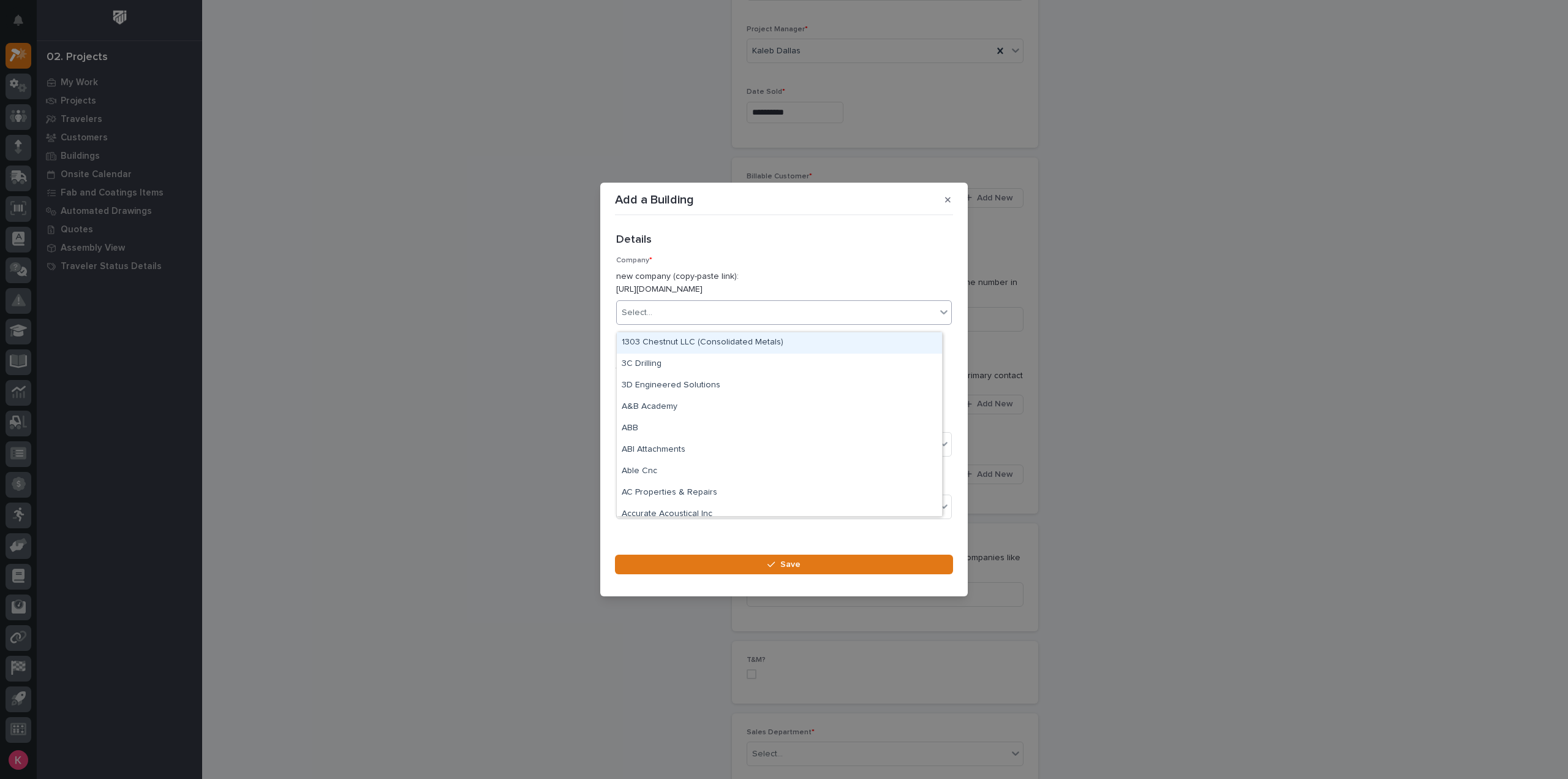
click at [735, 313] on div "Select..." at bounding box center [776, 313] width 319 height 20
type input "********"
click at [729, 342] on div "Heritage Collision LLC" at bounding box center [779, 342] width 325 height 21
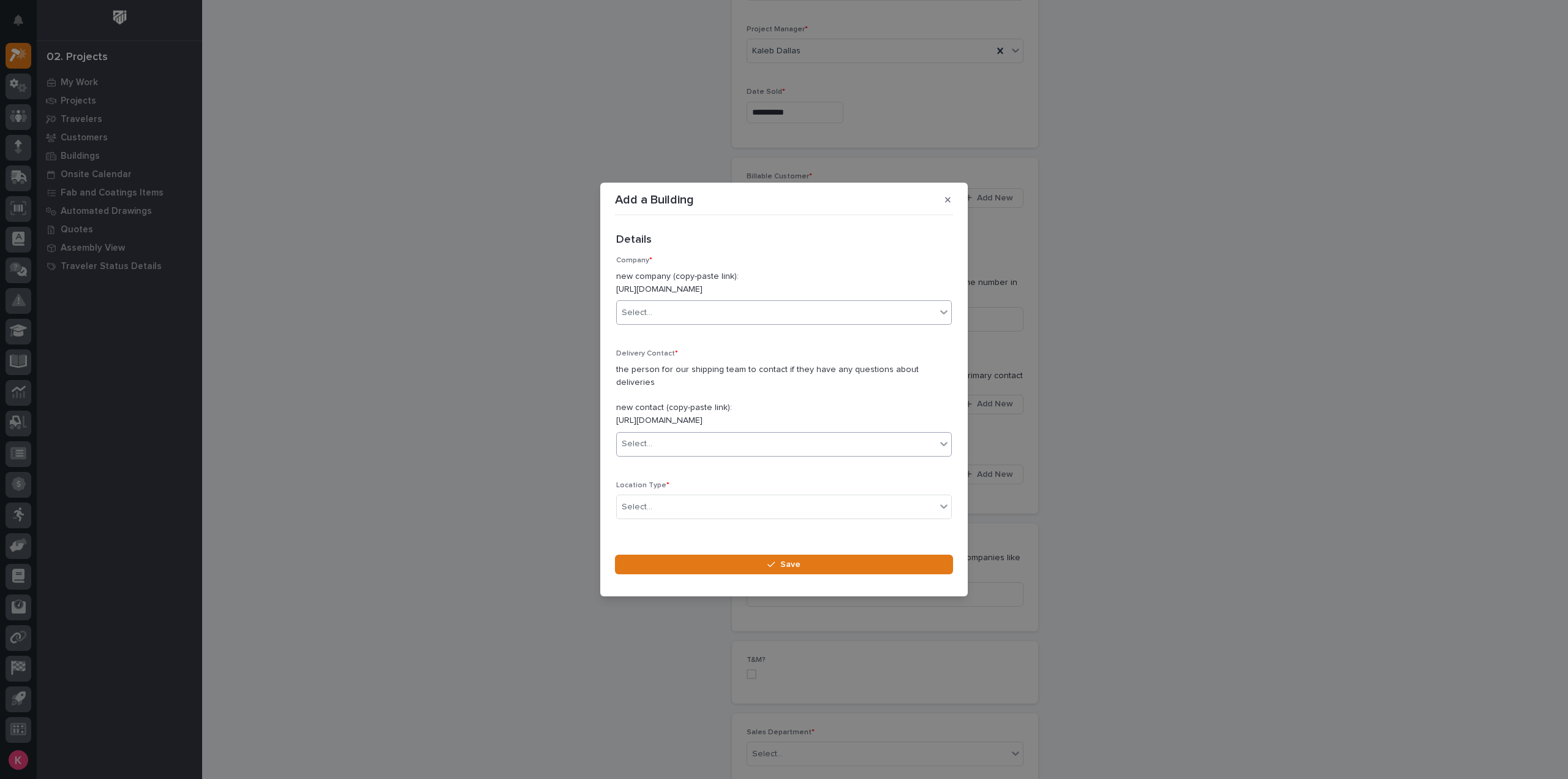
click at [698, 435] on div "Select..." at bounding box center [776, 444] width 319 height 20
type input "********"
click at [713, 463] on div "Heritage Collision LLC - [PERSON_NAME]" at bounding box center [779, 461] width 325 height 21
click at [702, 498] on div "Select..." at bounding box center [776, 507] width 319 height 20
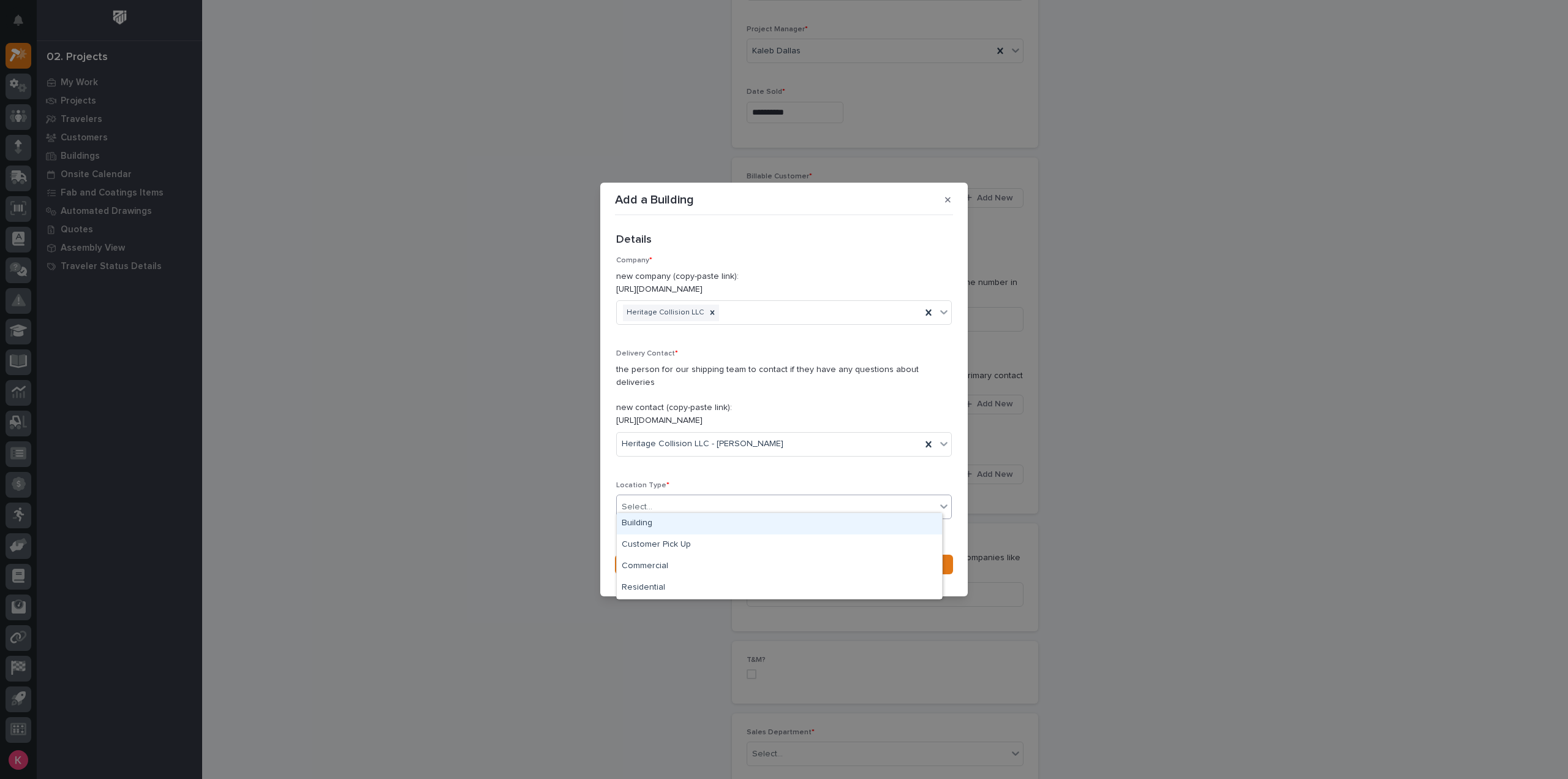
click at [686, 531] on div "Building" at bounding box center [779, 523] width 325 height 21
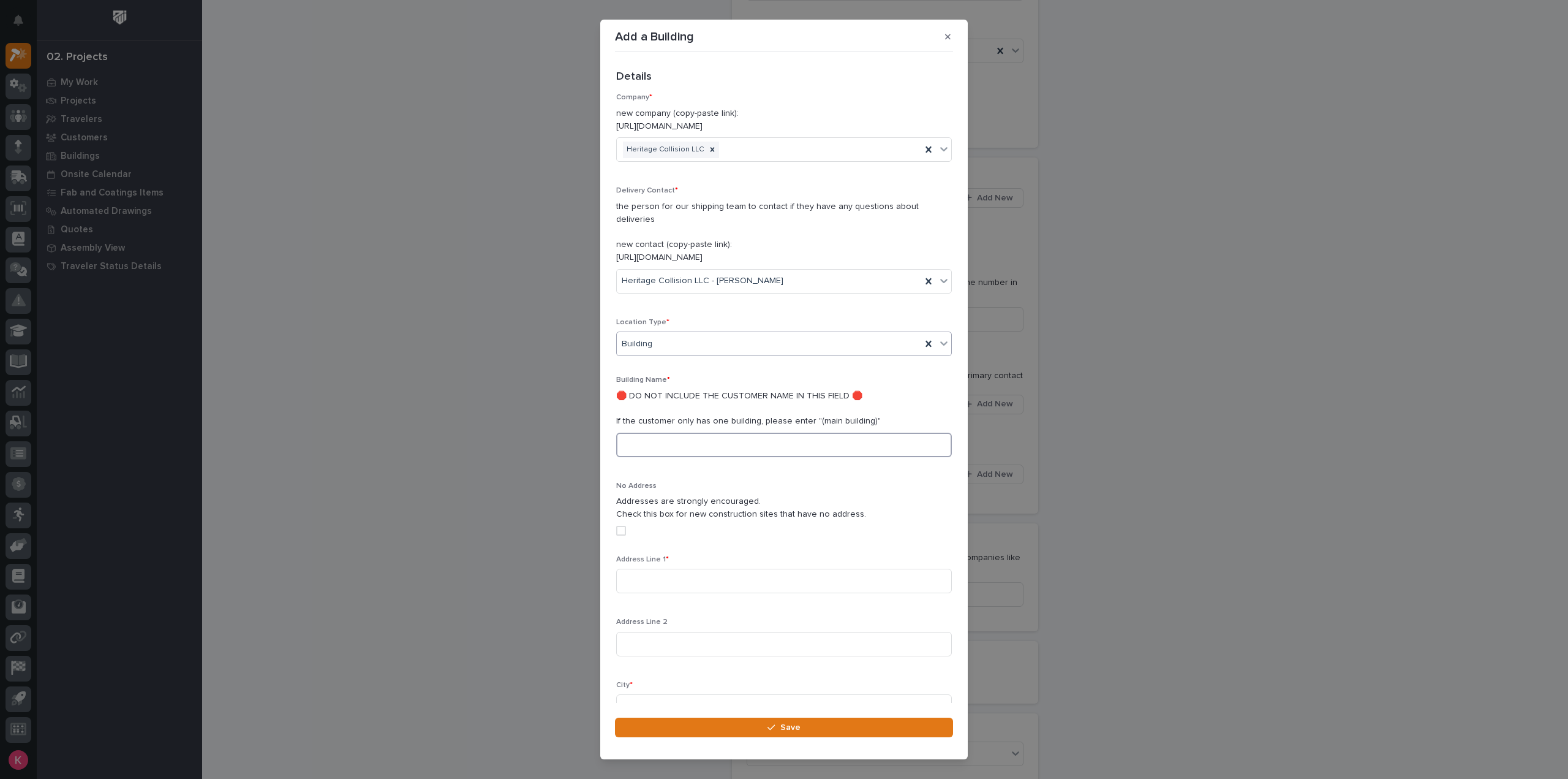
click at [702, 435] on input at bounding box center [784, 445] width 336 height 25
type input "Main Building"
type input "160 N Stabler Rd"
type input "Ann Arbor"
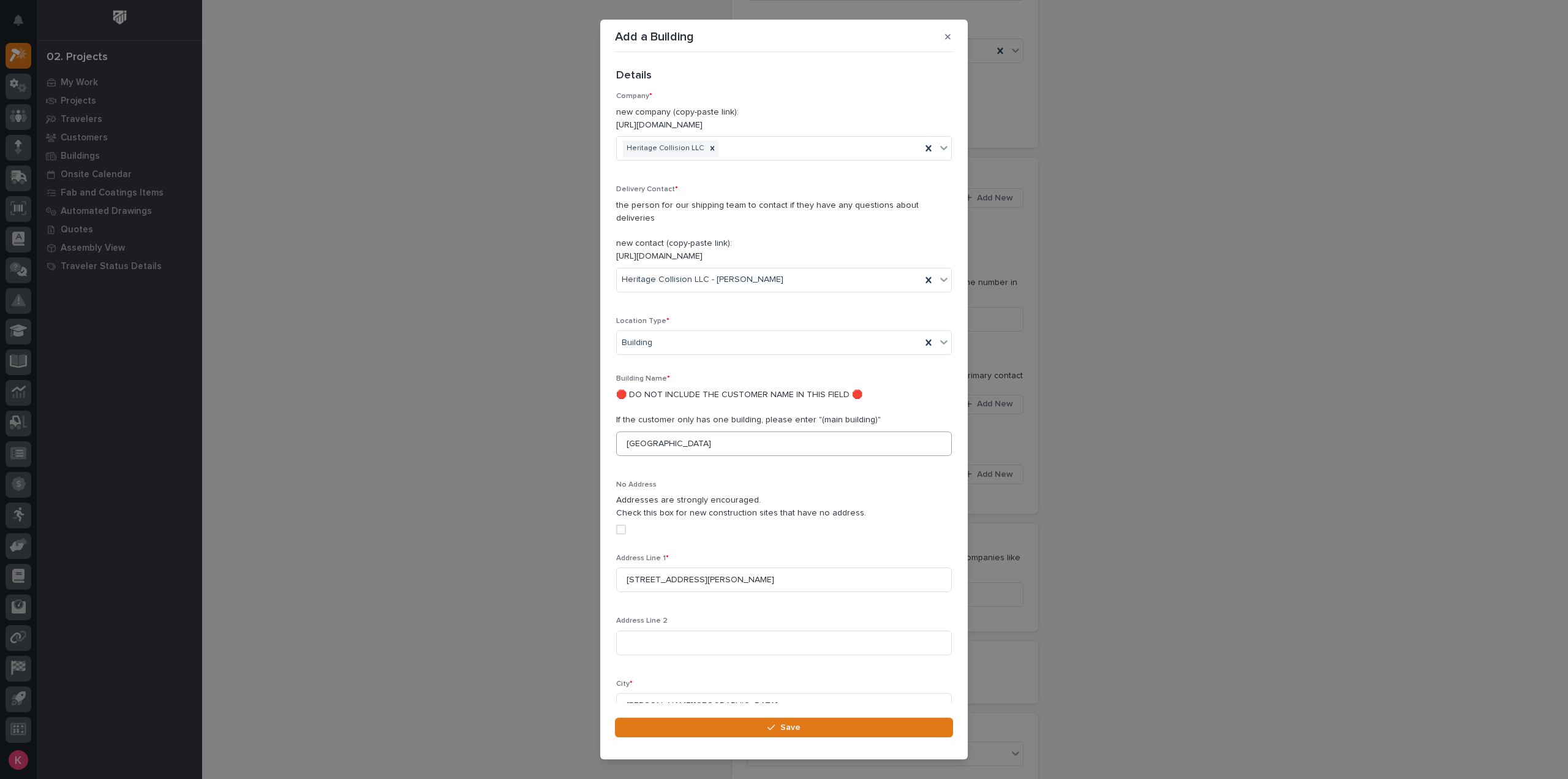
scroll to position [262, 0]
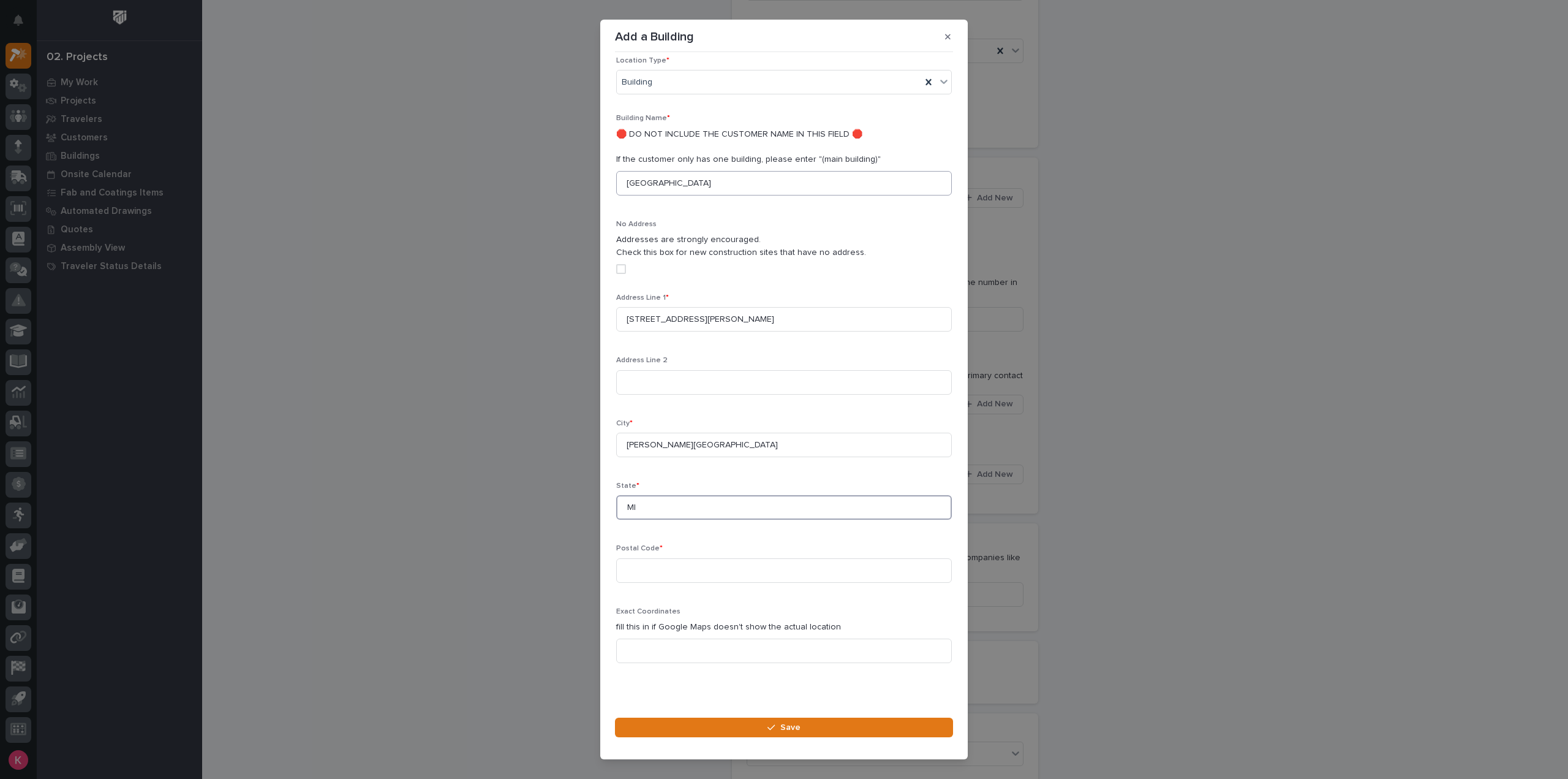
type input "MI"
type input "48103"
click at [708, 747] on section "Add a Building Loading... Saving… Loading... Saving… Loading... Saving… Details…" at bounding box center [784, 389] width 368 height 739
click at [712, 735] on button "Save" at bounding box center [784, 727] width 338 height 19
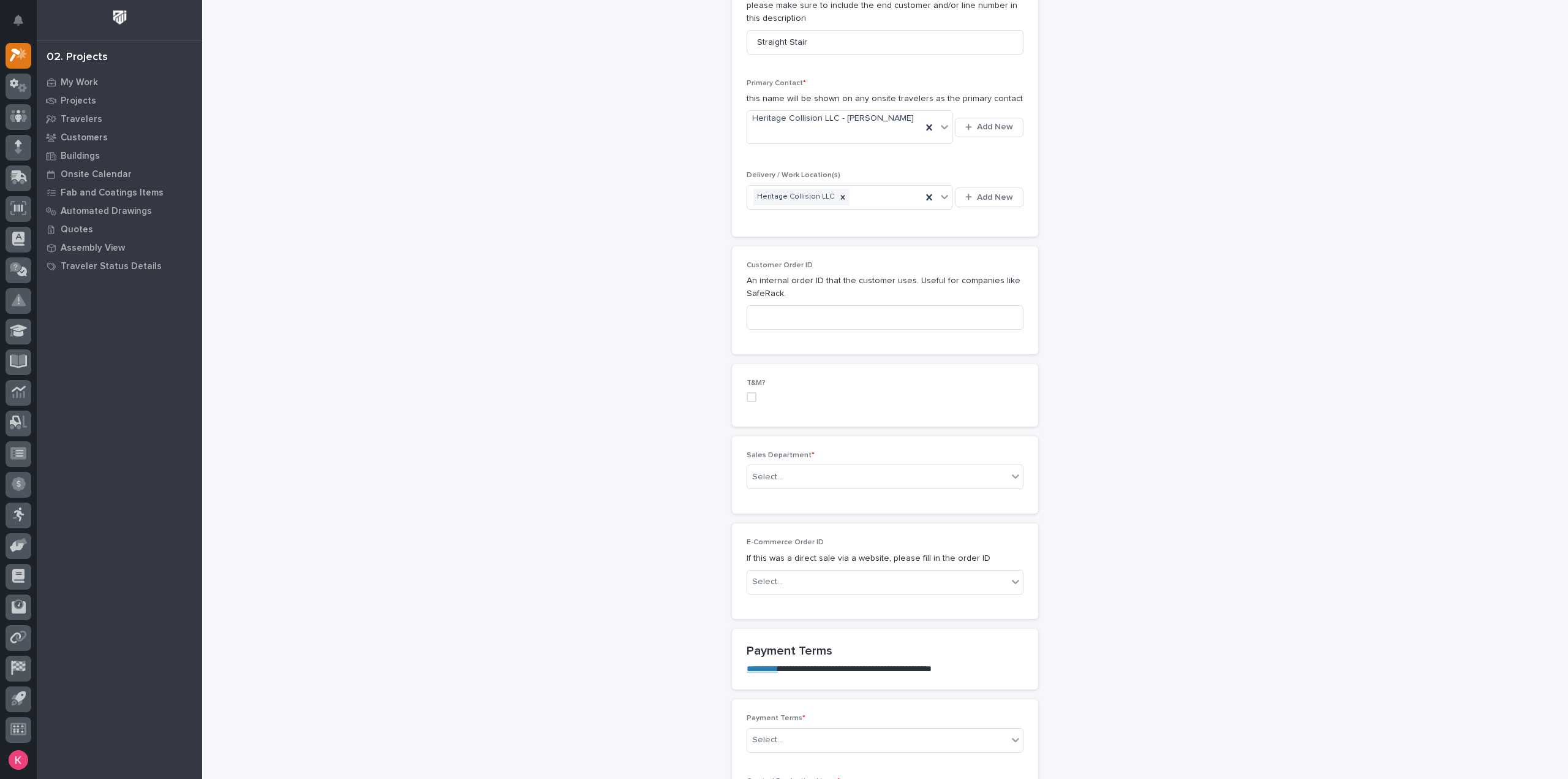
scroll to position [429, 0]
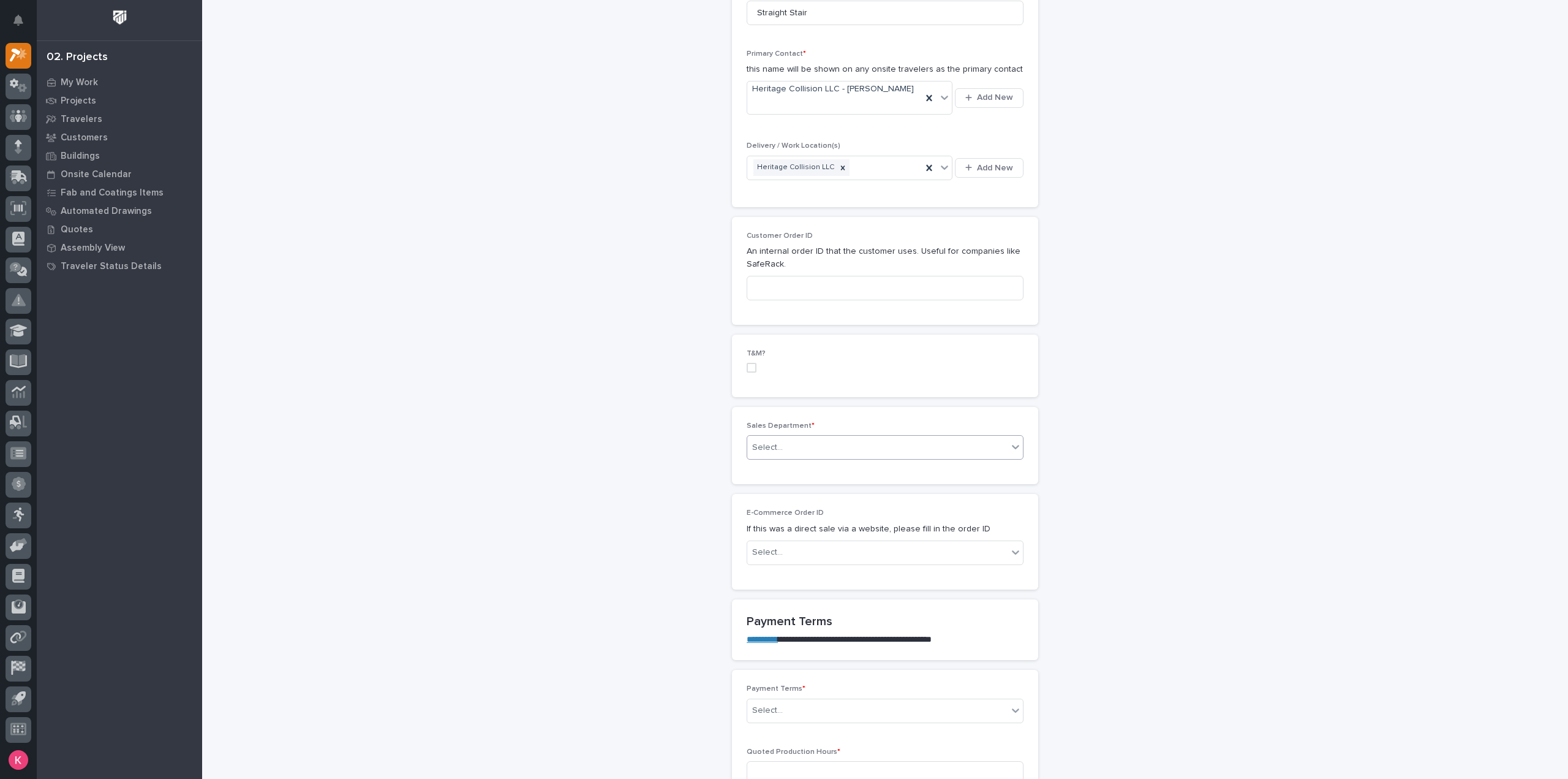
click at [809, 437] on div "Select..." at bounding box center [877, 447] width 260 height 20
click at [805, 457] on span "National Sales" at bounding box center [778, 457] width 62 height 14
click at [815, 543] on div "Select..." at bounding box center [877, 552] width 260 height 20
click at [813, 543] on div "Select..." at bounding box center [877, 552] width 260 height 20
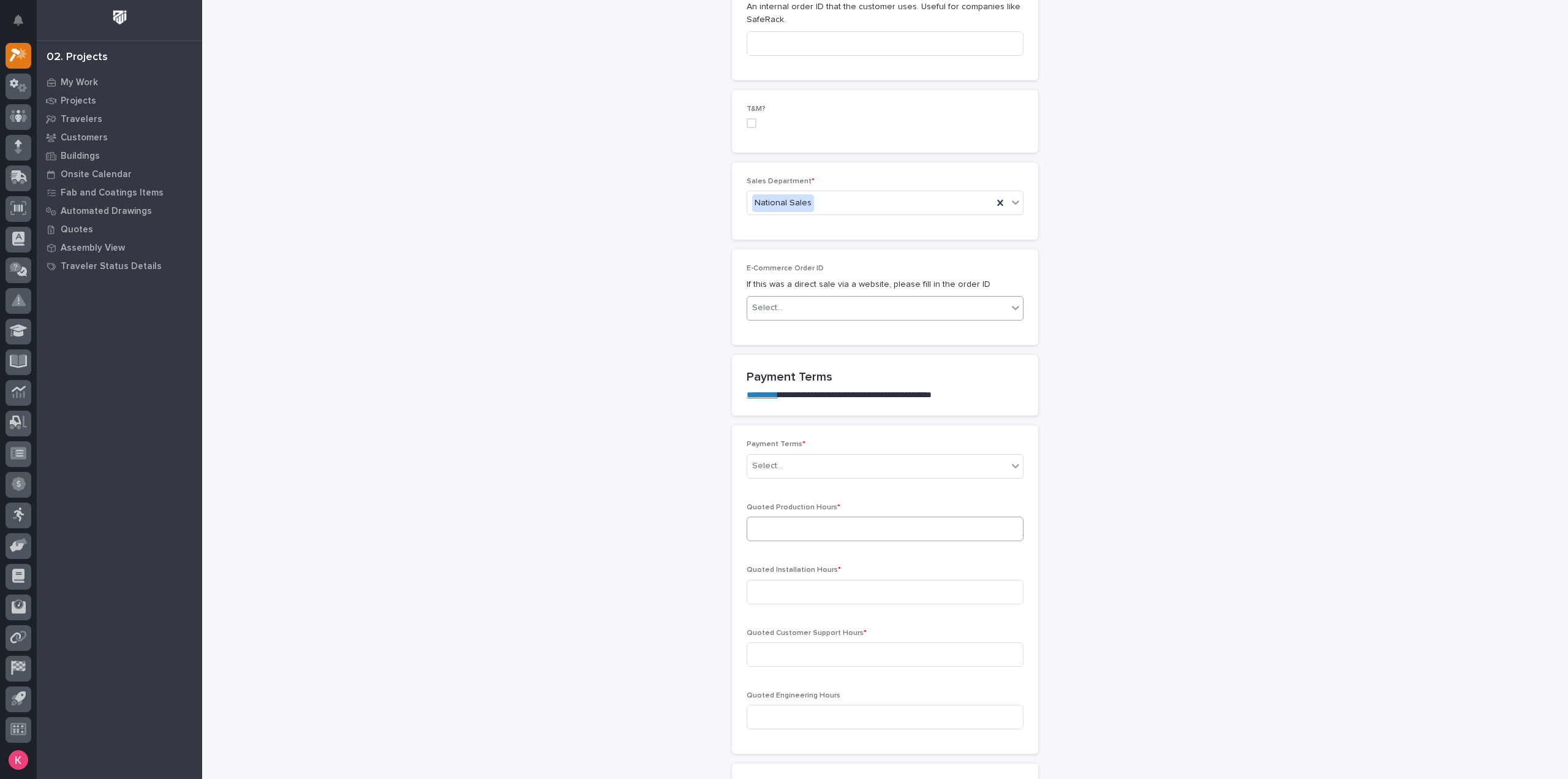
scroll to position [674, 0]
click at [813, 461] on div "Select..." at bounding box center [877, 465] width 260 height 20
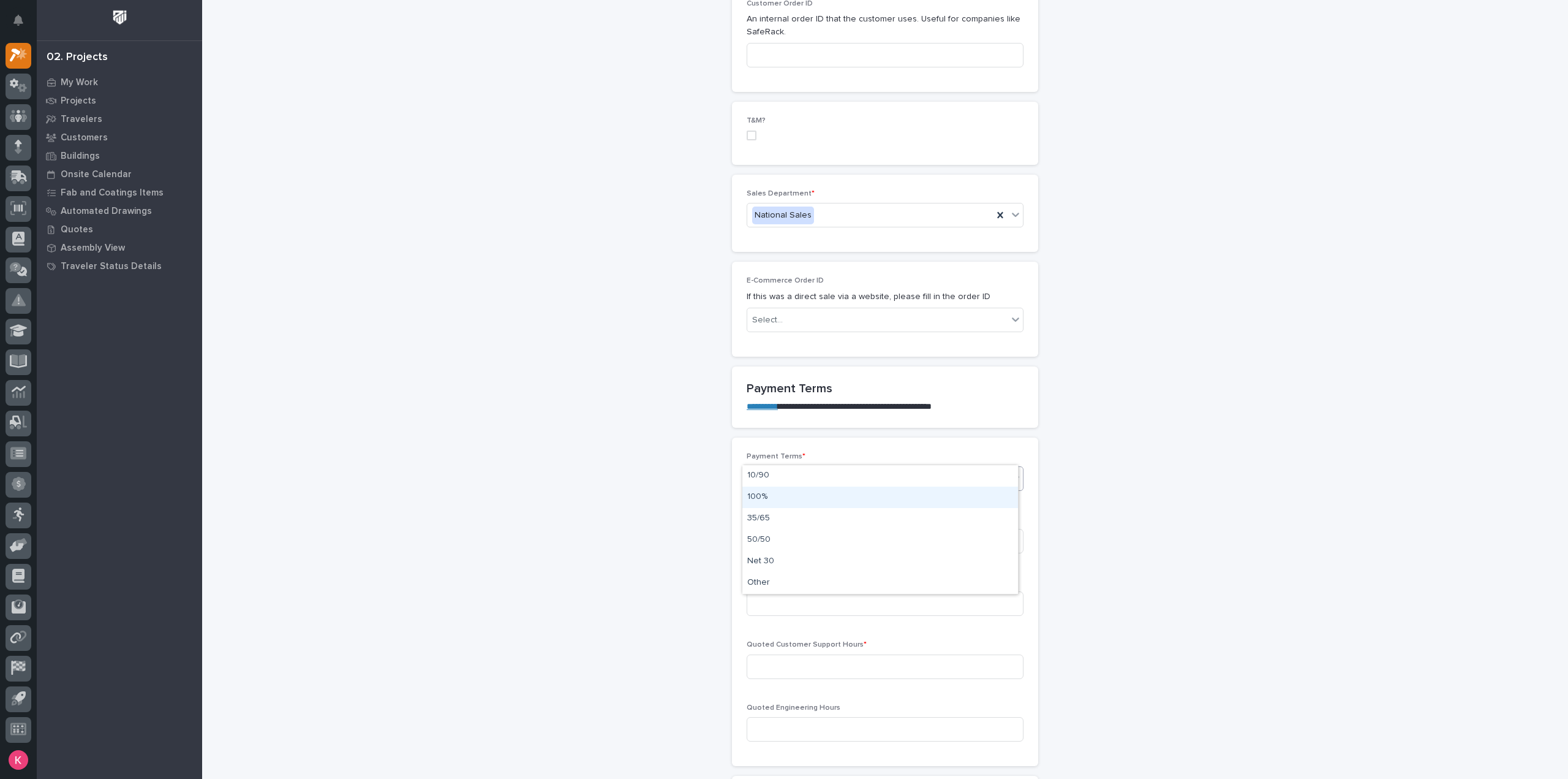
drag, startPoint x: 805, startPoint y: 485, endPoint x: 803, endPoint y: 496, distance: 11.2
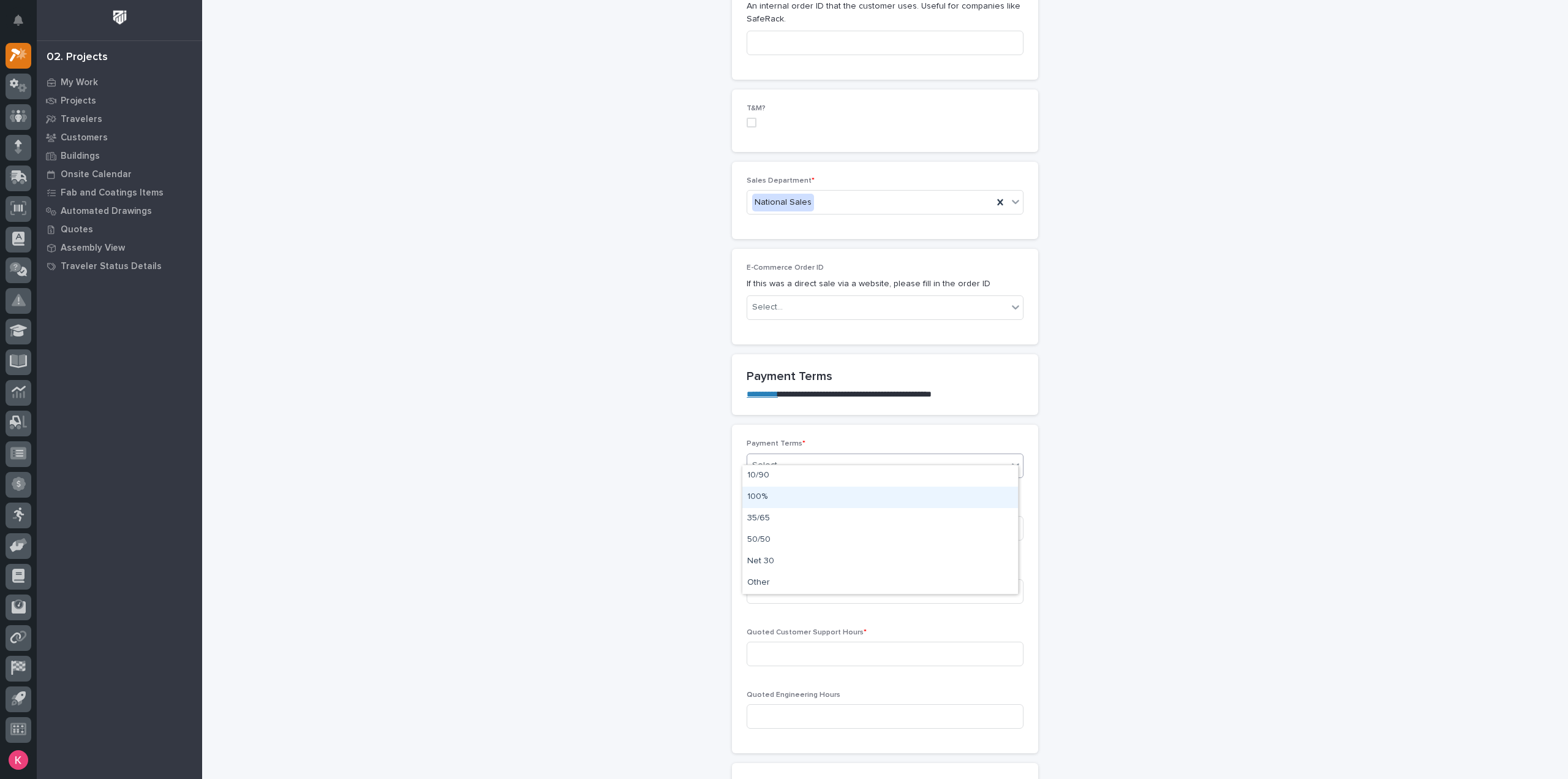
click at [805, 500] on div "100%" at bounding box center [880, 497] width 275 height 21
click at [813, 511] on div "Payment Status leave blank if unsure Select..." at bounding box center [885, 535] width 277 height 66
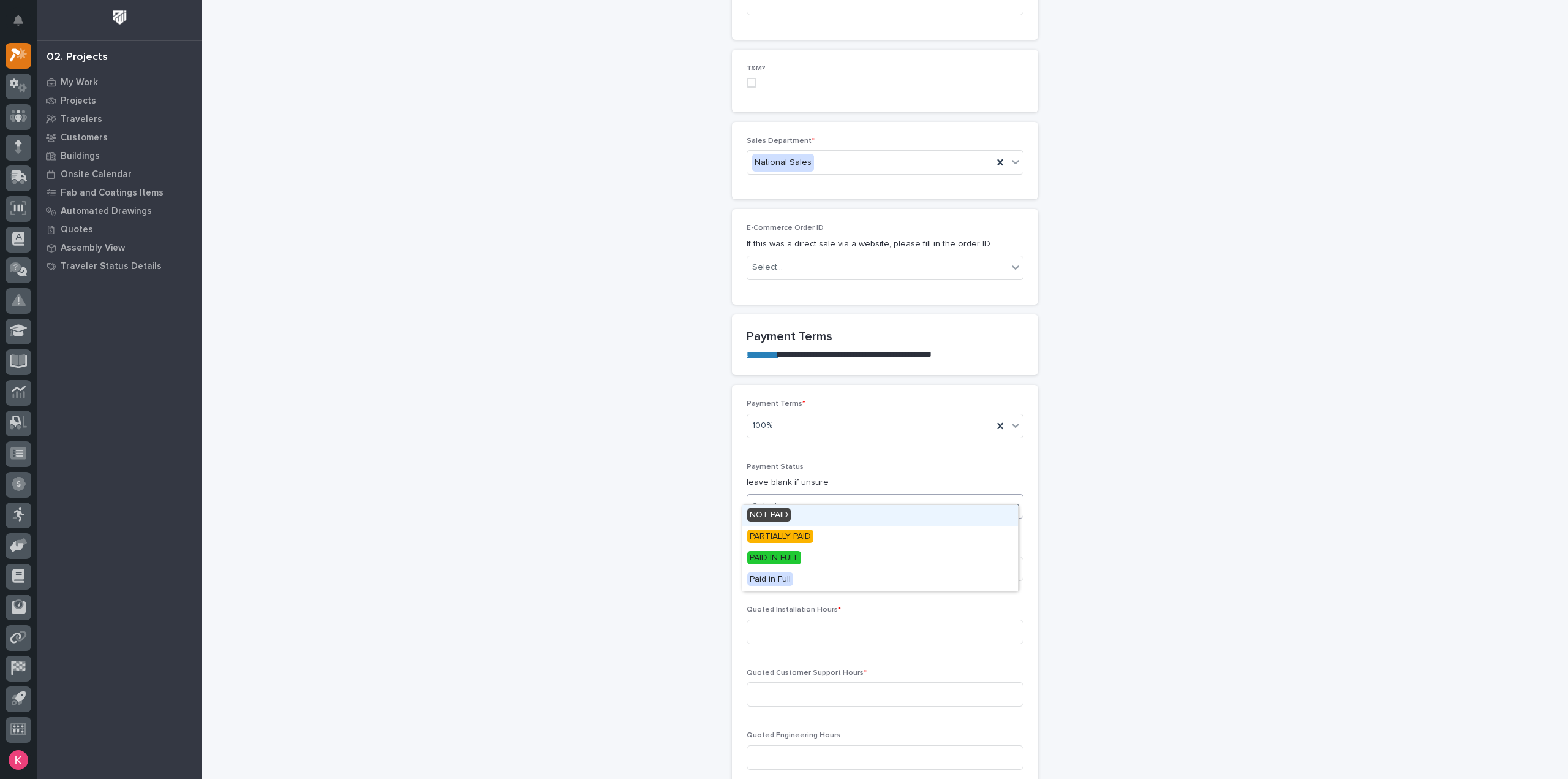
click at [804, 496] on div "Select..." at bounding box center [877, 506] width 260 height 20
click at [814, 496] on div "Select..." at bounding box center [877, 506] width 260 height 20
click at [808, 517] on div "NOT PAID" at bounding box center [880, 515] width 275 height 21
click at [815, 556] on input at bounding box center [885, 568] width 277 height 25
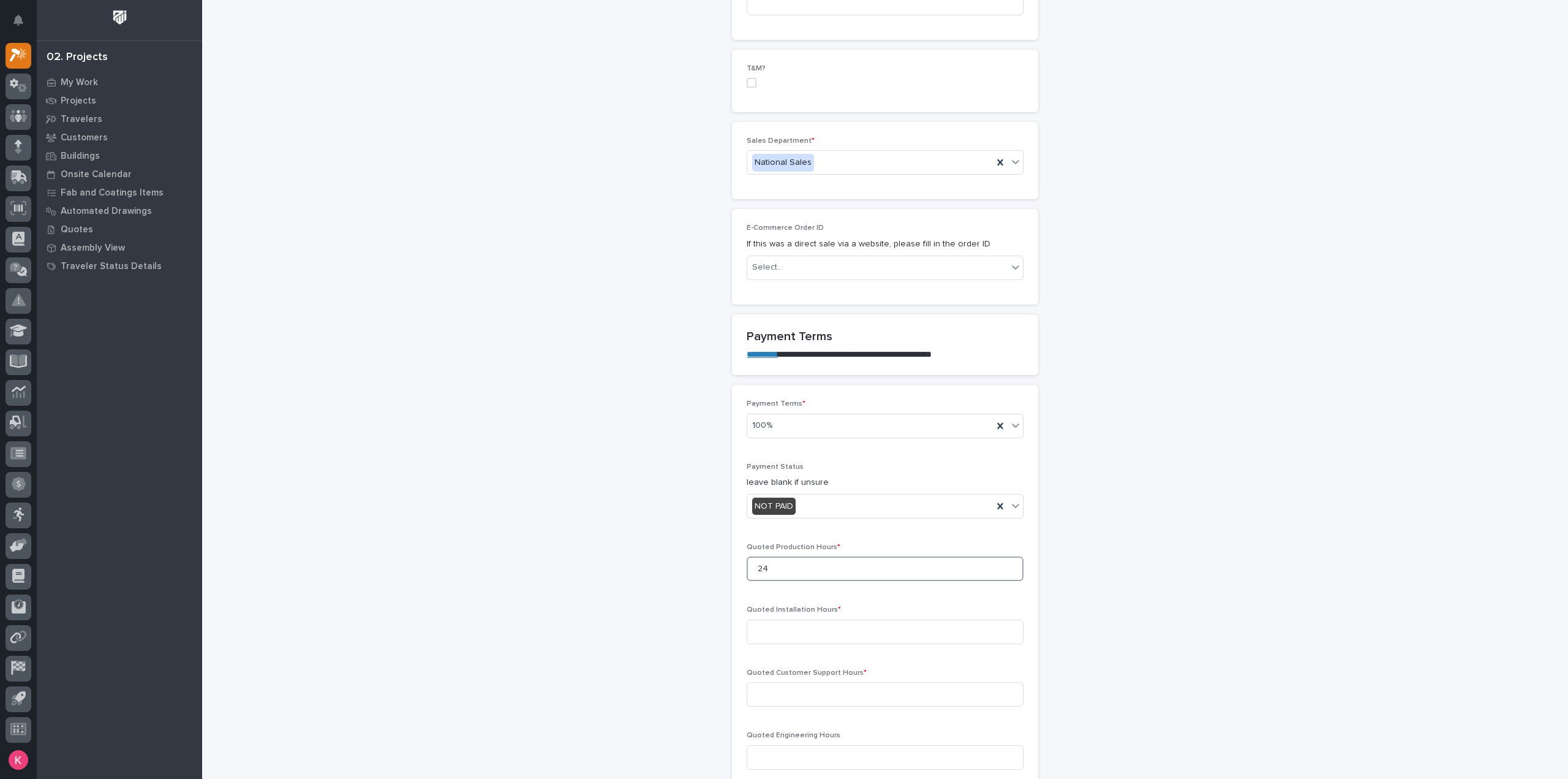
type input "24"
type input "0"
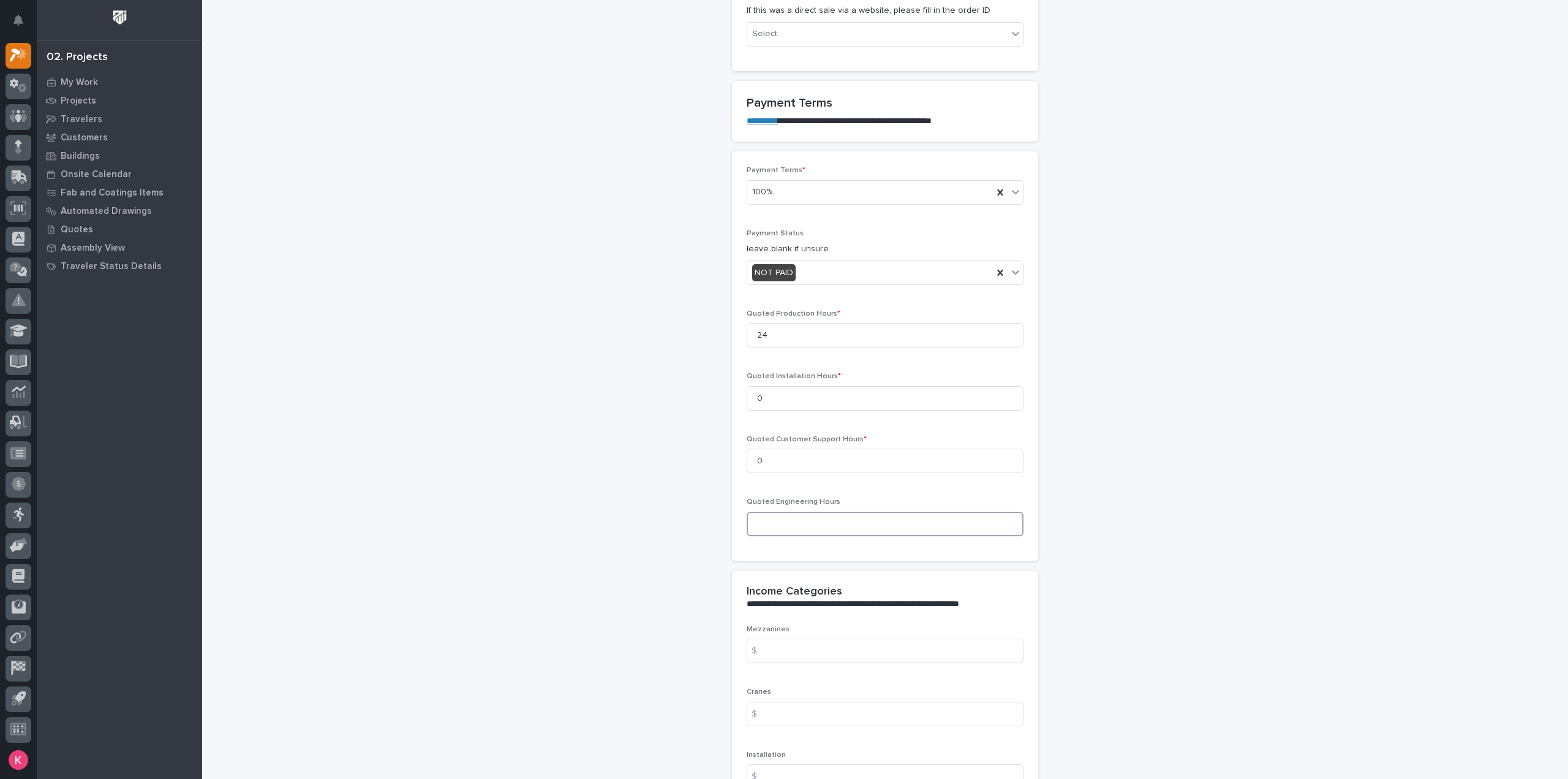
scroll to position [959, 0]
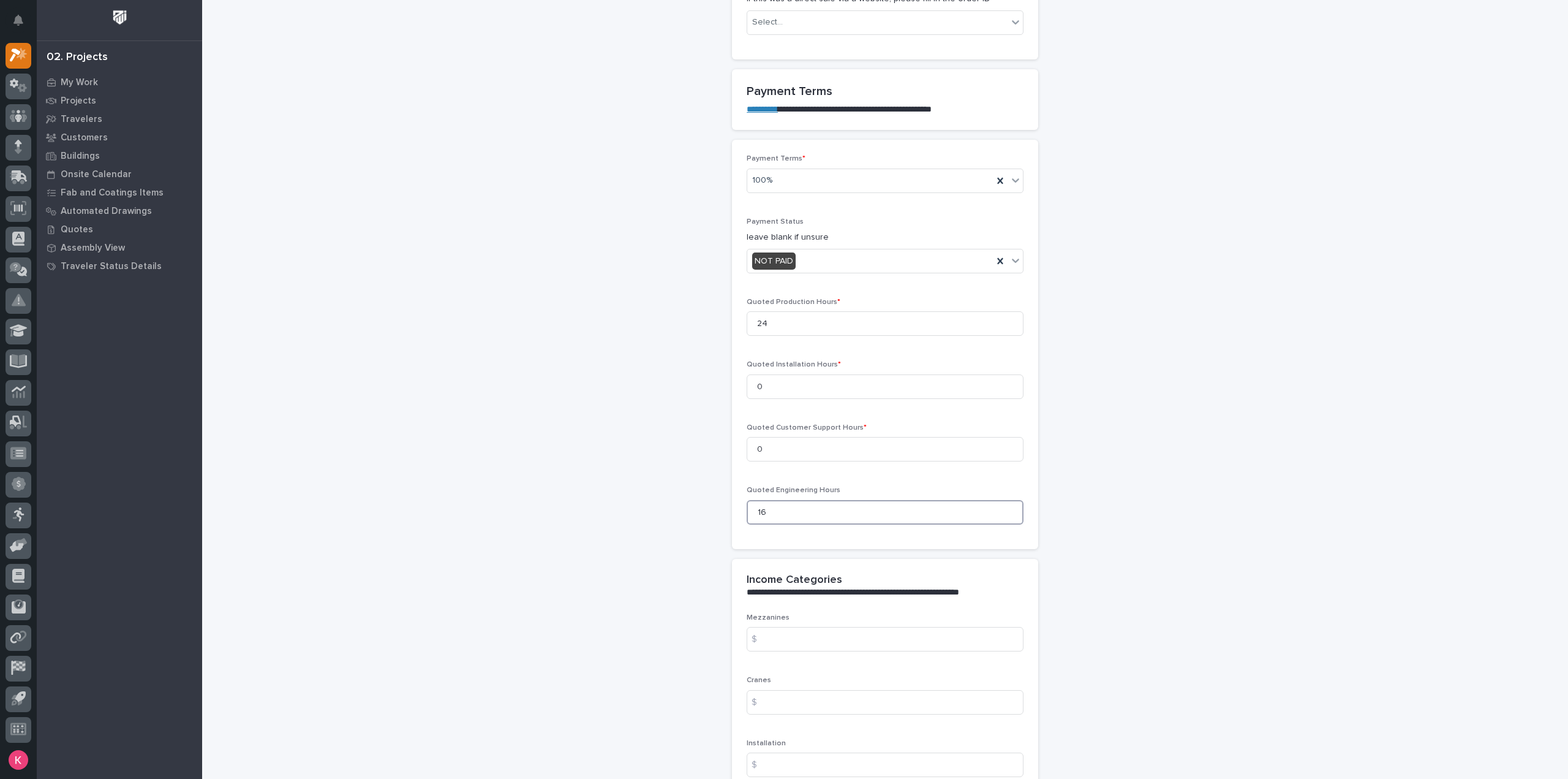
type input "16"
drag, startPoint x: 516, startPoint y: 66, endPoint x: 640, endPoint y: 120, distance: 135.2
click at [516, 66] on div "**********" at bounding box center [885, 370] width 1228 height 2656
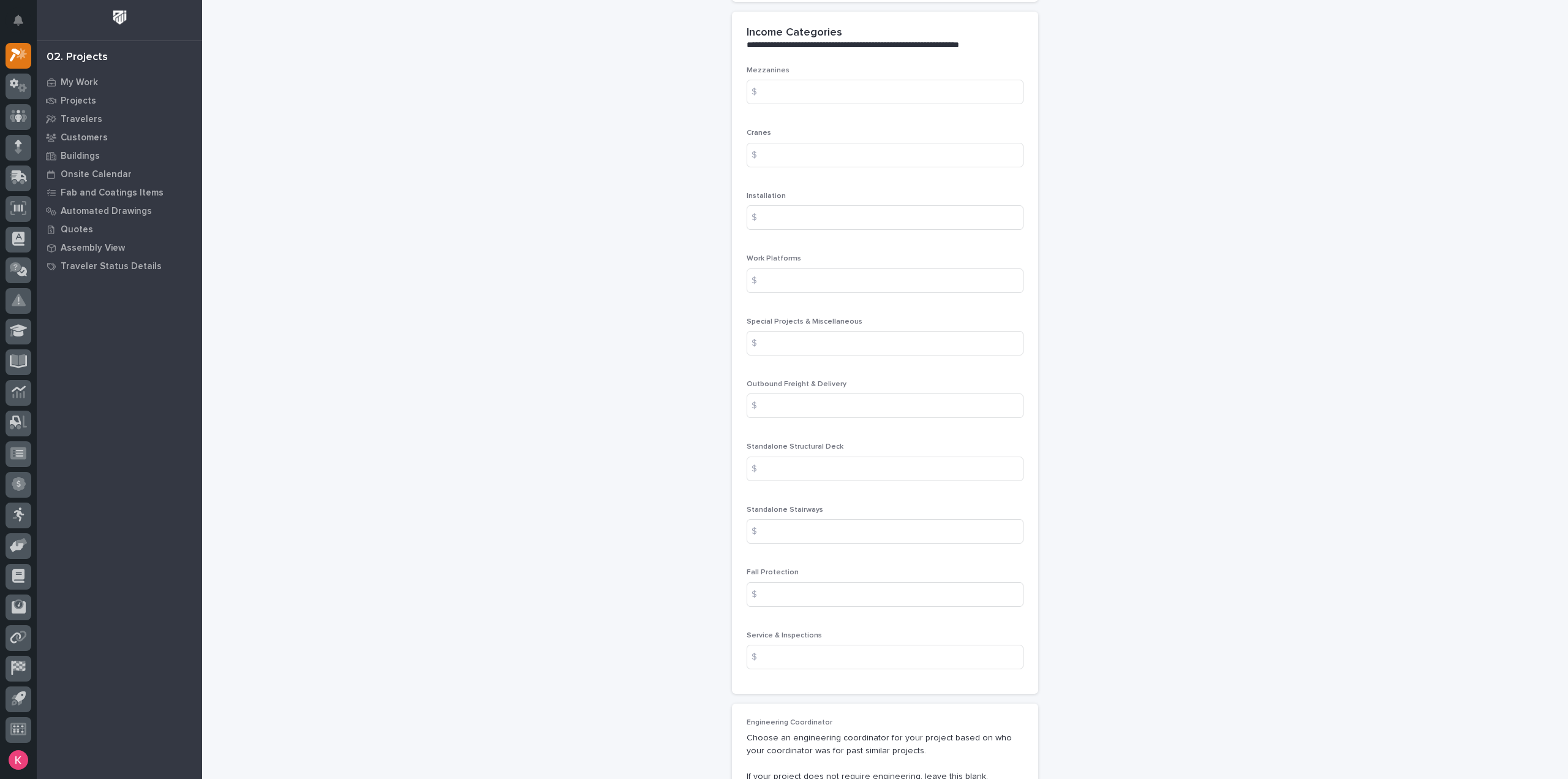
scroll to position [1510, 0]
click at [807, 517] on input at bounding box center [885, 527] width 277 height 25
type input "5331"
click at [807, 391] on input at bounding box center [885, 402] width 277 height 25
type input "219"
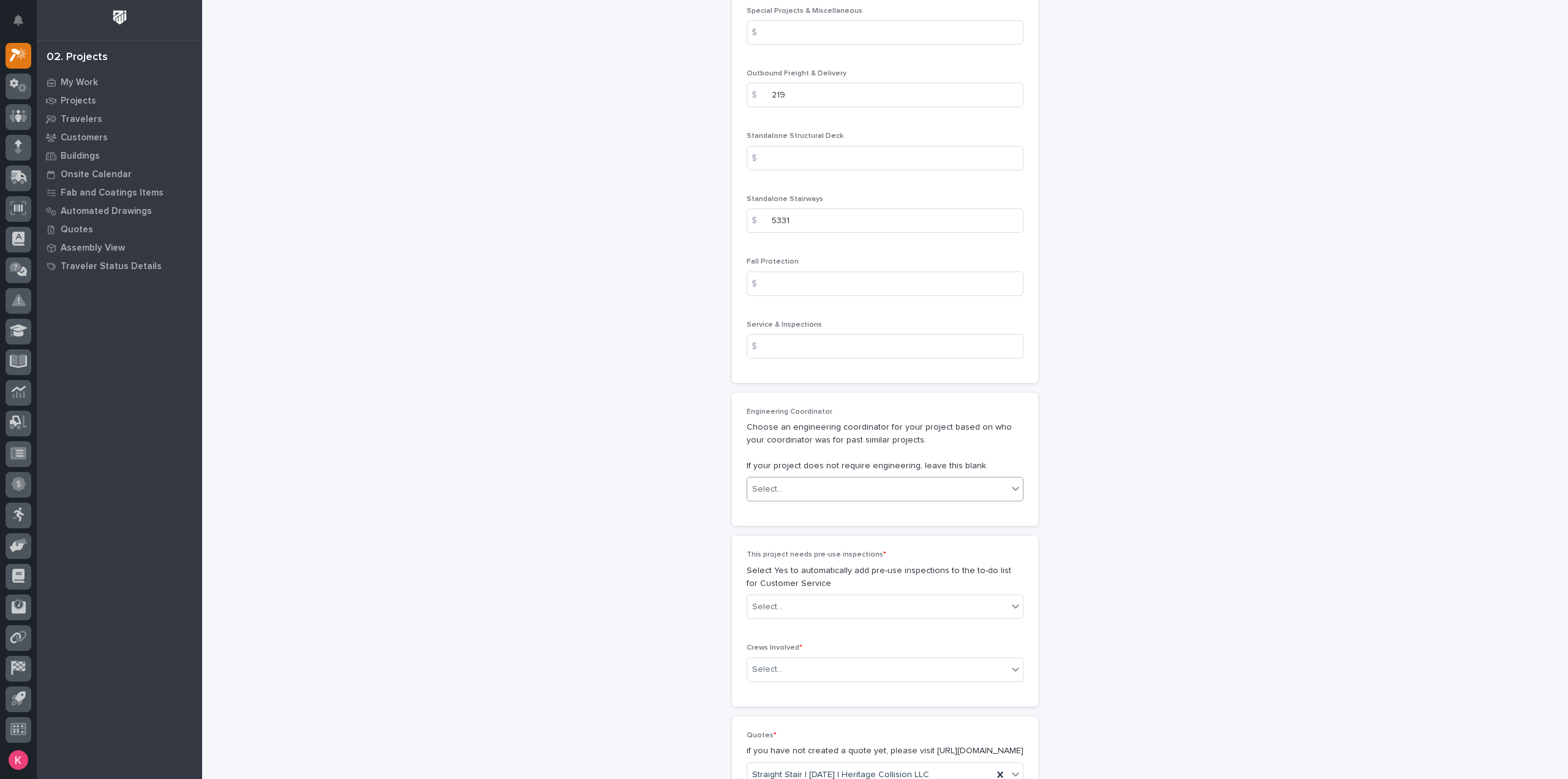
click at [847, 479] on div "Select..." at bounding box center [877, 489] width 260 height 20
click at [807, 620] on div "[PERSON_NAME]" at bounding box center [880, 627] width 275 height 21
click at [841, 596] on div "Select..." at bounding box center [877, 606] width 260 height 20
click at [838, 633] on div "No" at bounding box center [880, 637] width 275 height 21
click at [837, 659] on div "Select..." at bounding box center [877, 669] width 260 height 20
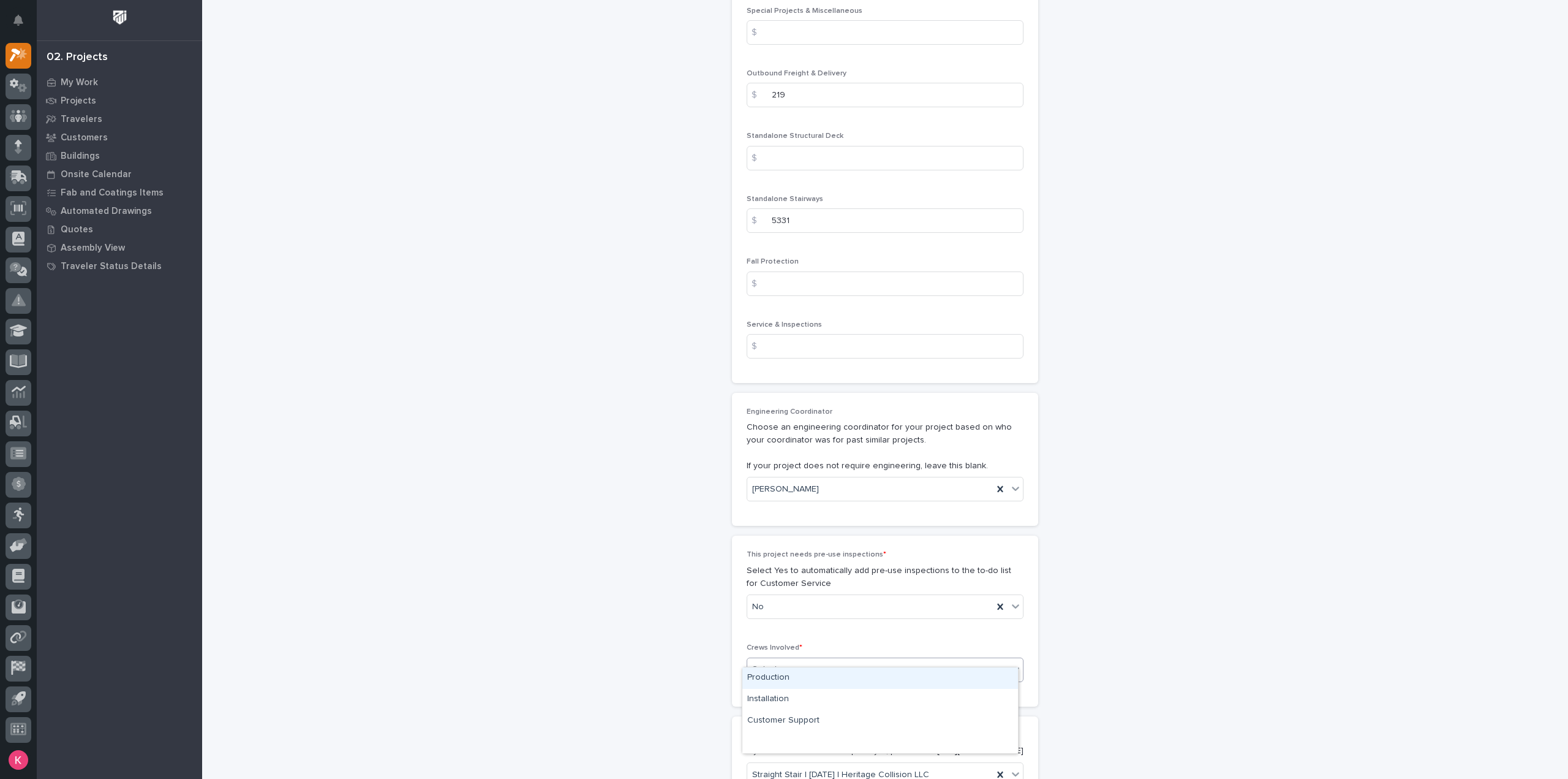
click at [829, 669] on div "Production" at bounding box center [880, 678] width 275 height 21
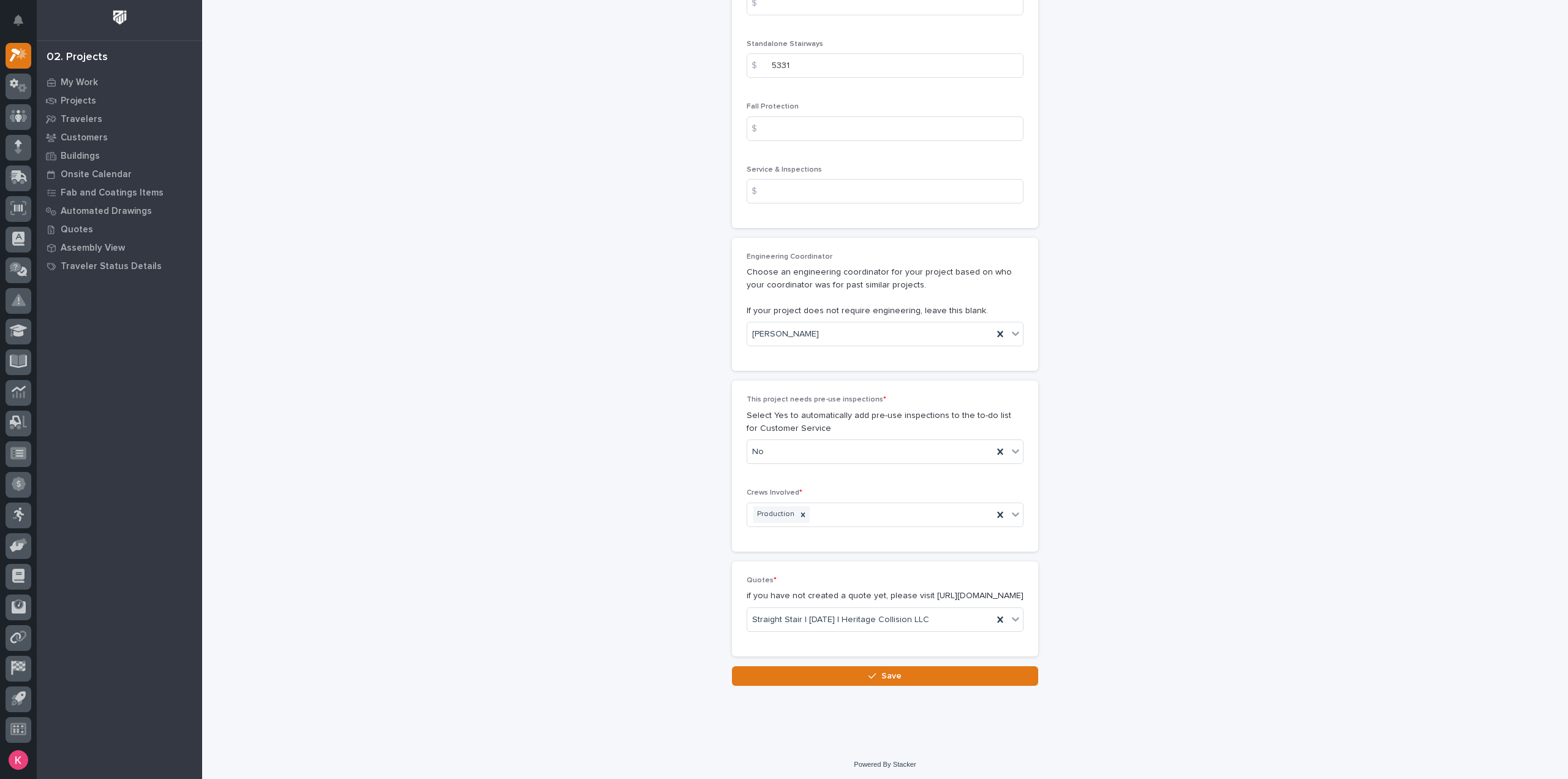
drag, startPoint x: 837, startPoint y: 680, endPoint x: 873, endPoint y: 693, distance: 38.3
click at [837, 681] on button "Save" at bounding box center [885, 676] width 306 height 19
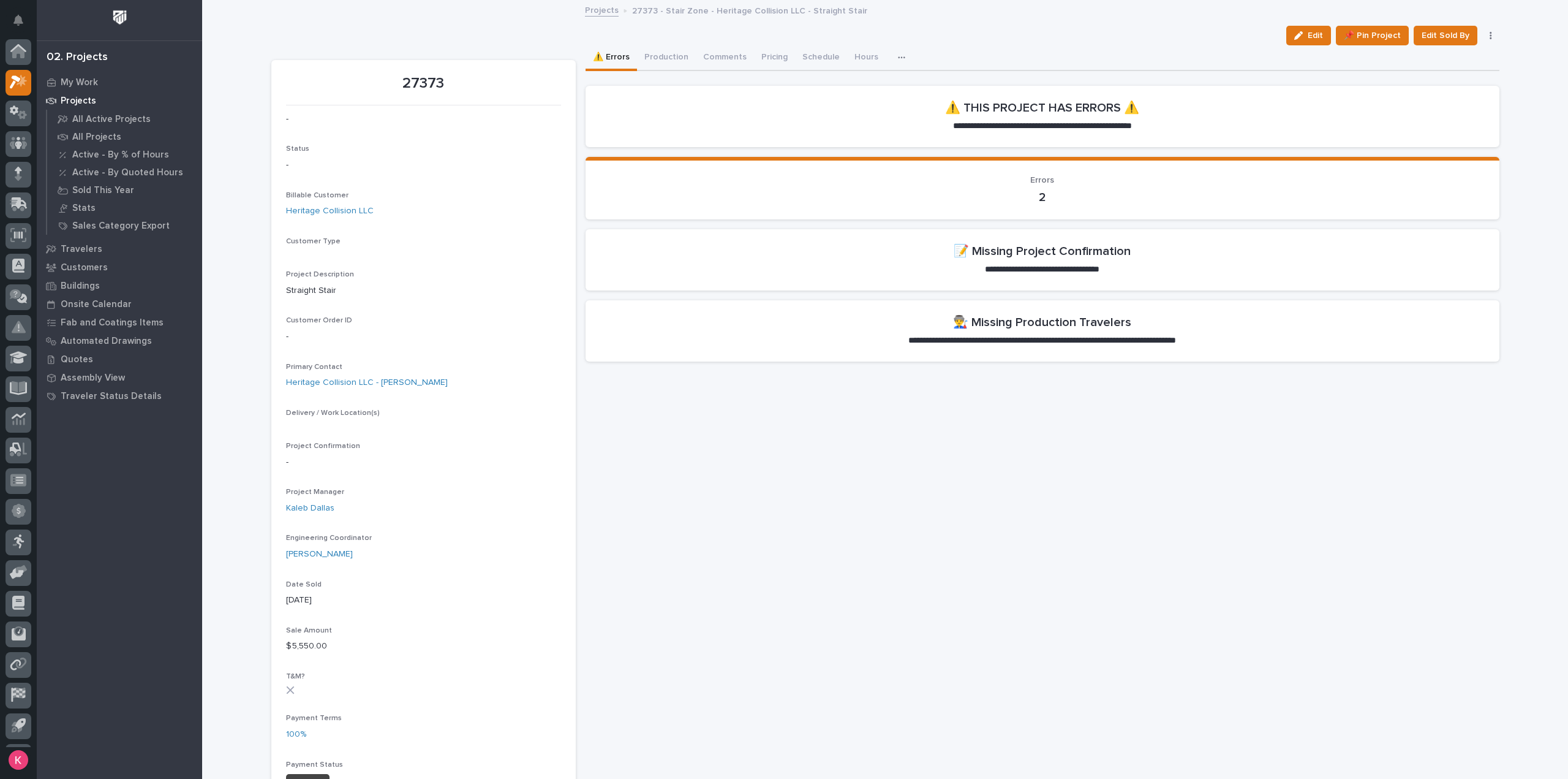
scroll to position [27, 0]
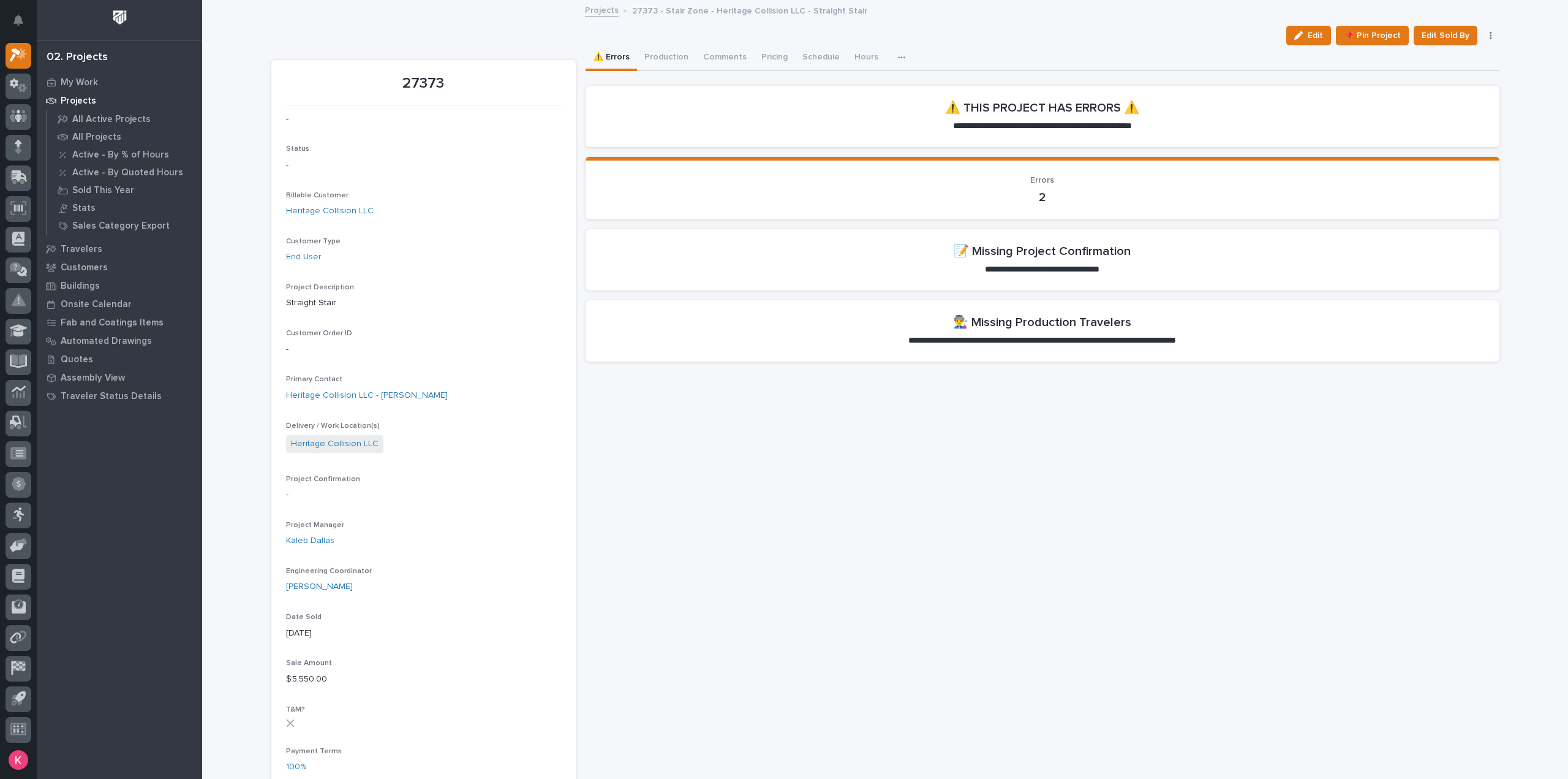
click at [800, 727] on div "**********" at bounding box center [1042, 791] width 914 height 1492
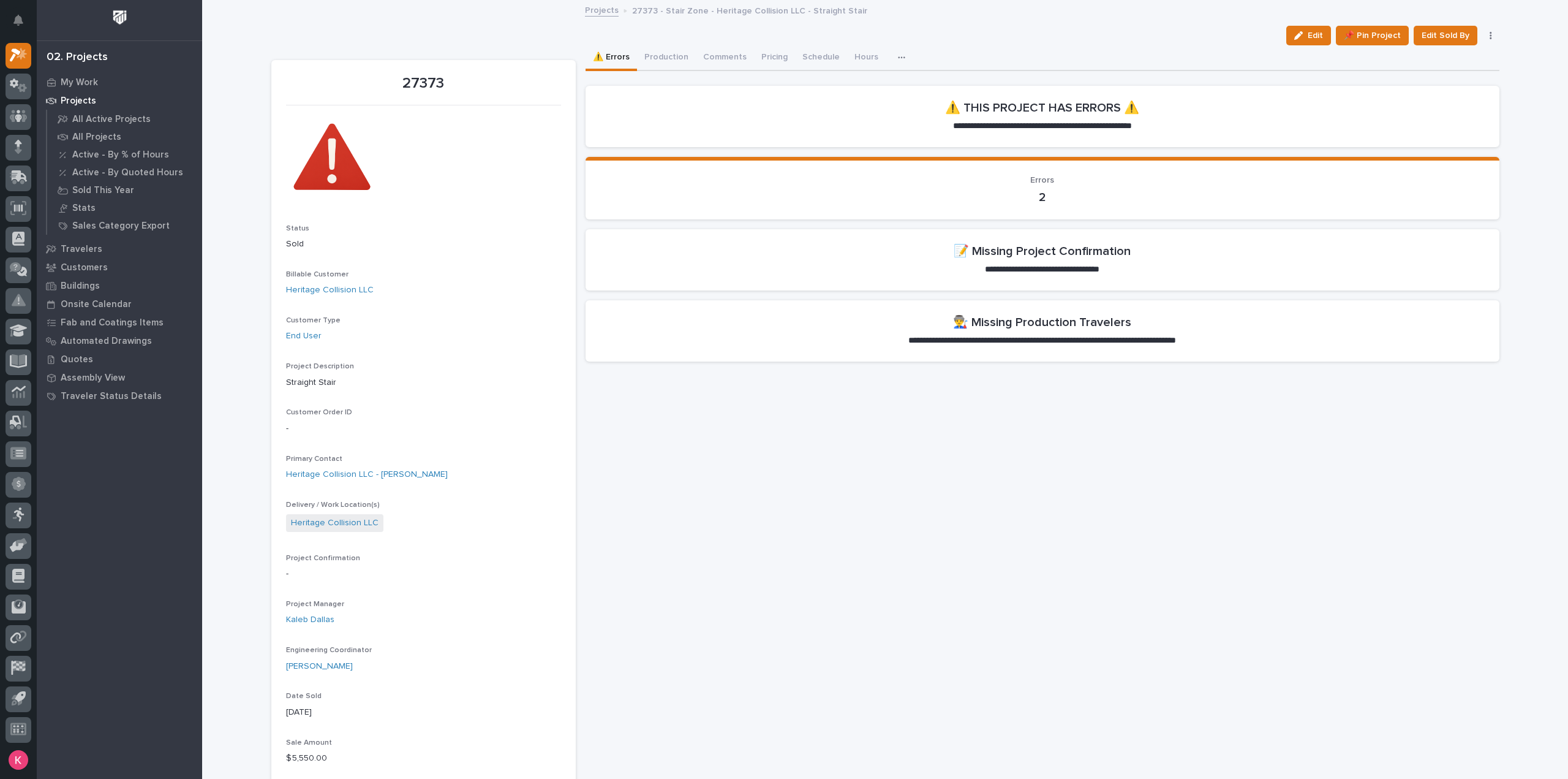
drag, startPoint x: 1302, startPoint y: 40, endPoint x: 1030, endPoint y: 331, distance: 398.3
click at [1302, 40] on button "Edit" at bounding box center [1308, 36] width 45 height 19
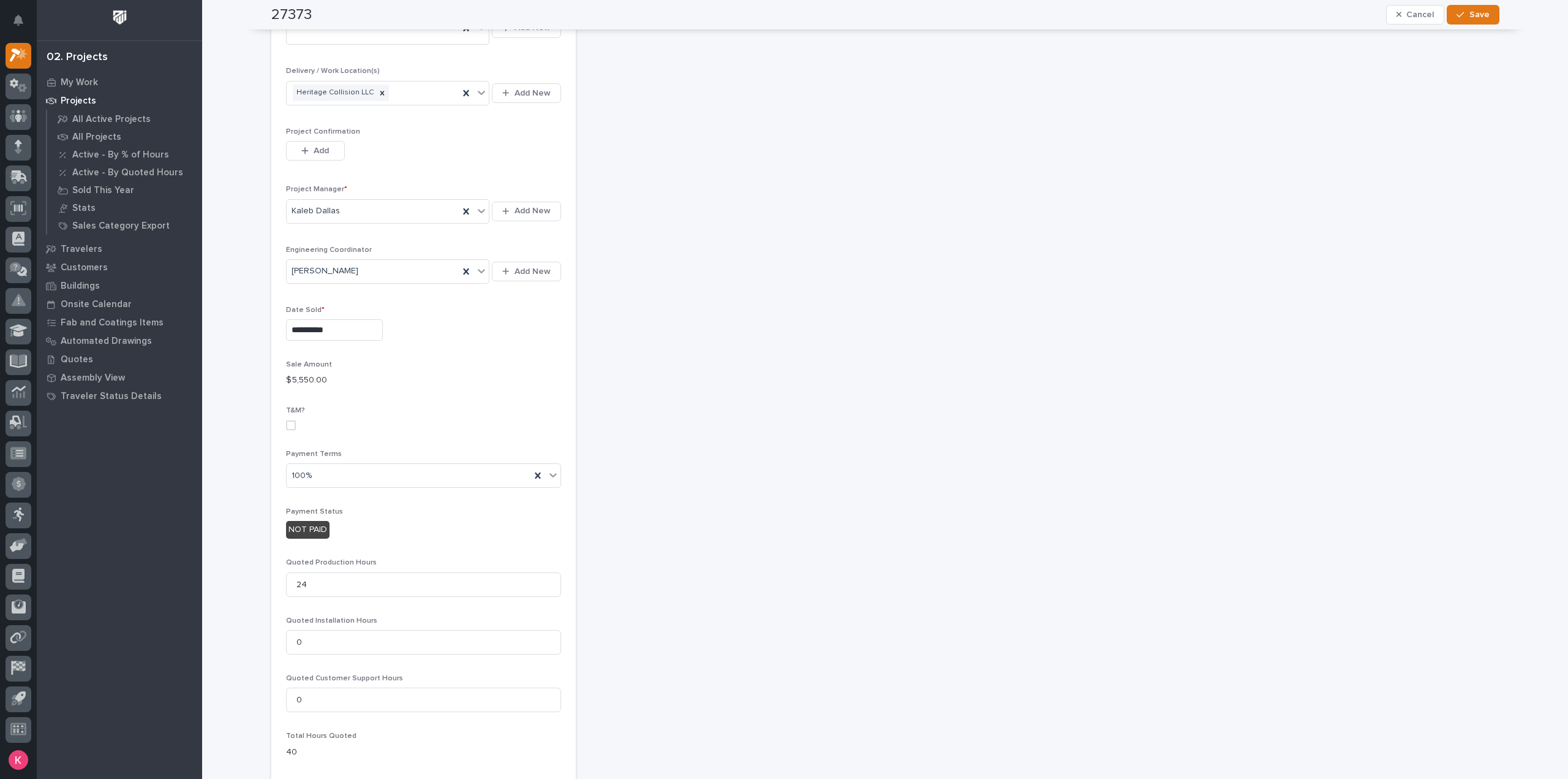
scroll to position [306, 0]
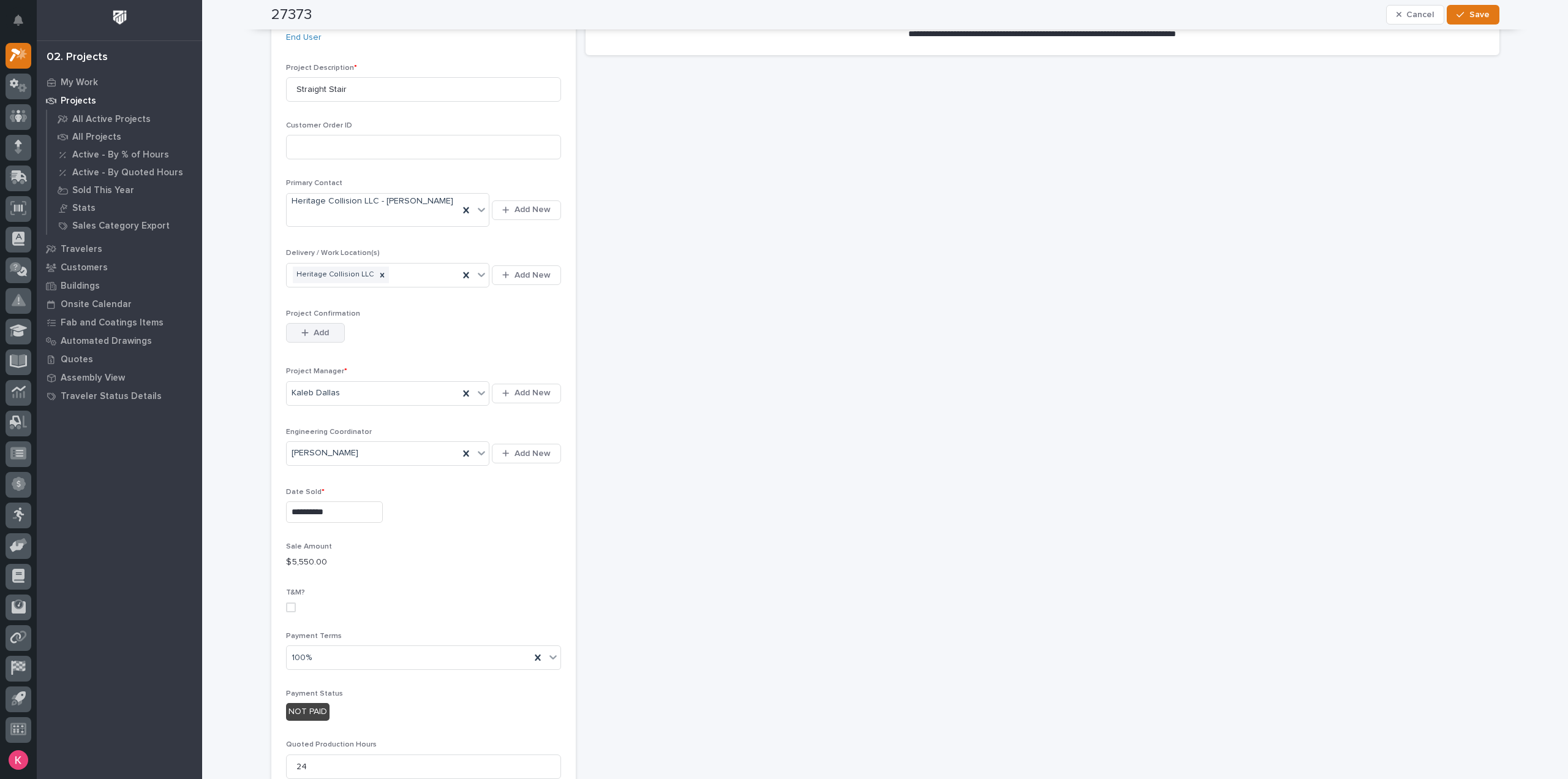
click at [326, 327] on button "Add" at bounding box center [315, 333] width 59 height 19
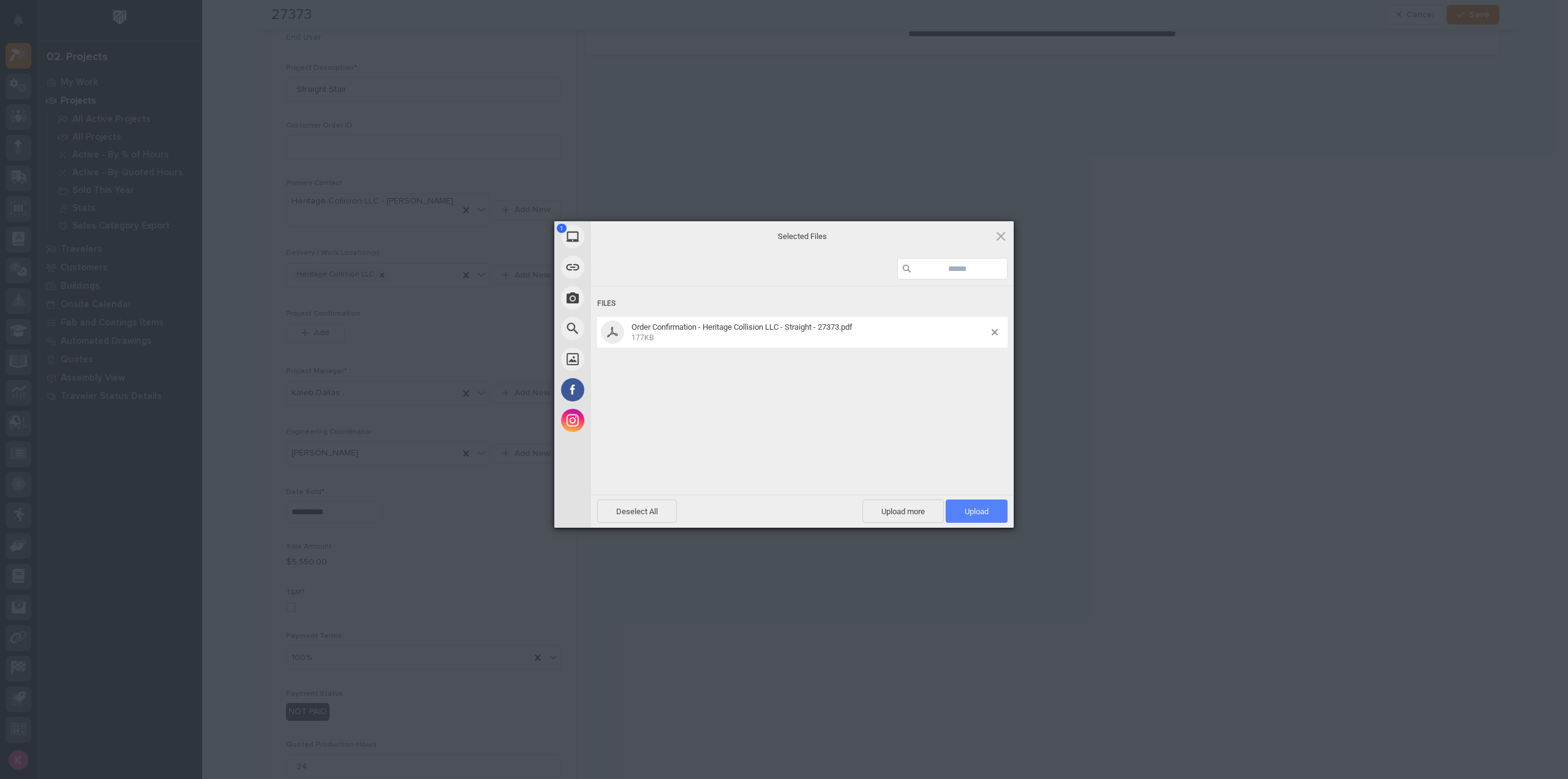
click at [986, 511] on span "Upload 1" at bounding box center [976, 511] width 24 height 9
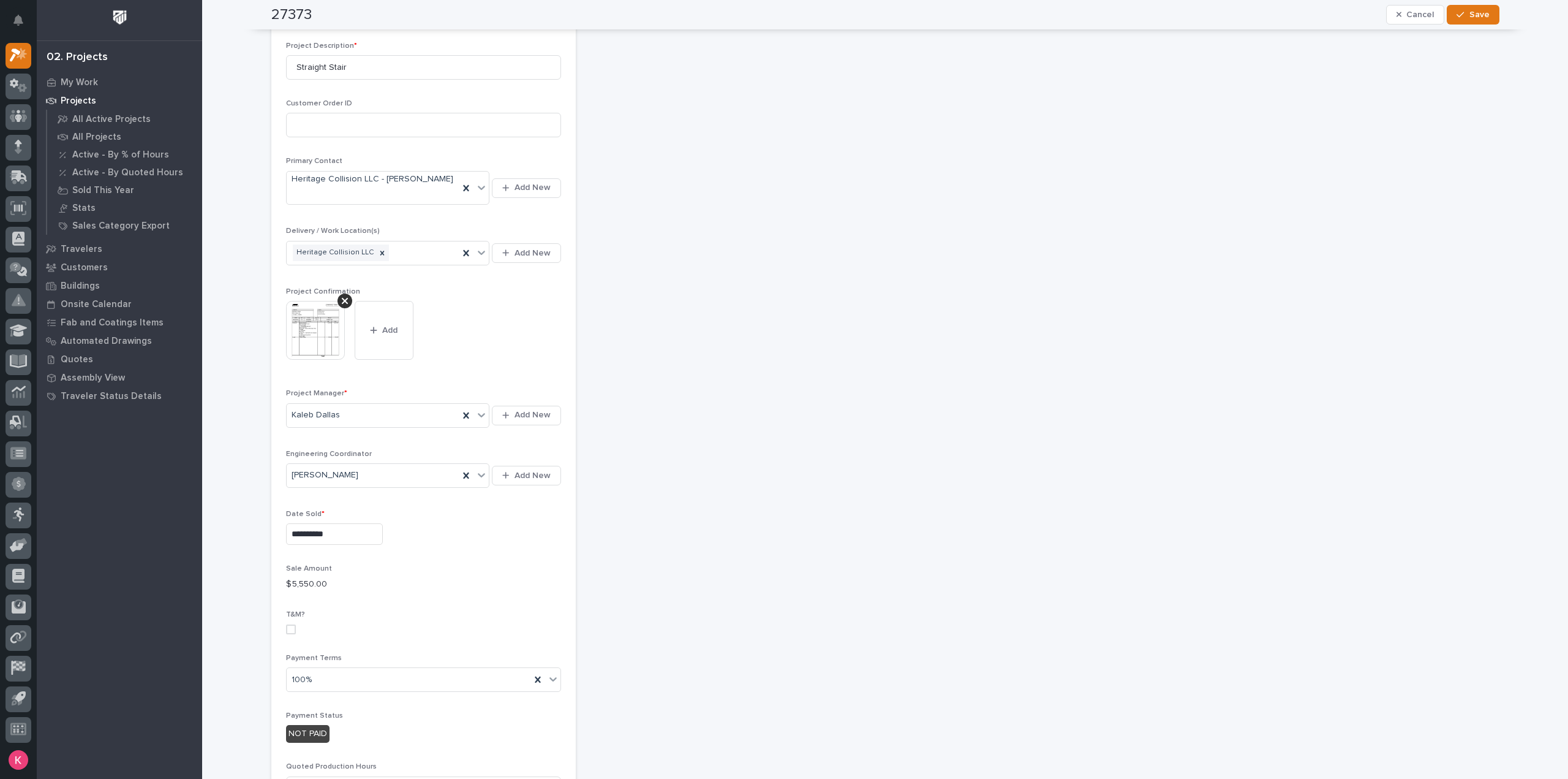
scroll to position [0, 0]
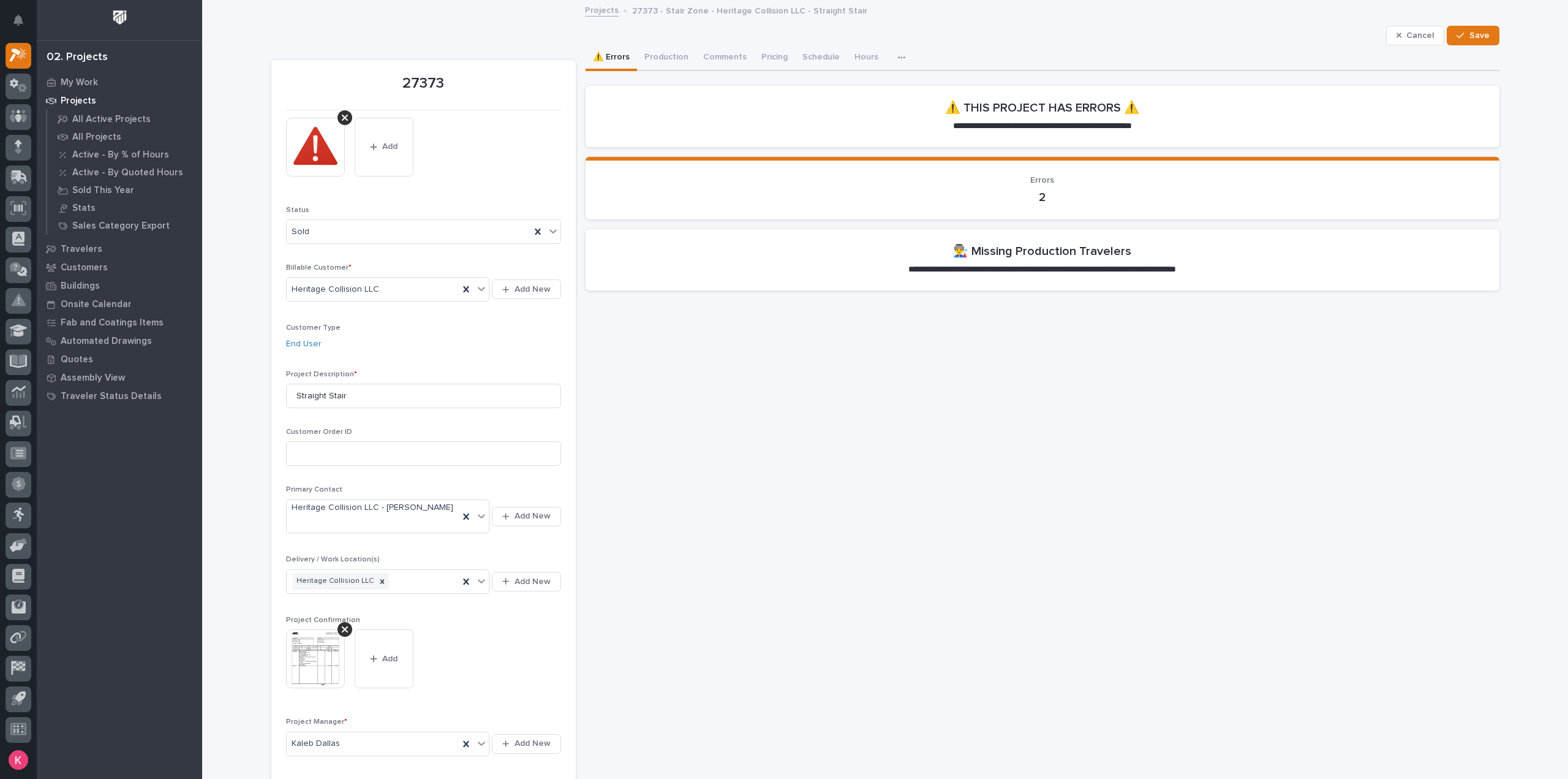
click at [1463, 37] on div "button" at bounding box center [1462, 35] width 12 height 8
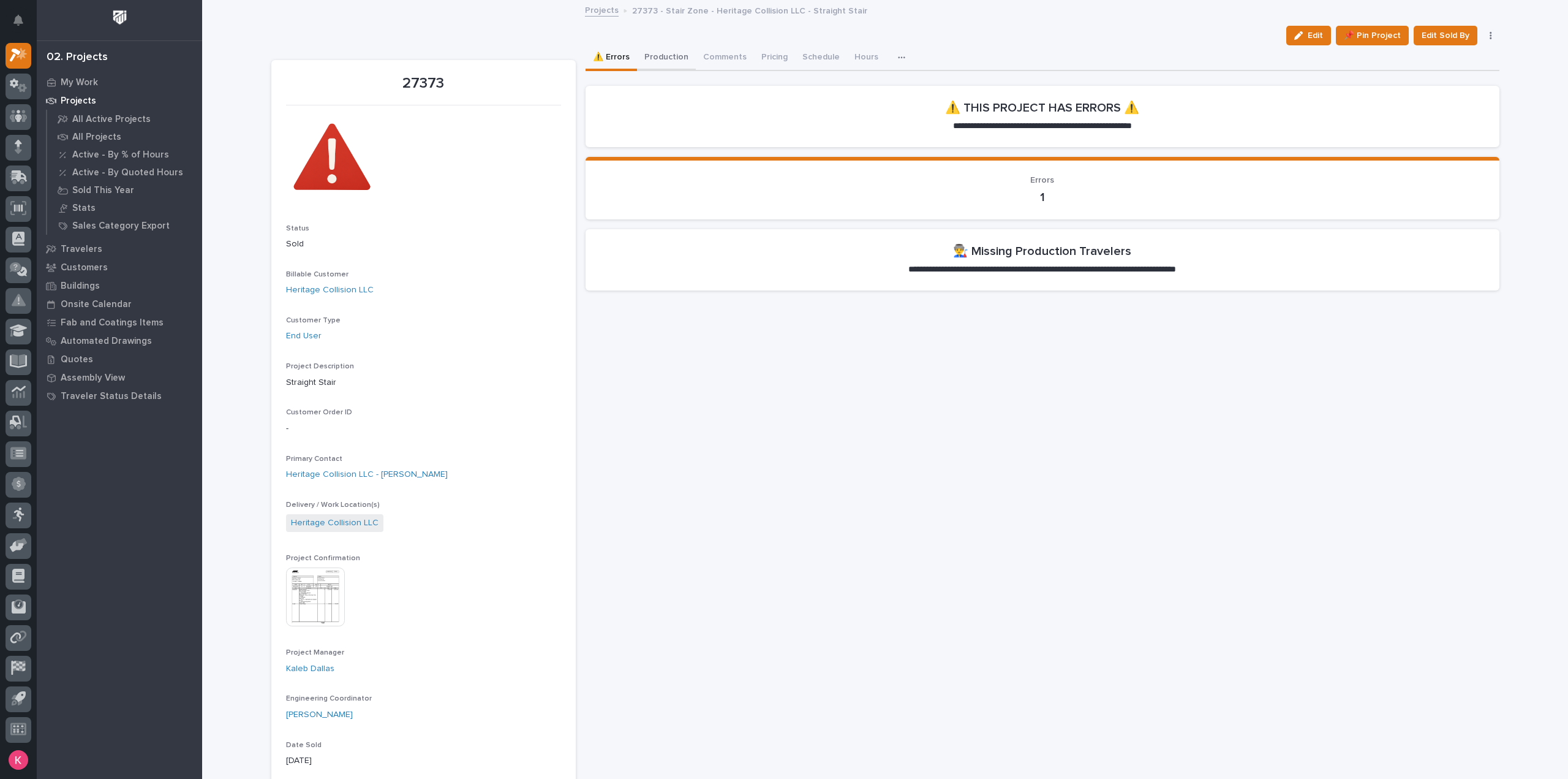
click at [672, 59] on button "Production" at bounding box center [666, 58] width 59 height 26
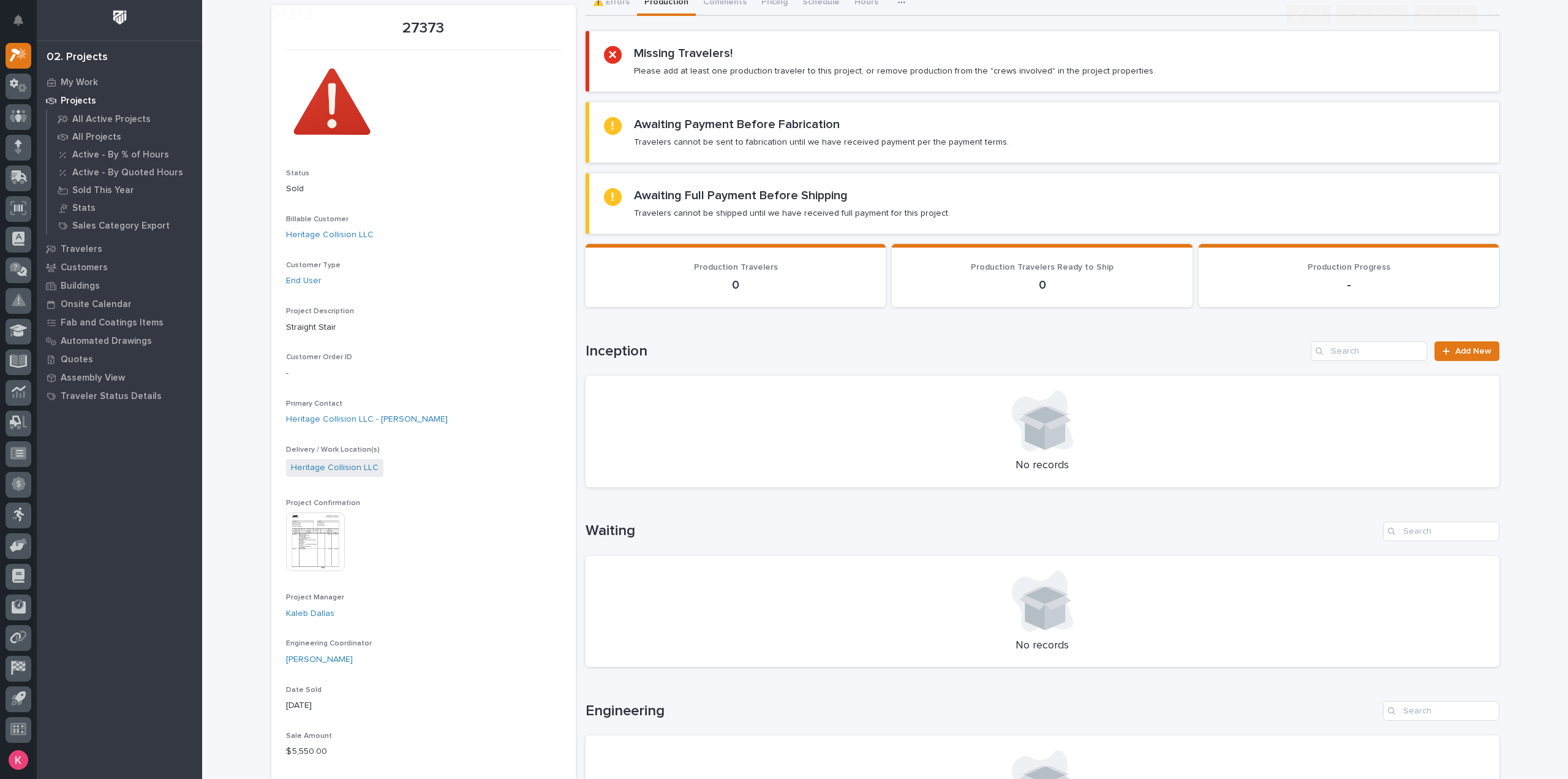
scroll to position [61, 0]
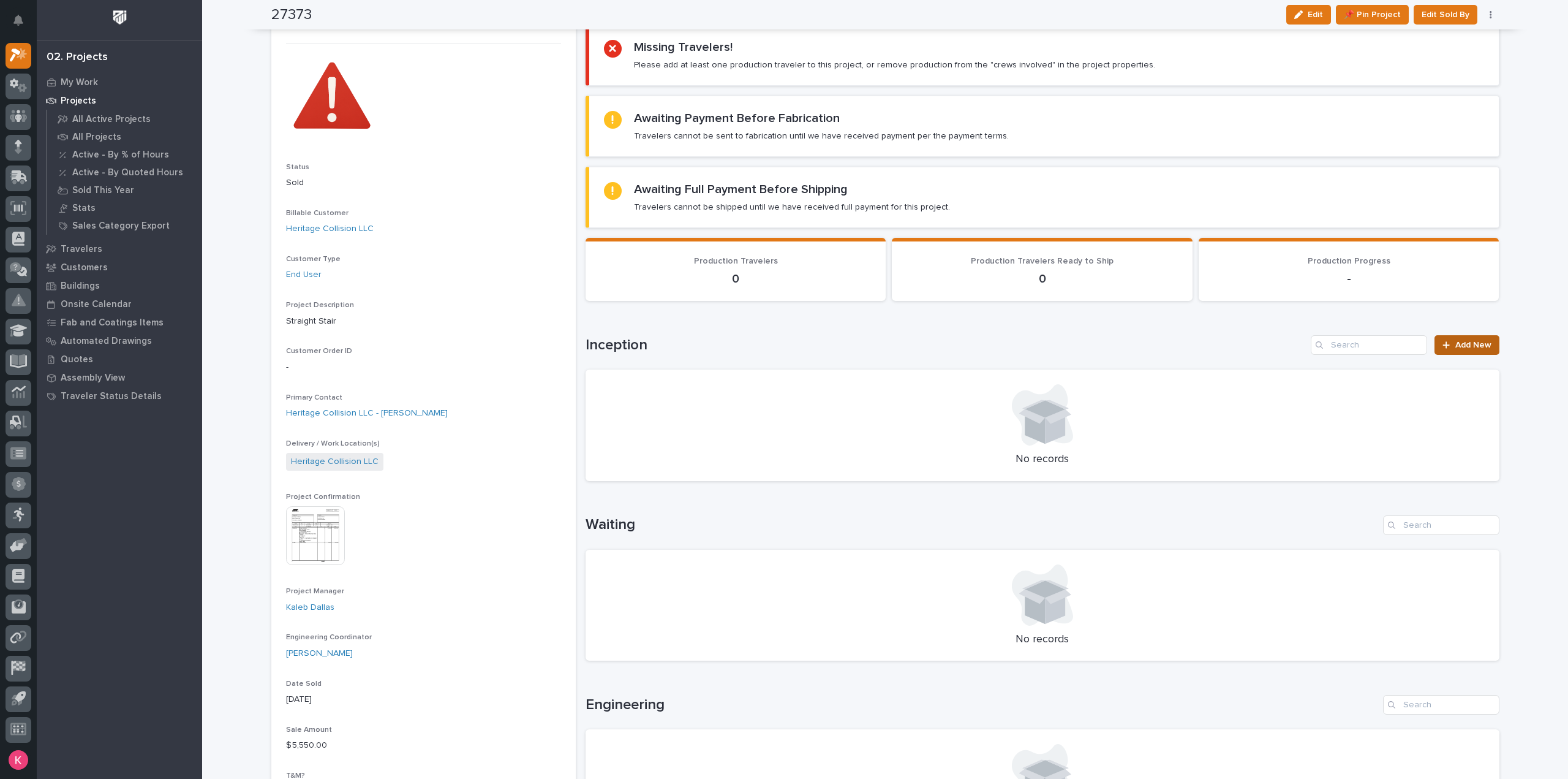
click at [1463, 348] on link "Add New" at bounding box center [1466, 345] width 64 height 19
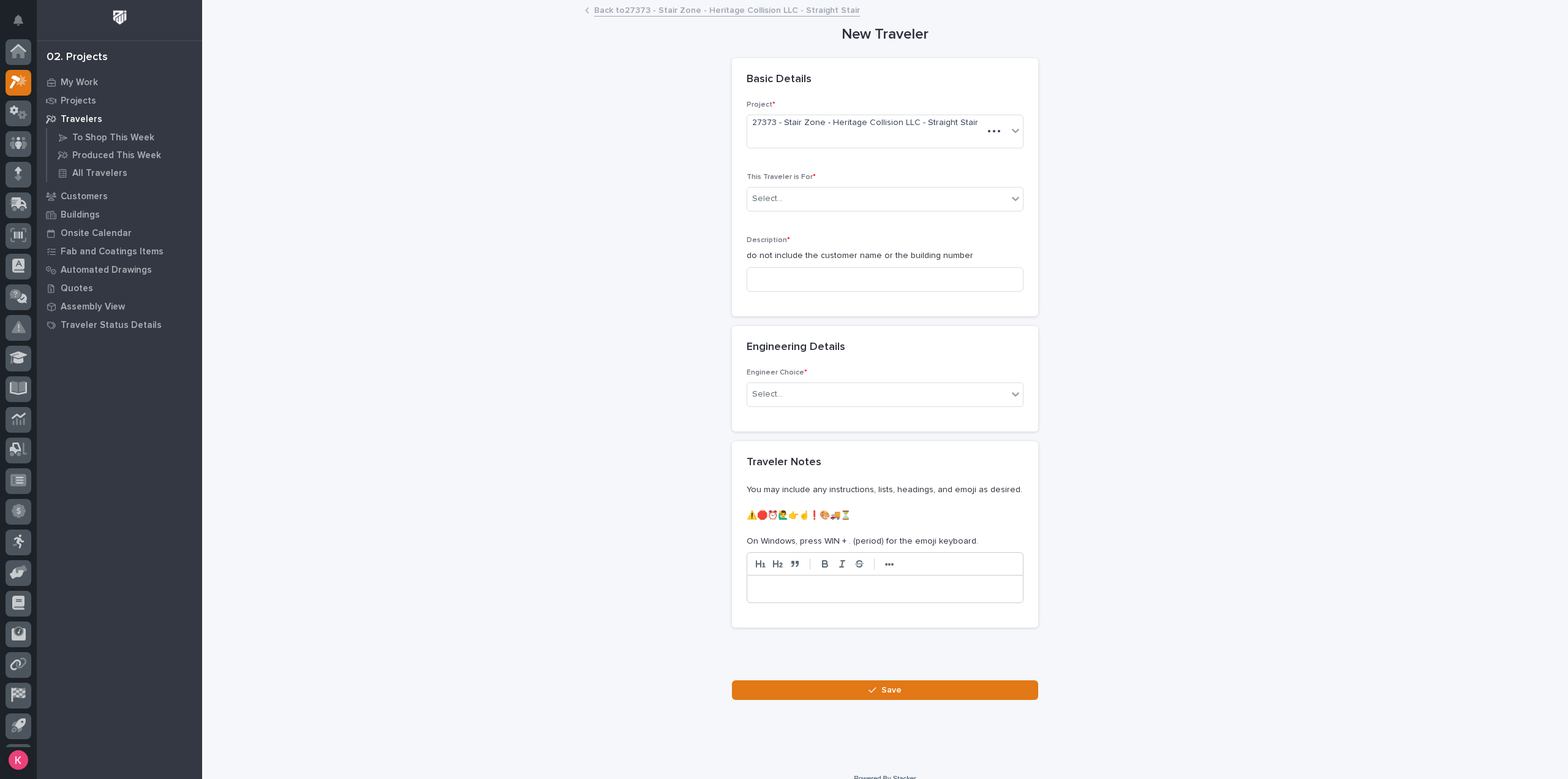
scroll to position [27, 0]
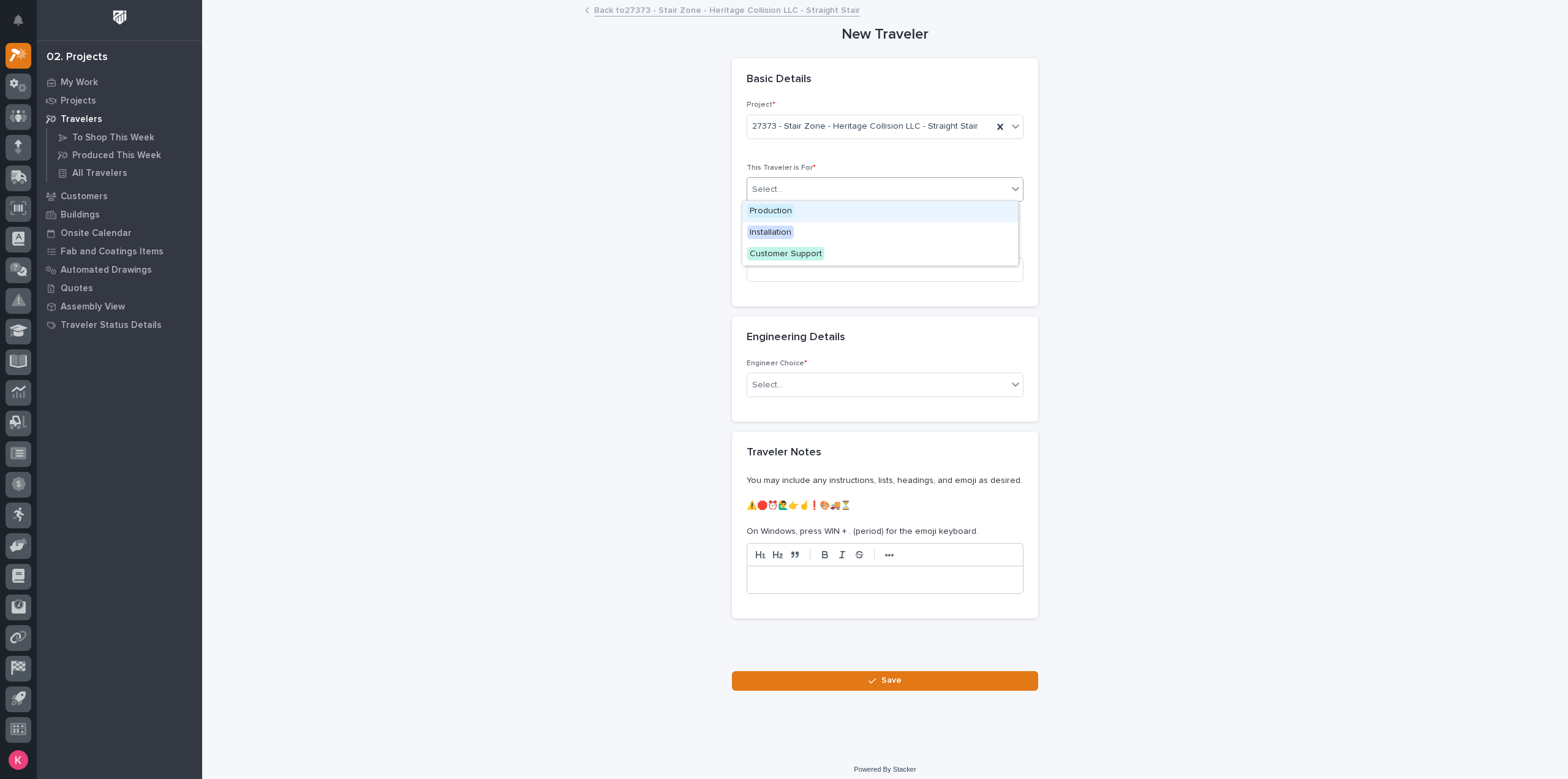
click at [828, 190] on div "Select..." at bounding box center [877, 189] width 260 height 20
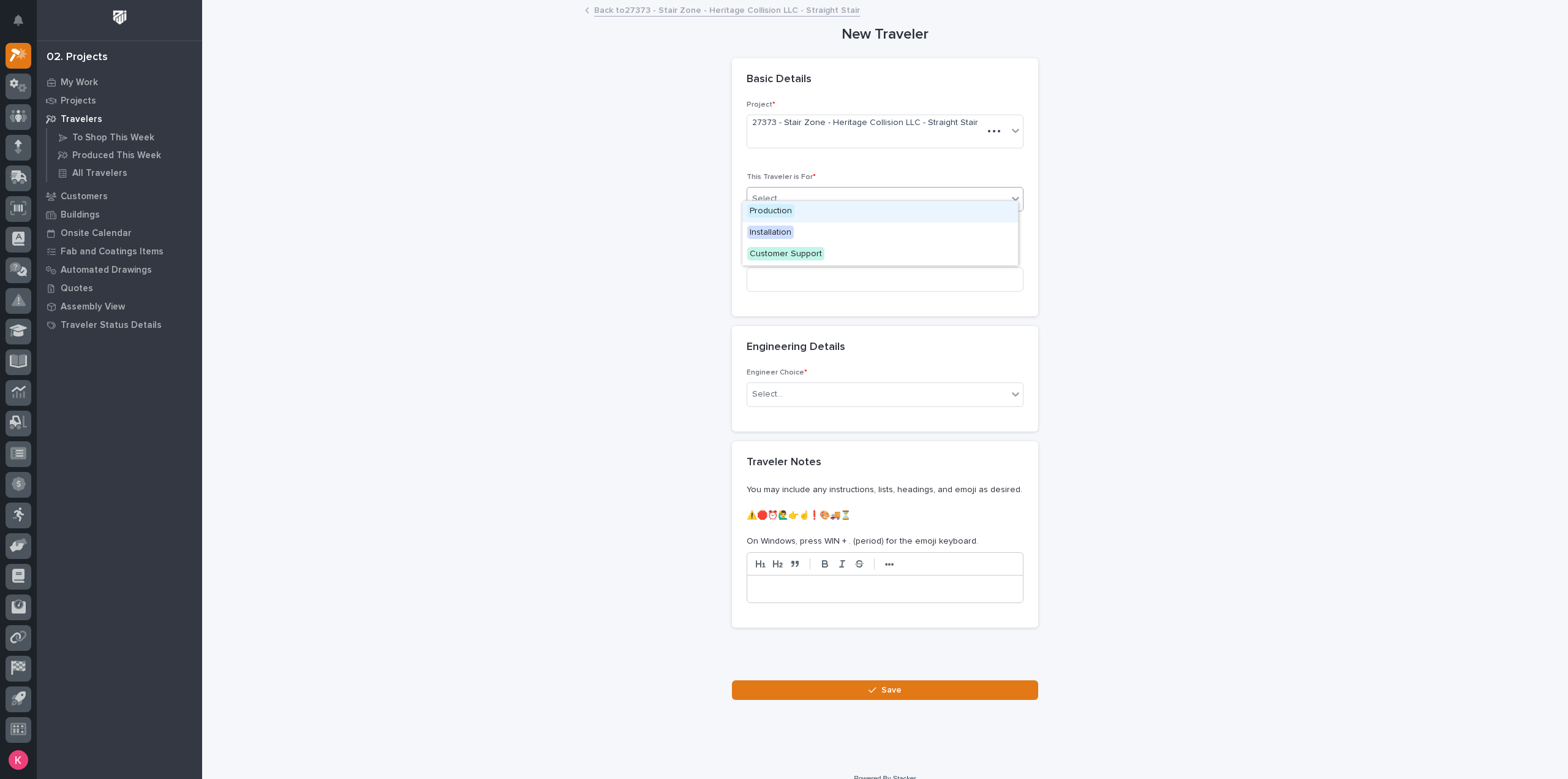
click at [817, 208] on div "Production" at bounding box center [880, 211] width 275 height 21
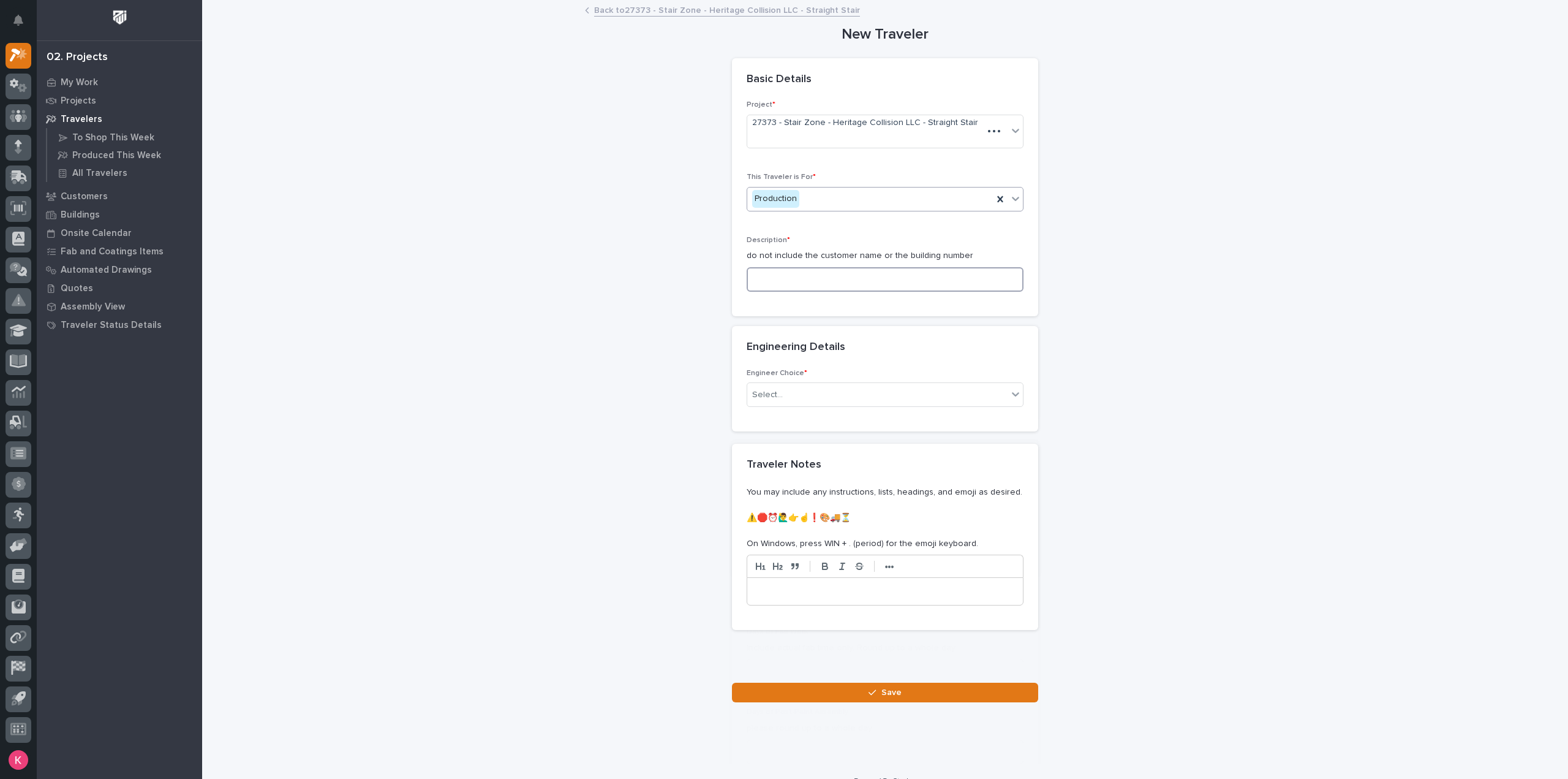
click at [815, 268] on input at bounding box center [885, 279] width 277 height 25
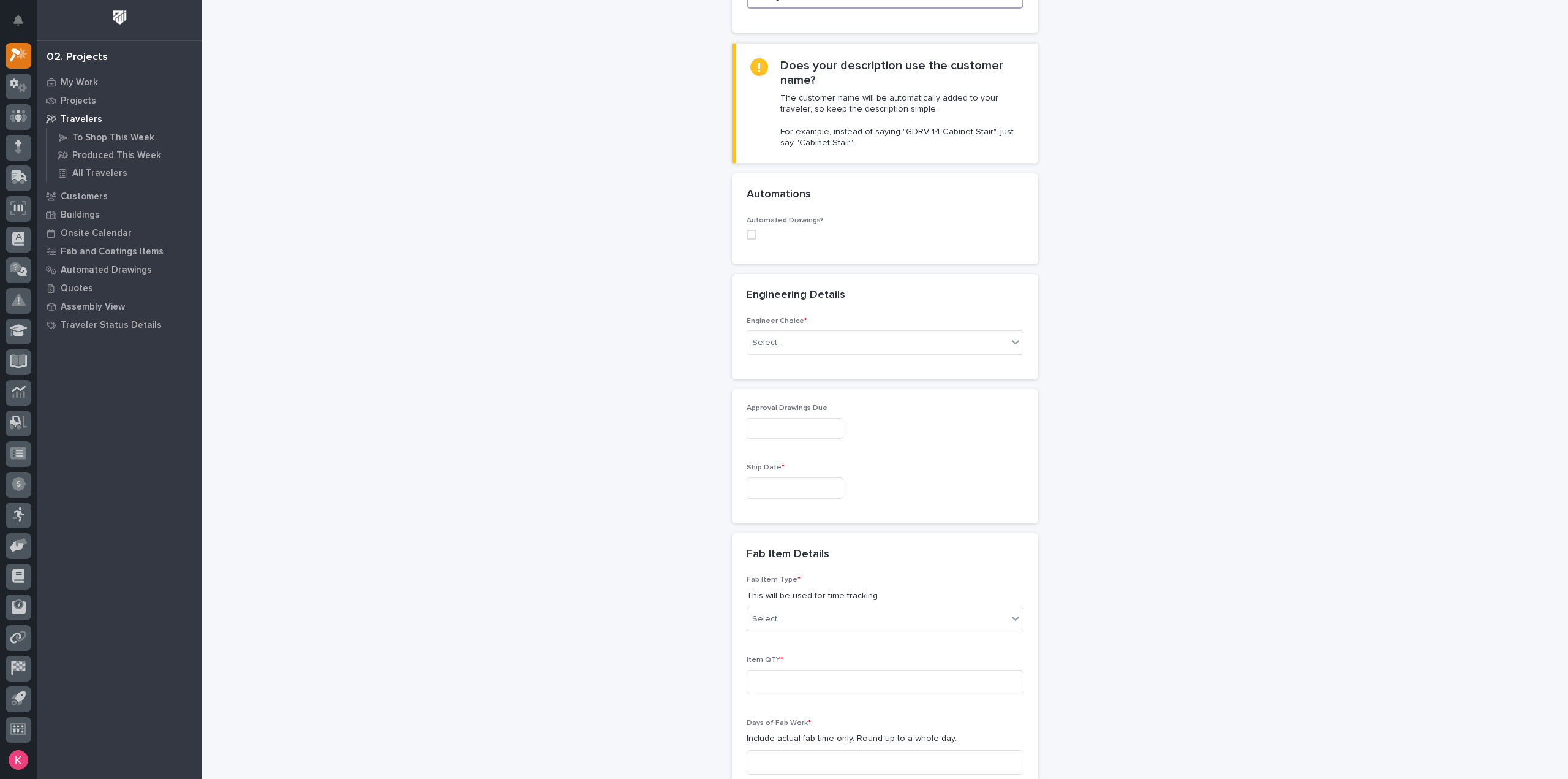
scroll to position [306, 0]
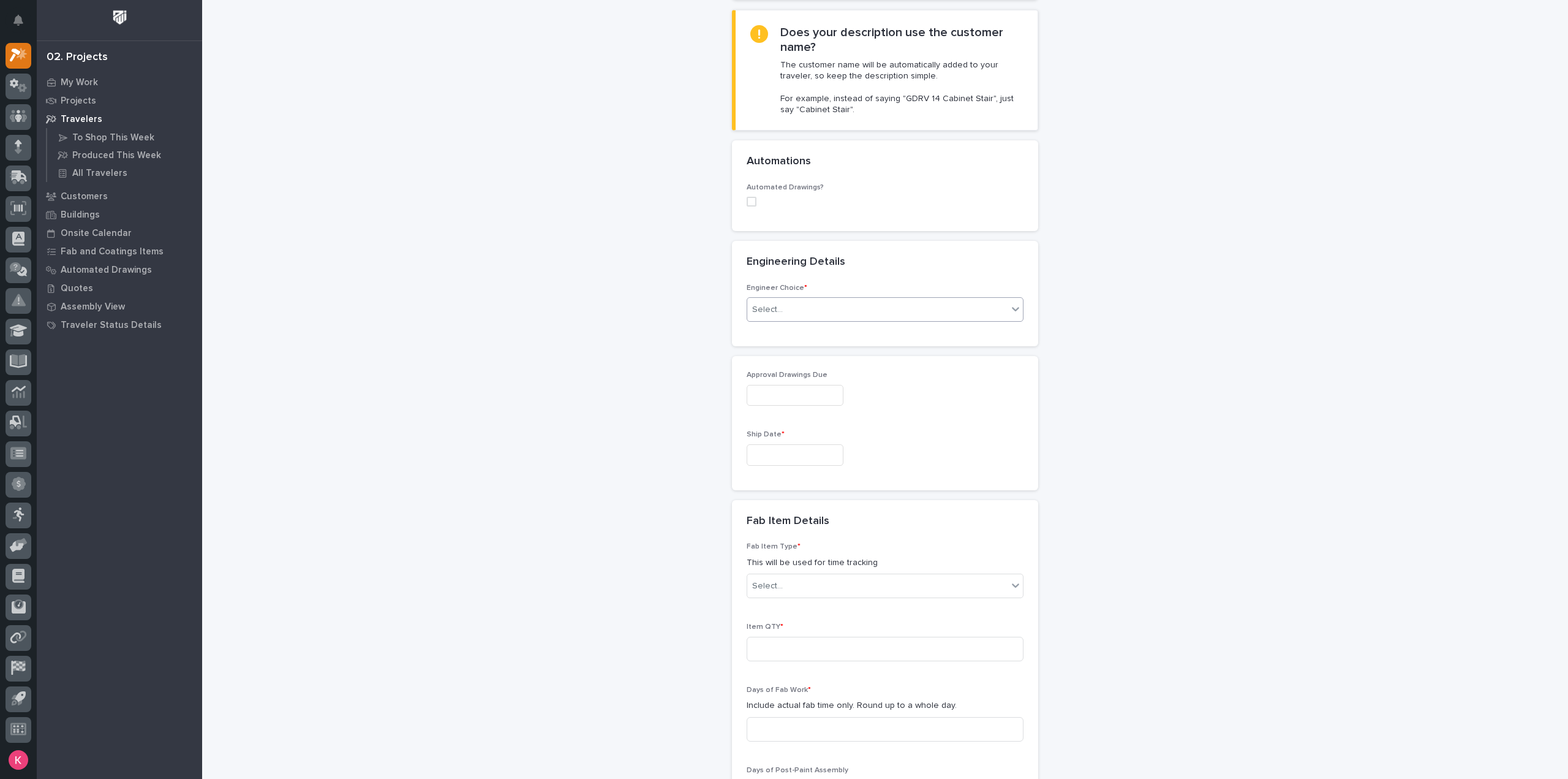
type input "Straight Stair"
click at [839, 309] on div "Select..." at bounding box center [877, 309] width 260 height 20
click at [829, 352] on div "I want my coordinator to choose an engineer" at bounding box center [880, 352] width 275 height 21
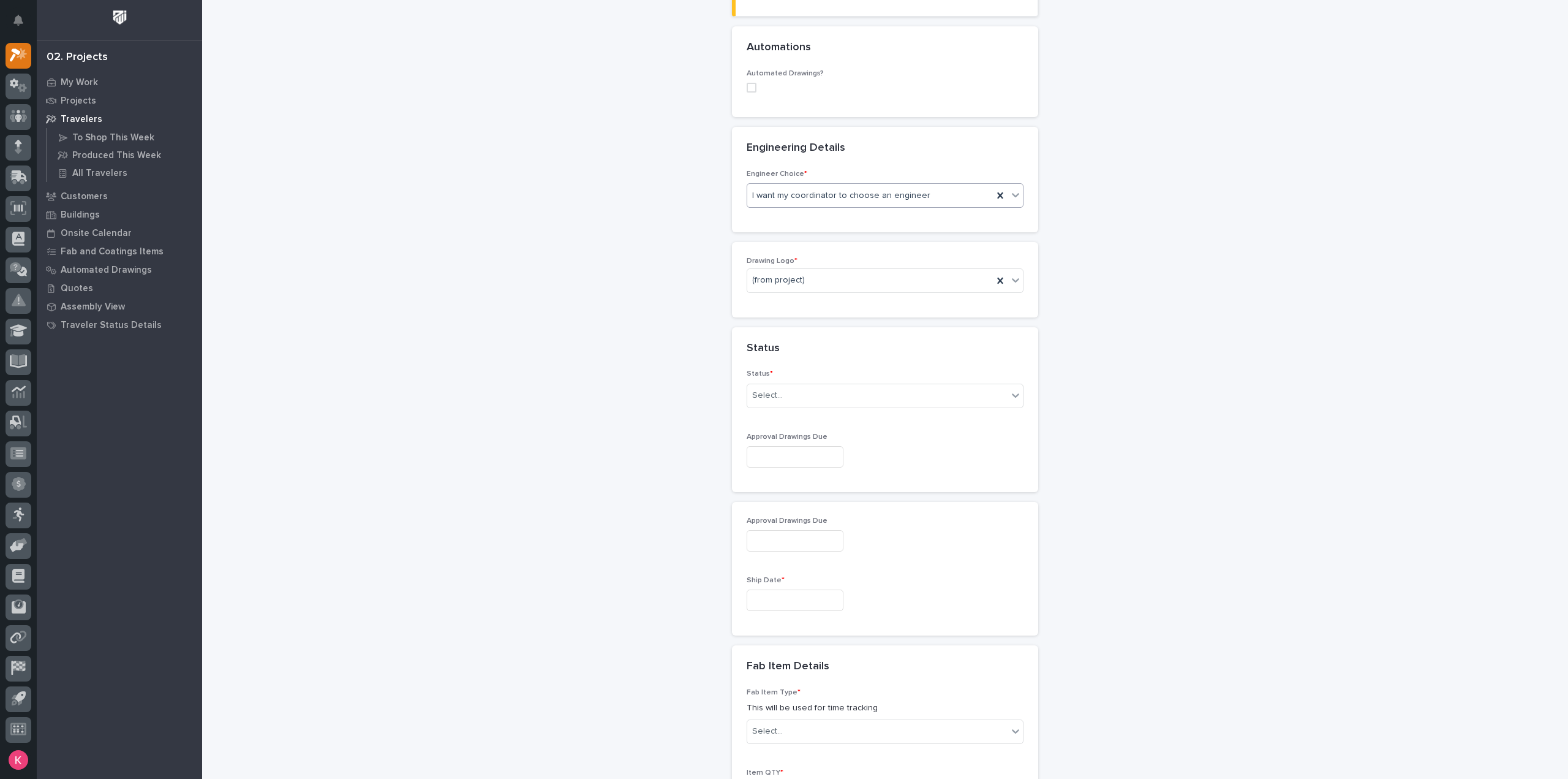
scroll to position [435, 0]
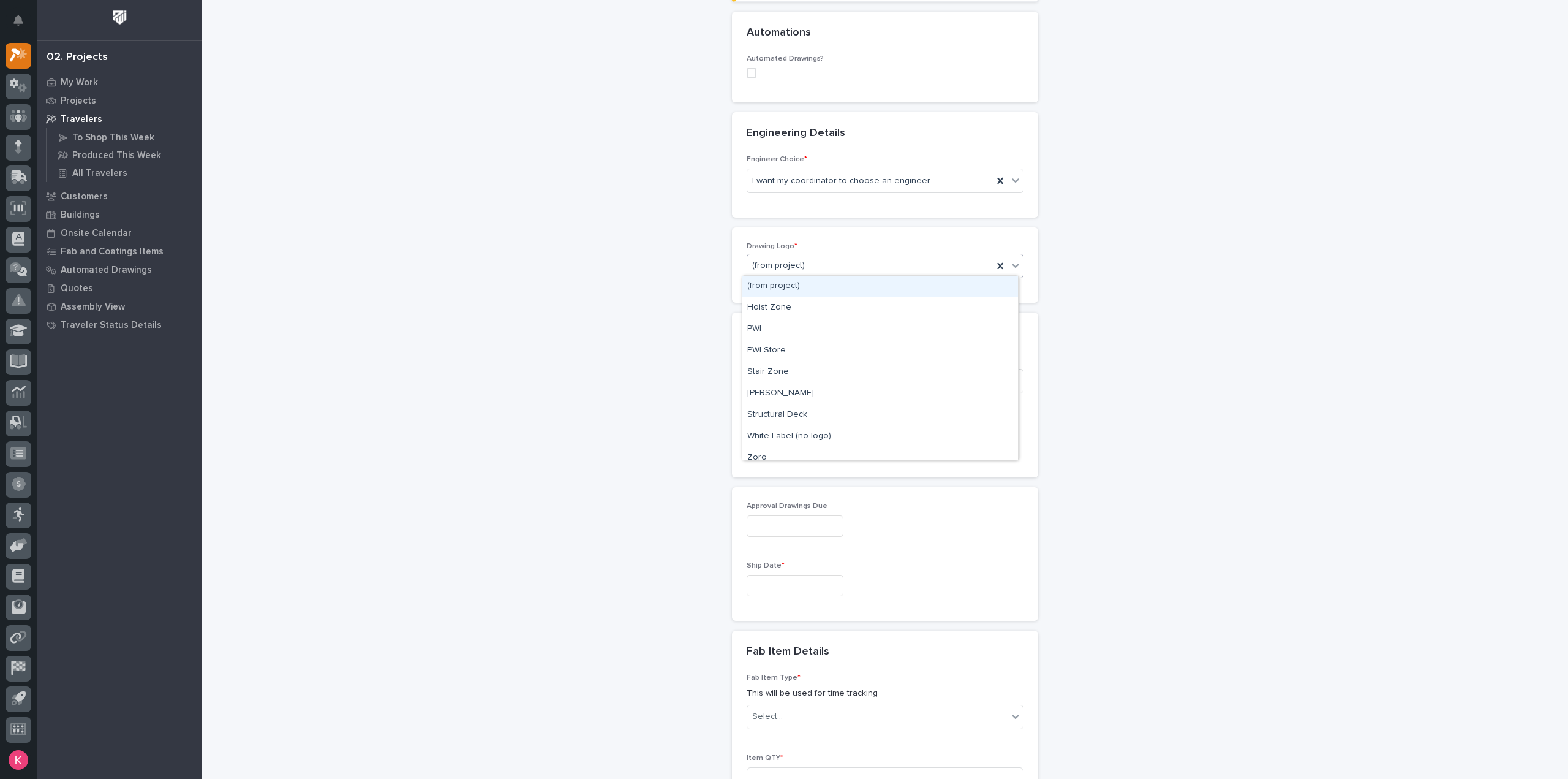
click at [827, 255] on div "(from project)" at bounding box center [870, 265] width 246 height 20
click at [806, 362] on div "Stair Zone" at bounding box center [880, 372] width 275 height 21
click at [817, 384] on div "Select..." at bounding box center [877, 381] width 260 height 20
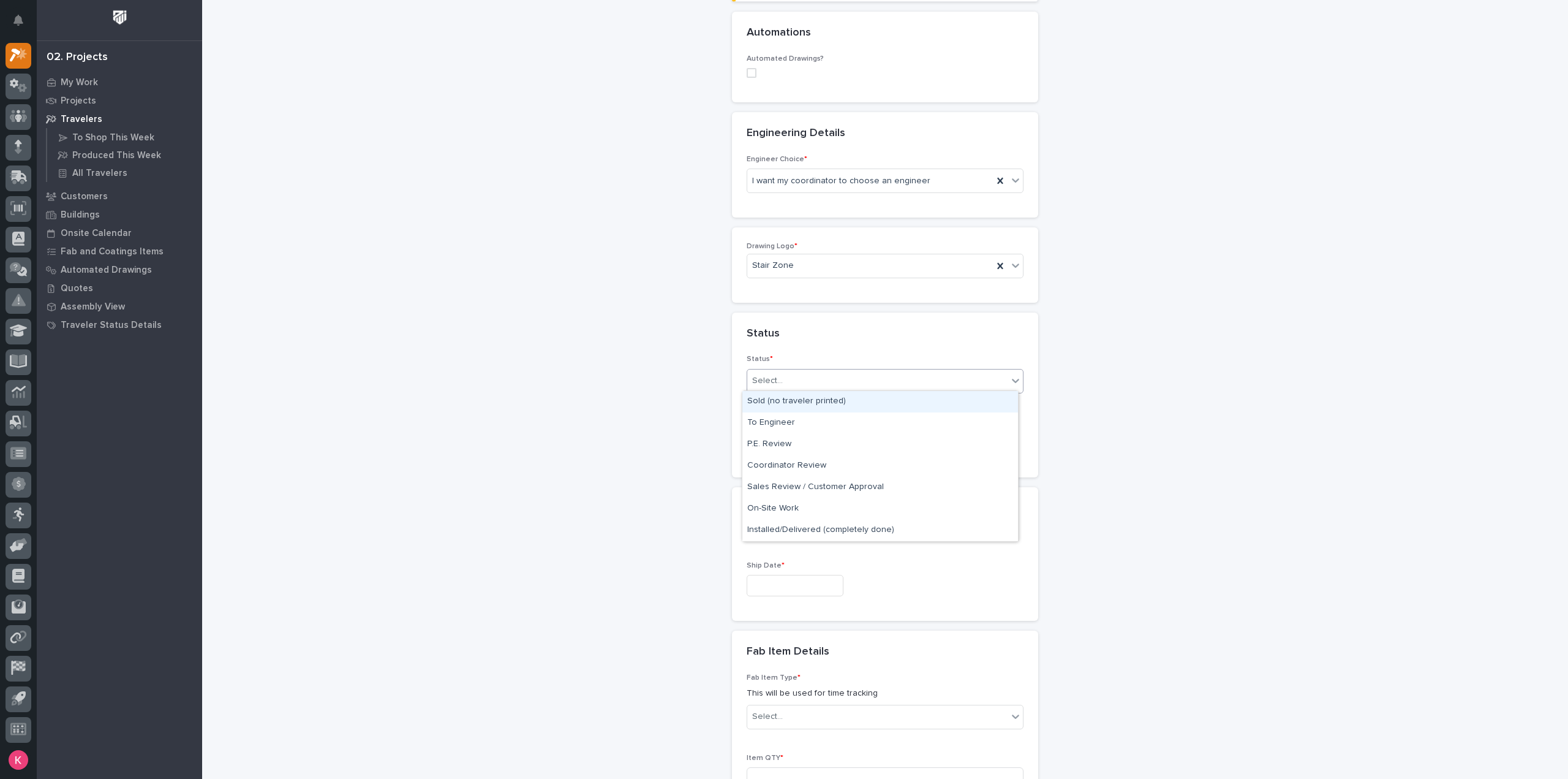
click at [817, 401] on div "Sold (no traveler printed)" at bounding box center [880, 402] width 275 height 21
click at [794, 589] on input "text" at bounding box center [794, 585] width 97 height 21
click at [848, 390] on span "Next Month" at bounding box center [848, 390] width 0 height 16
click at [820, 482] on div "14" at bounding box center [826, 481] width 16 height 16
type input "**********"
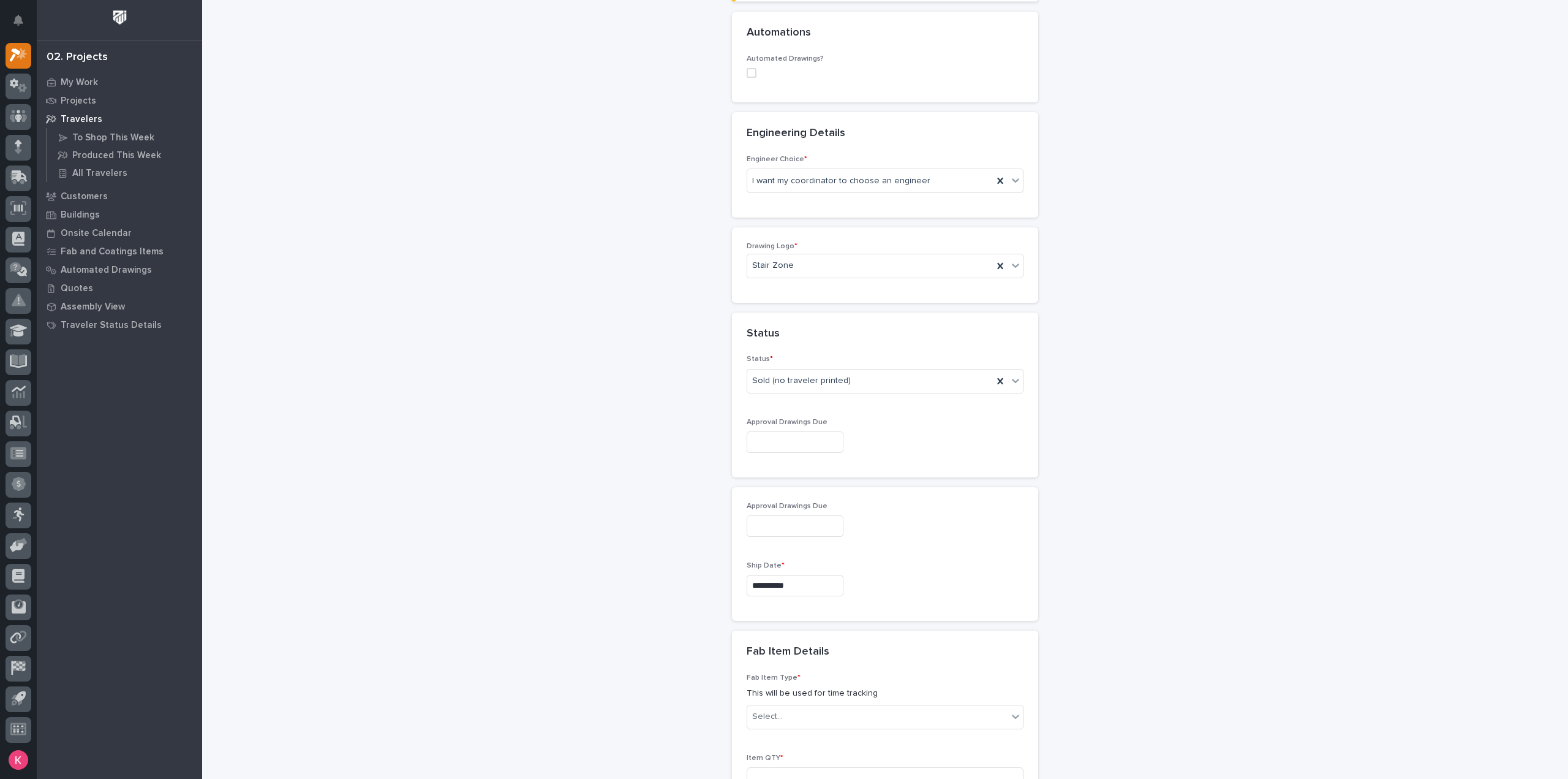
scroll to position [802, 0]
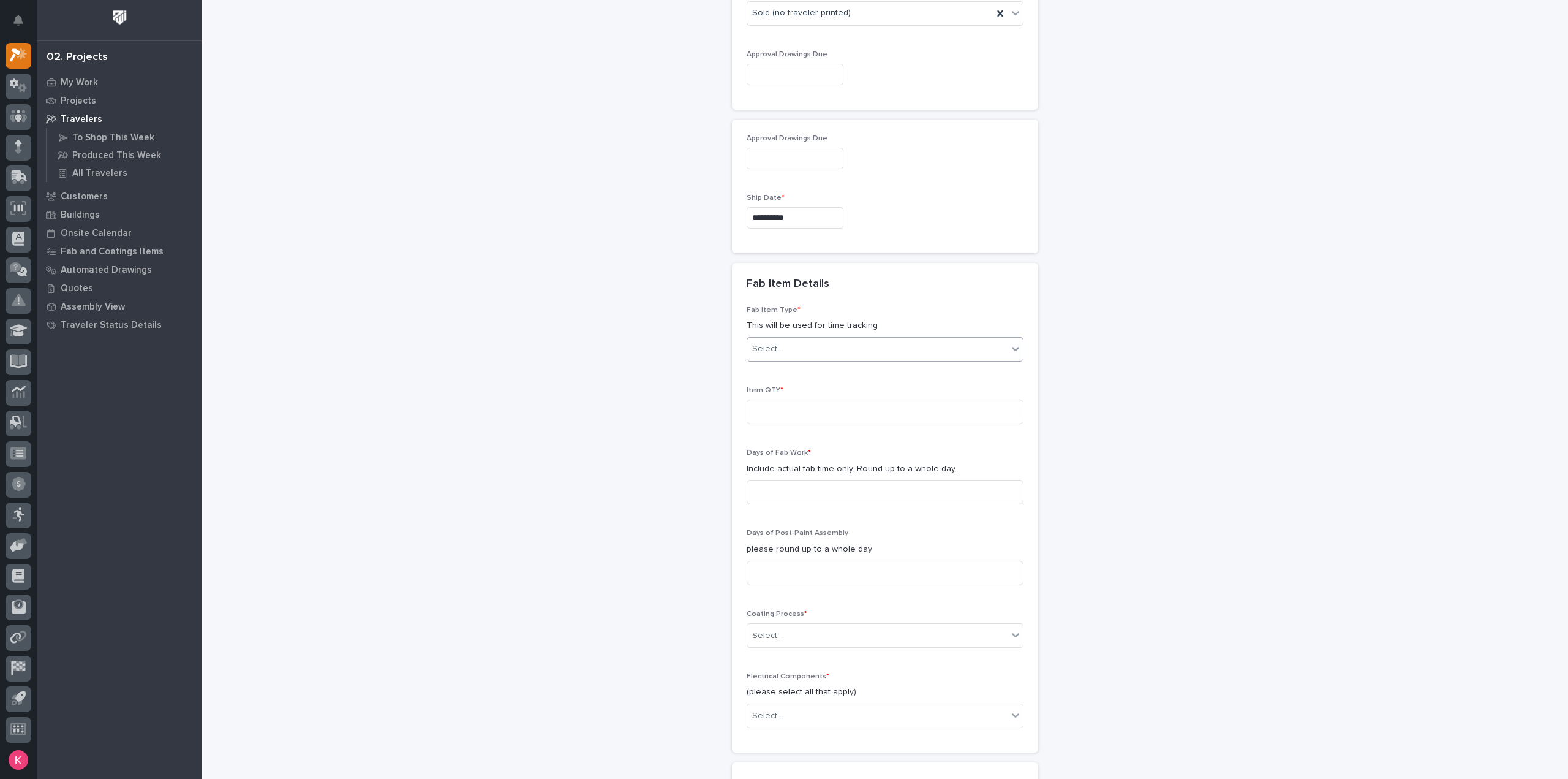
click at [802, 342] on div "Select..." at bounding box center [877, 348] width 260 height 20
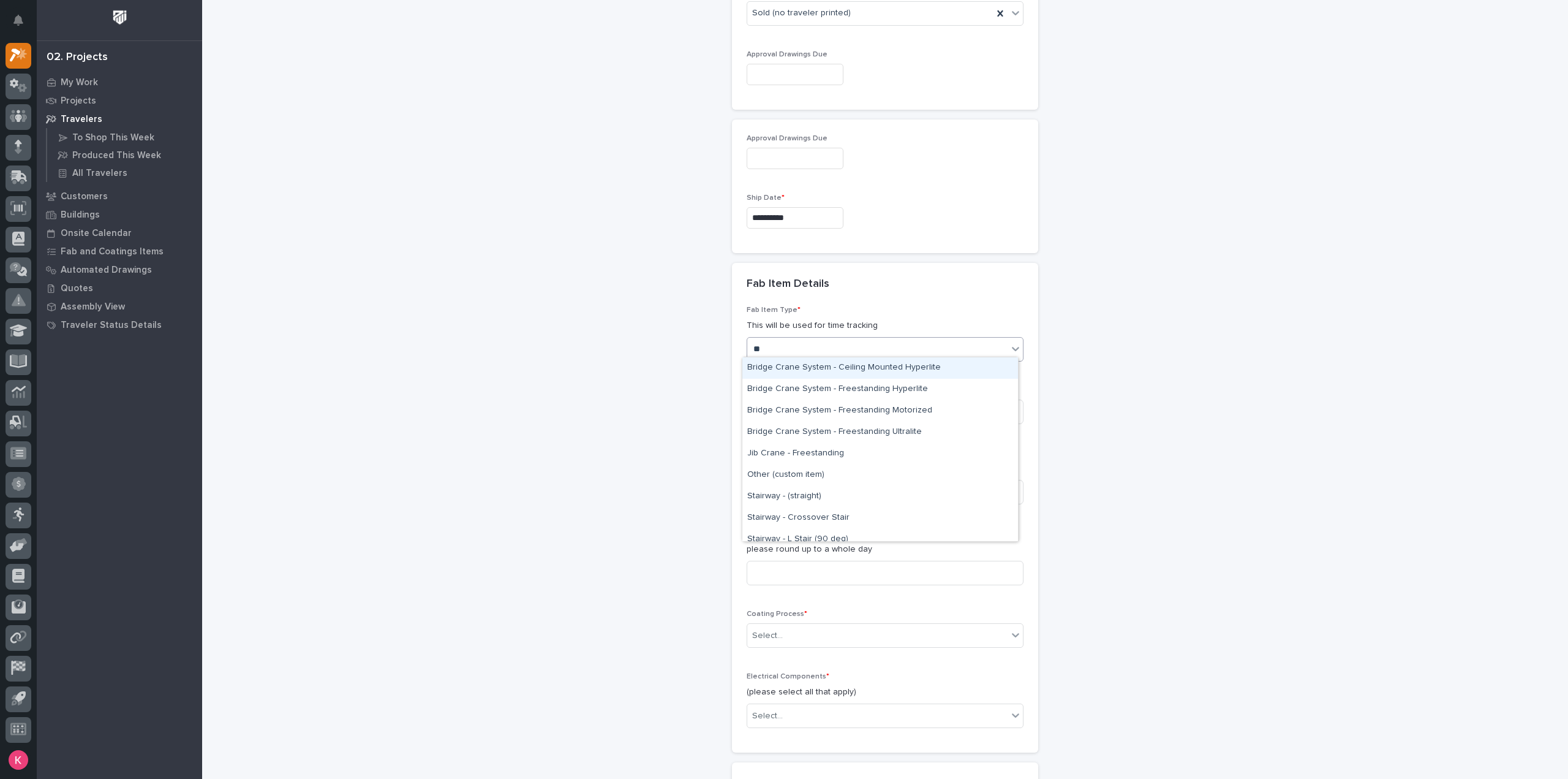
type input "***"
click at [837, 450] on div "Stairway - (straight)" at bounding box center [880, 453] width 275 height 21
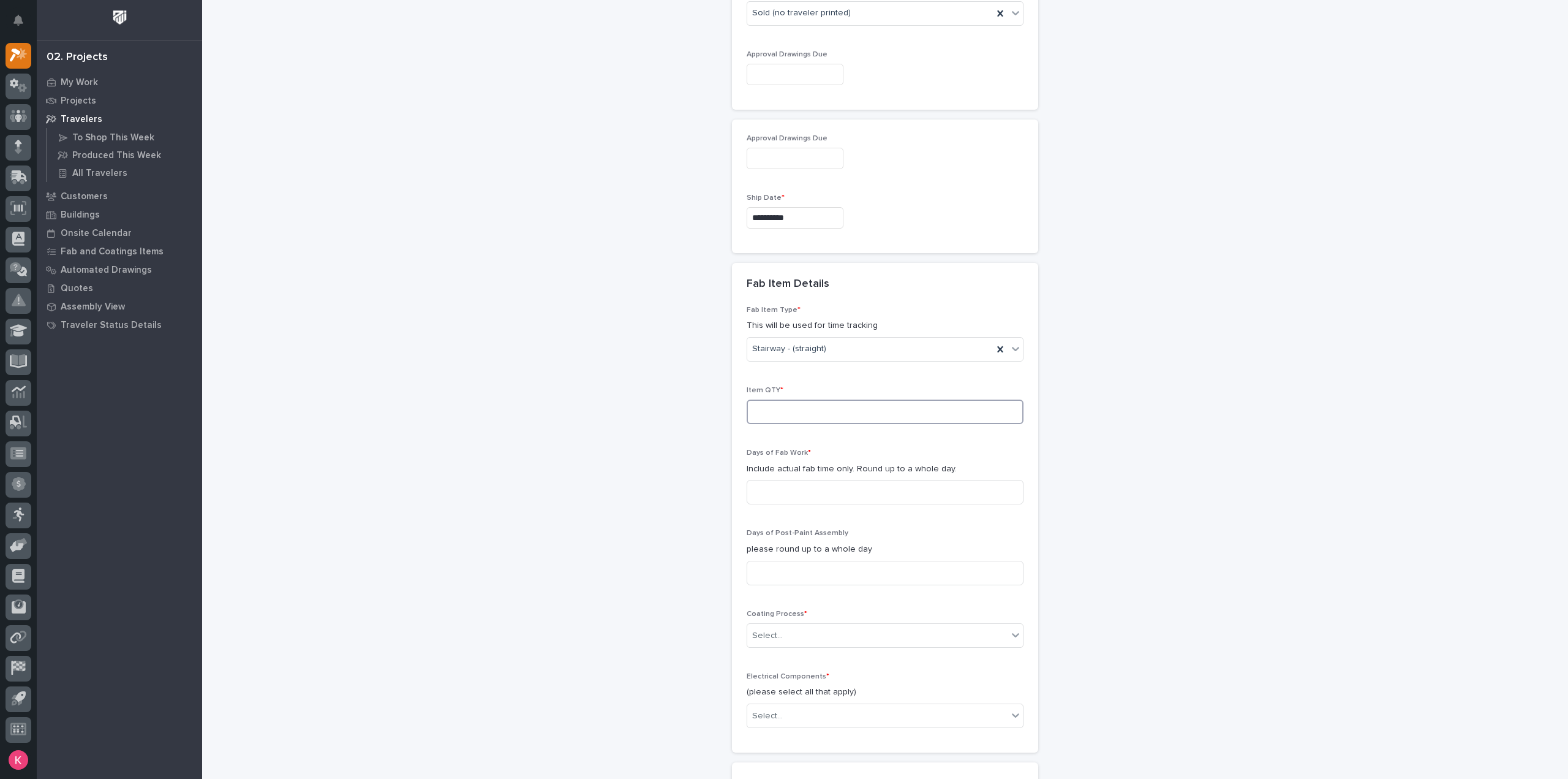
click at [815, 411] on input at bounding box center [885, 412] width 277 height 25
type input "1"
type input "3"
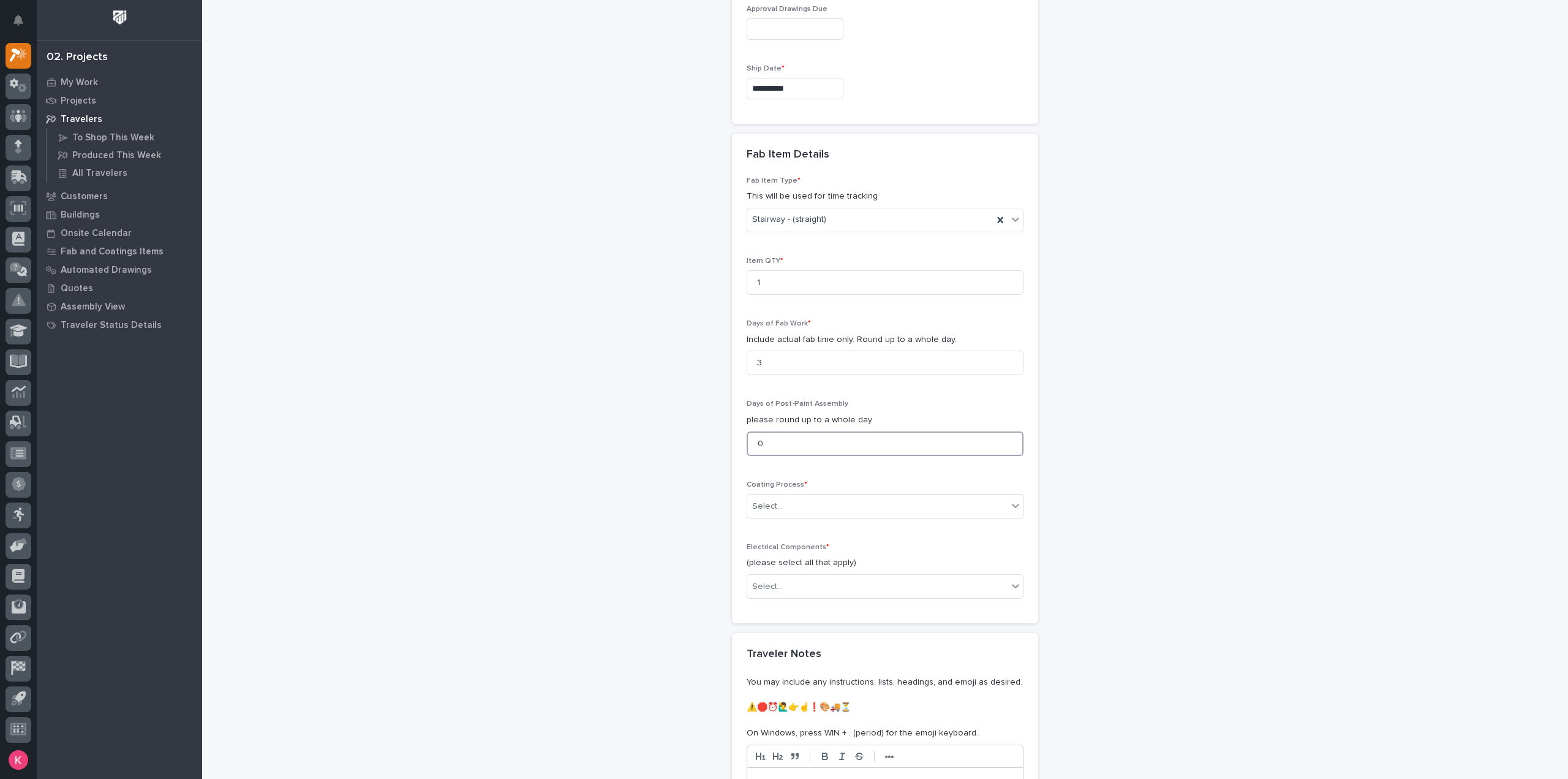
scroll to position [986, 0]
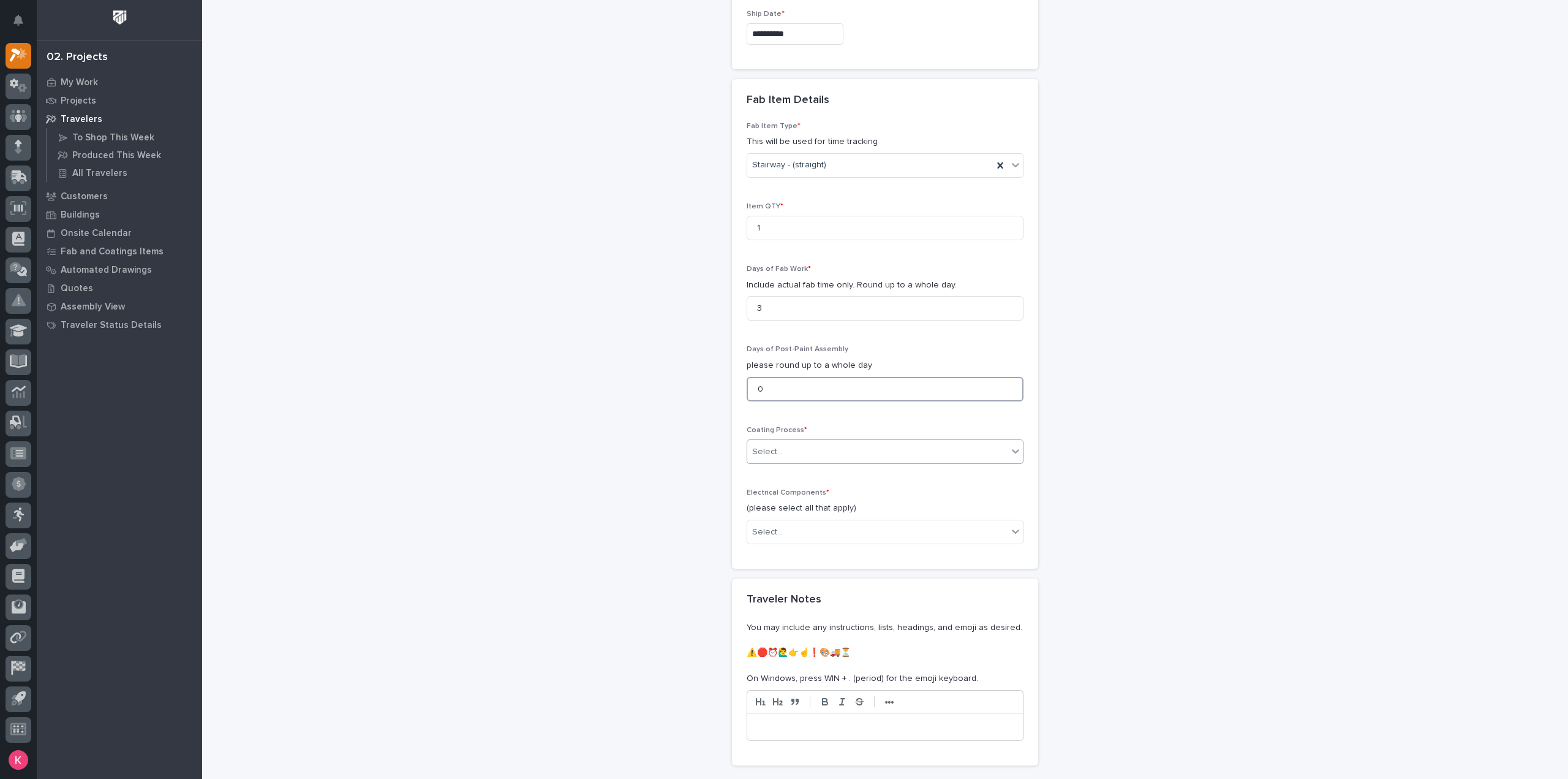
type input "0"
click at [800, 452] on div "Select..." at bounding box center [877, 452] width 260 height 20
click at [800, 493] on div "In-House Paint/Powder" at bounding box center [880, 491] width 275 height 21
click at [813, 522] on div "Select..." at bounding box center [877, 531] width 260 height 20
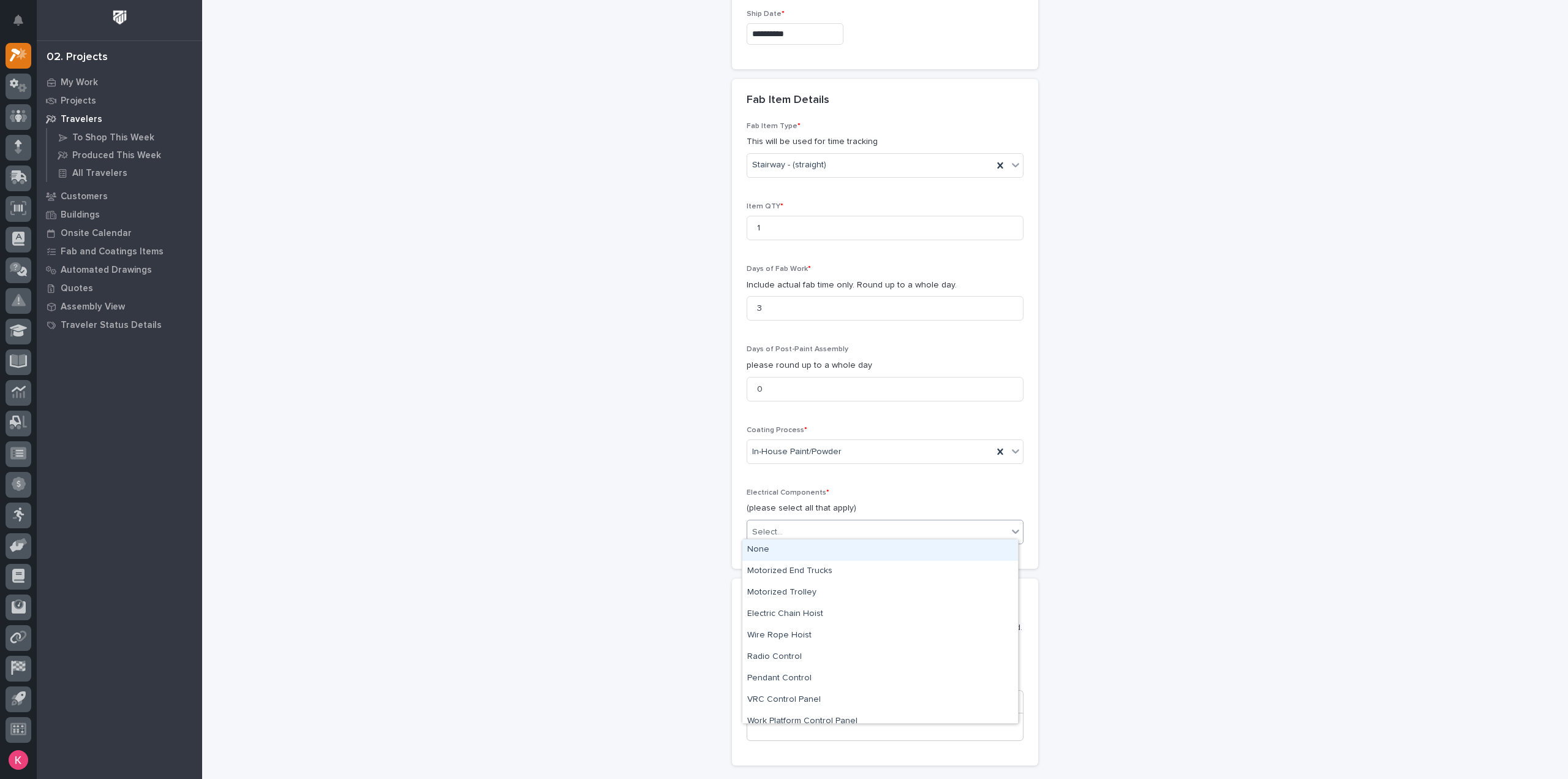
click at [795, 551] on div "None" at bounding box center [880, 550] width 275 height 21
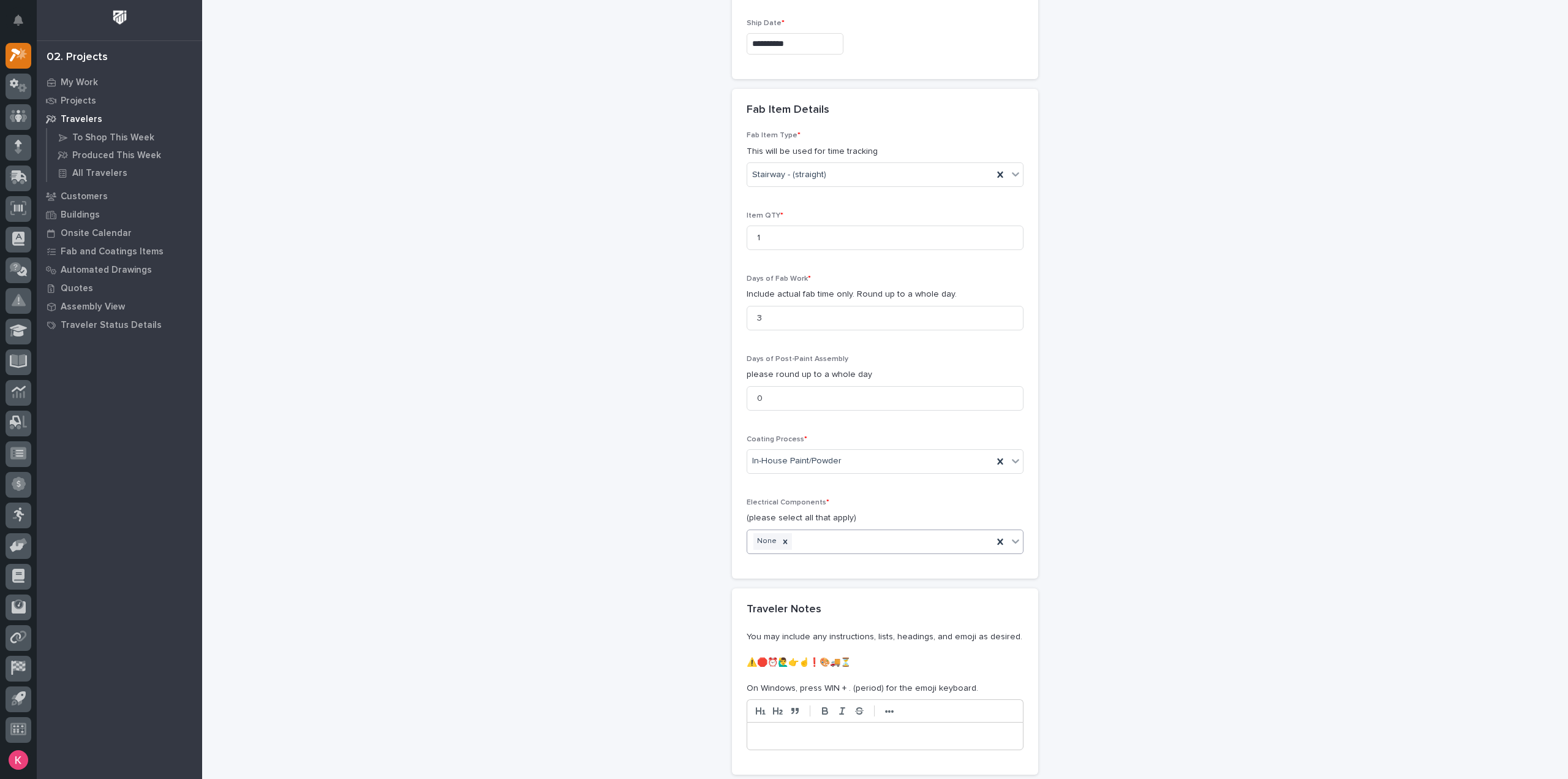
scroll to position [1134, 0]
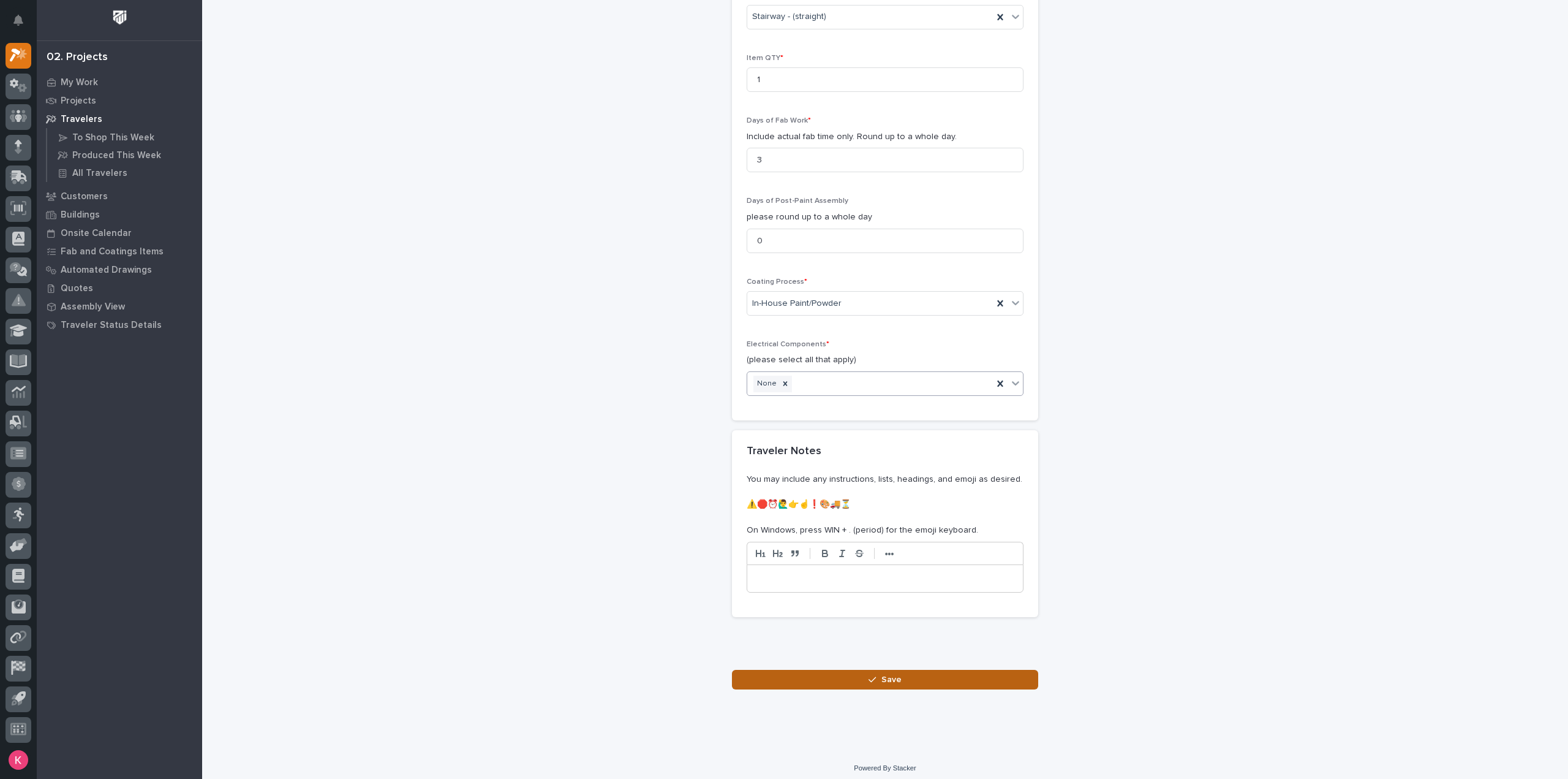
click at [794, 676] on button "Save" at bounding box center [885, 680] width 306 height 19
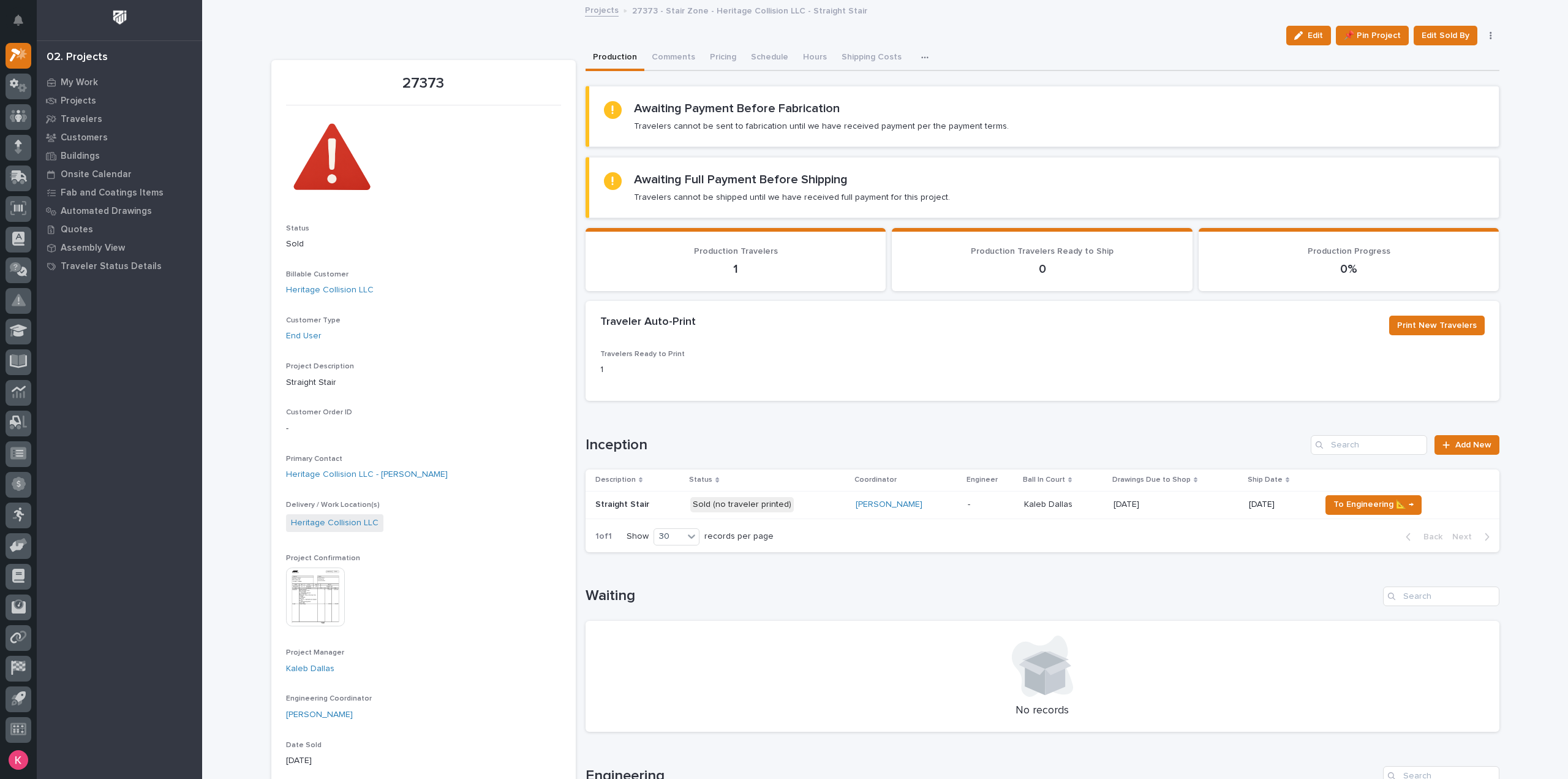
click at [996, 508] on p "-" at bounding box center [991, 505] width 47 height 10
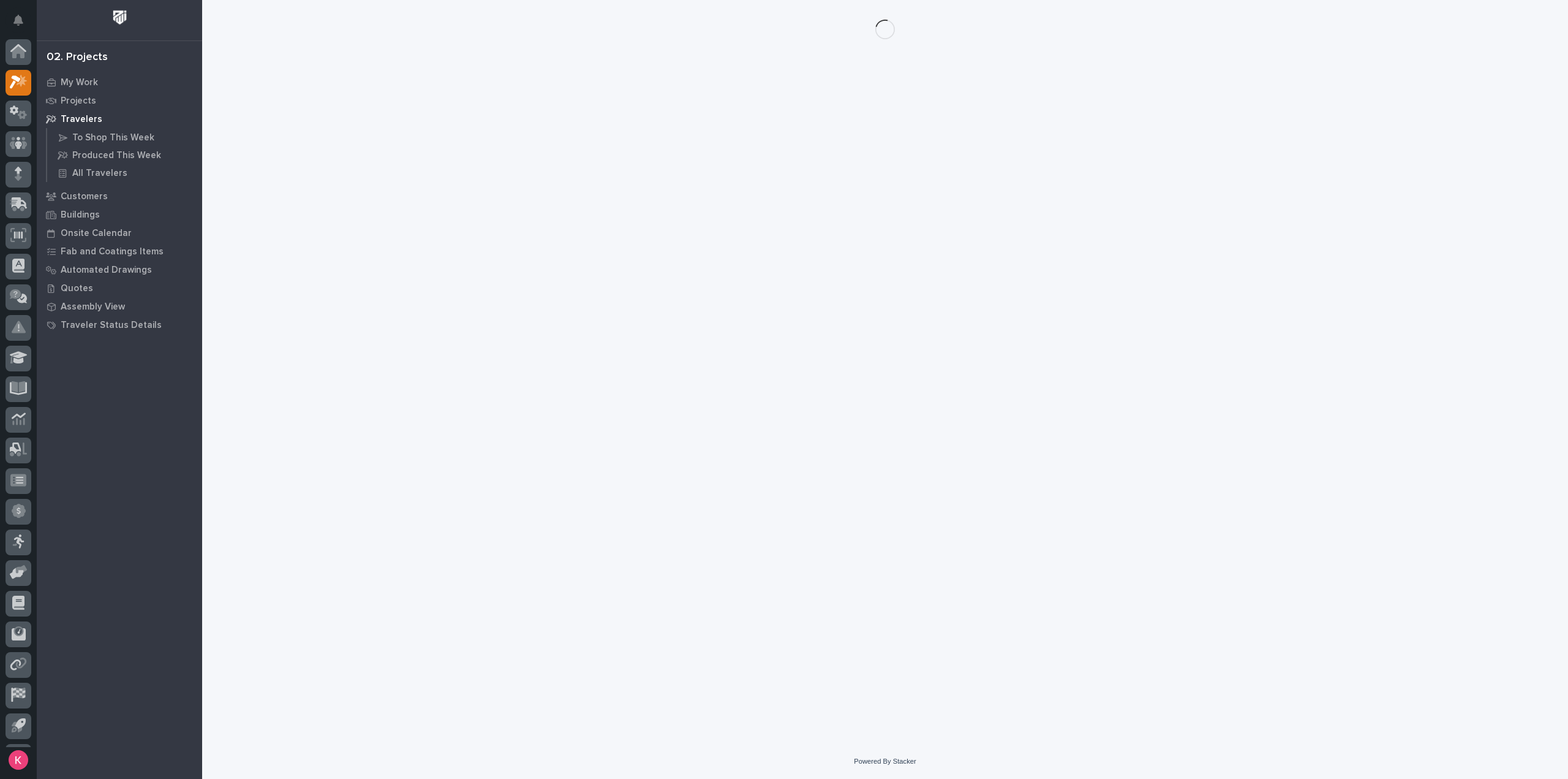
scroll to position [27, 0]
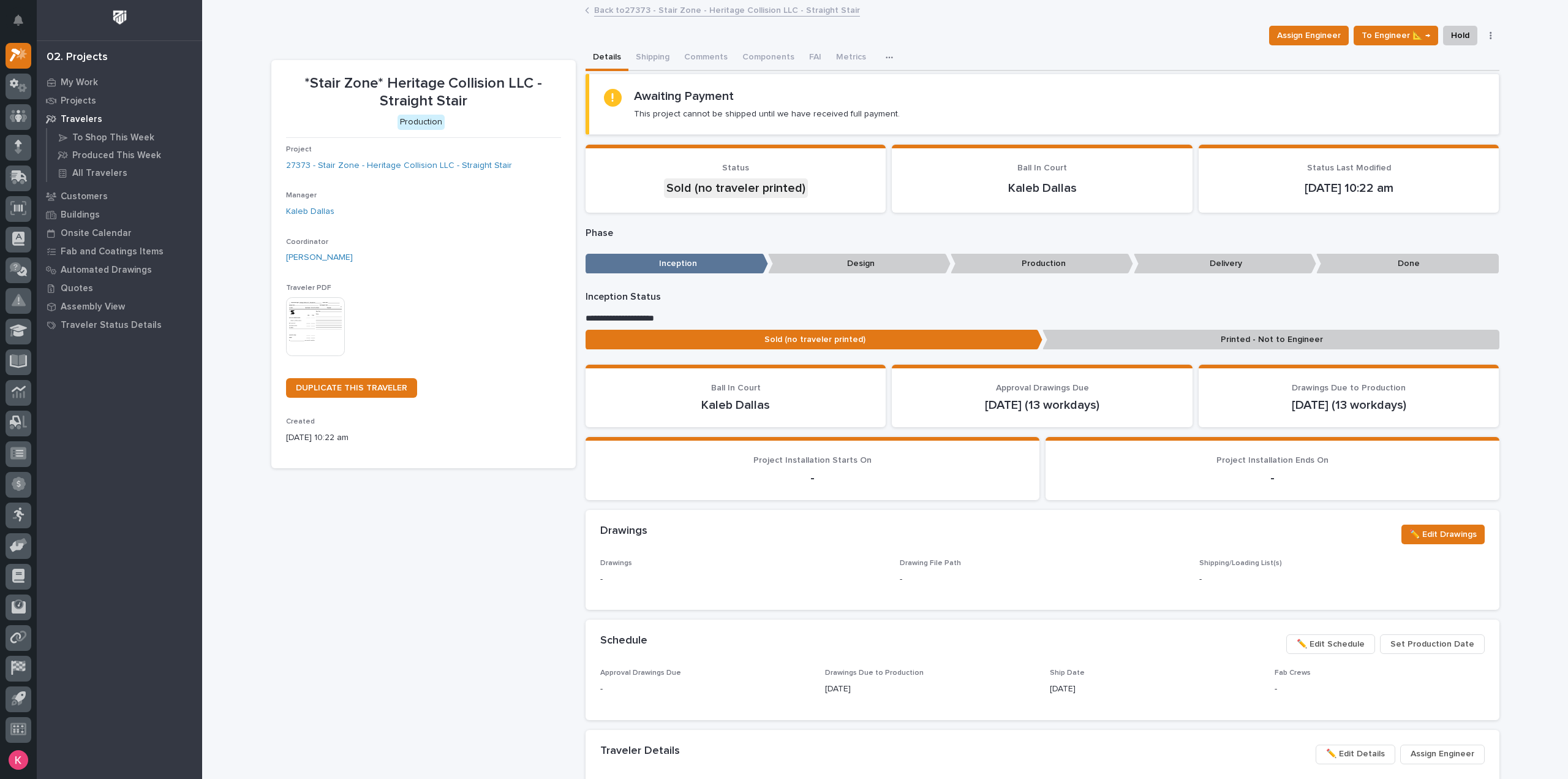
click at [327, 330] on img at bounding box center [315, 326] width 59 height 59
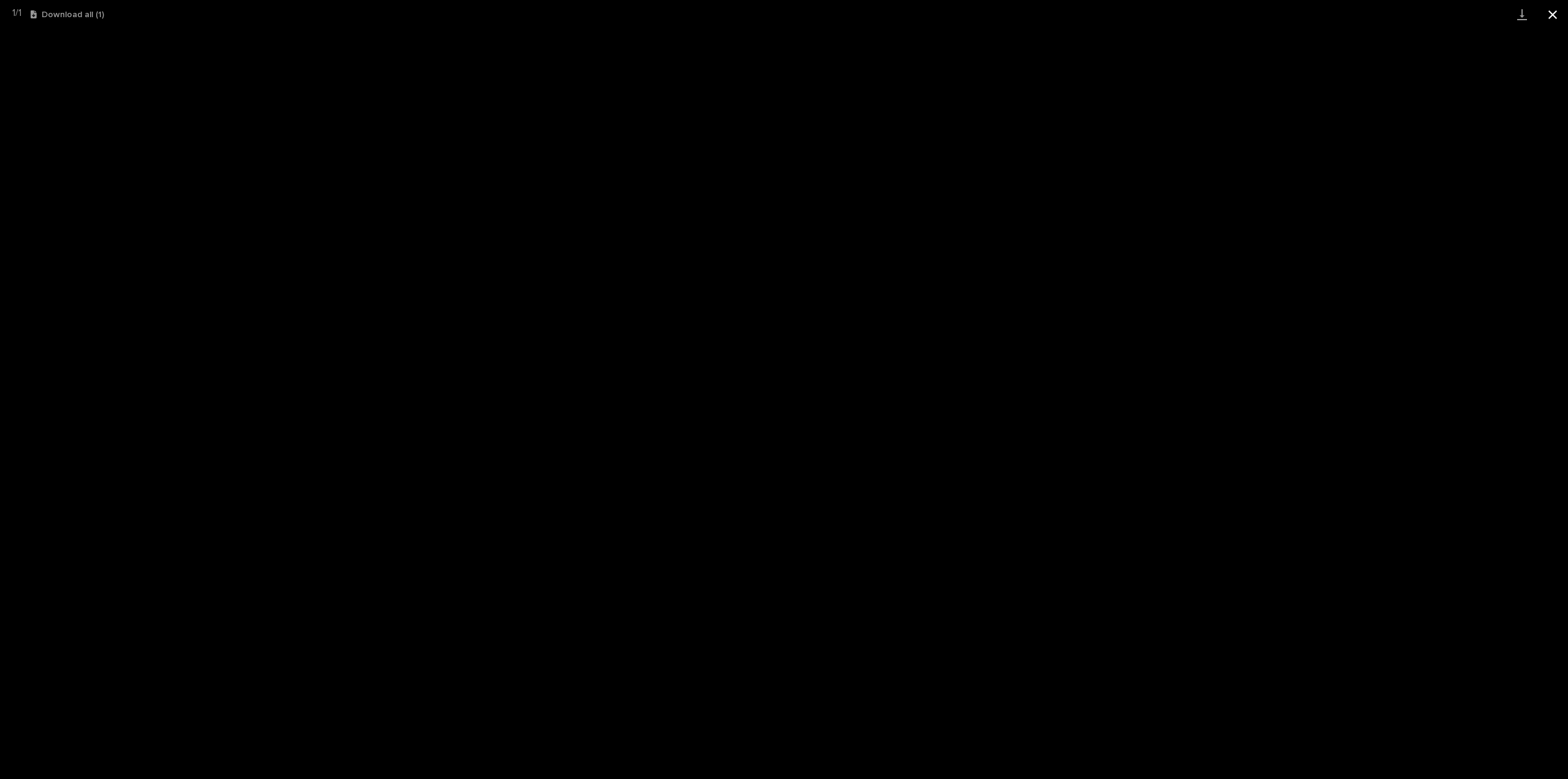
click at [1547, 14] on button "Close gallery" at bounding box center [1552, 14] width 31 height 29
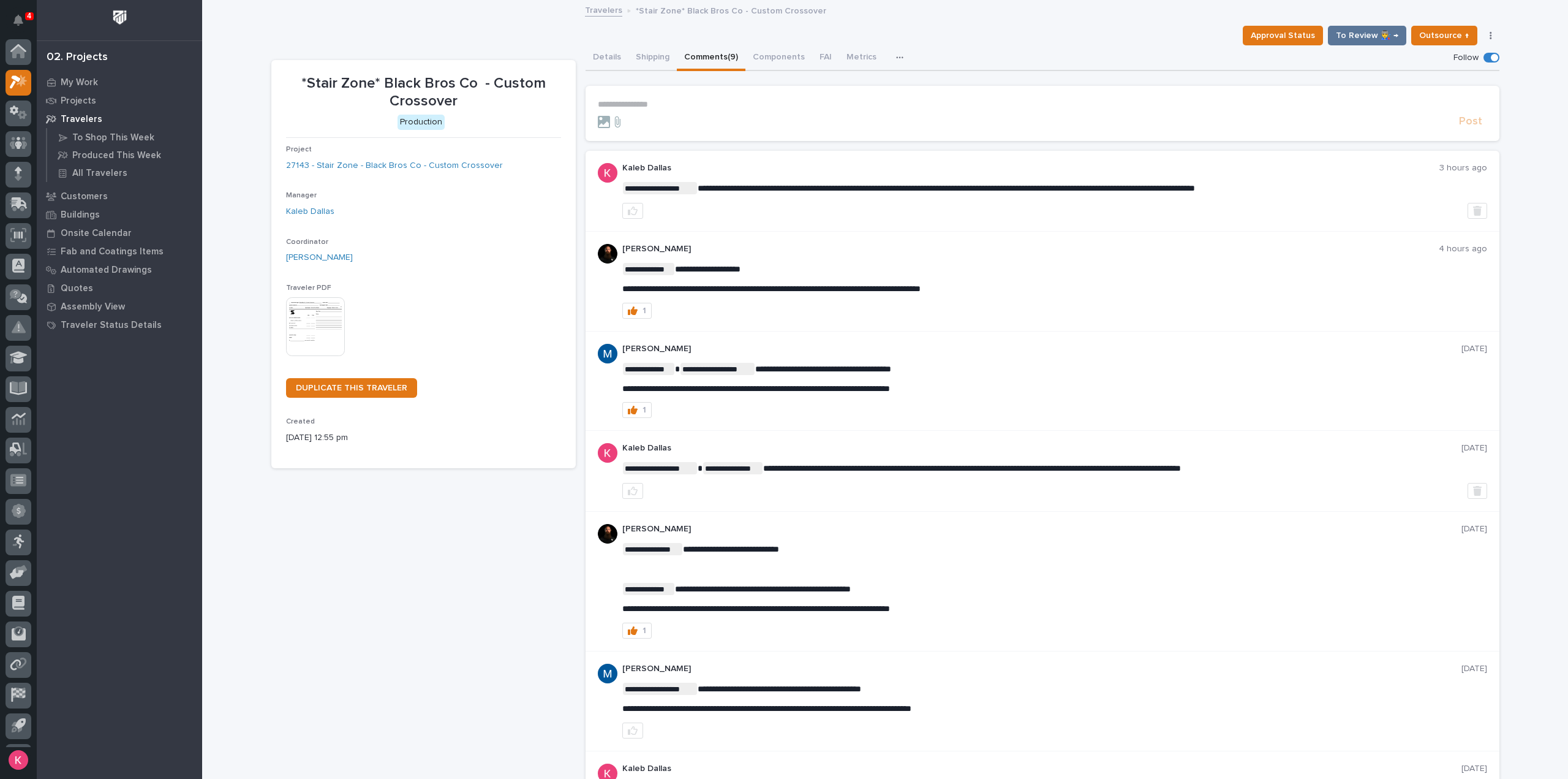
scroll to position [27, 0]
